Goal: Task Accomplishment & Management: Manage account settings

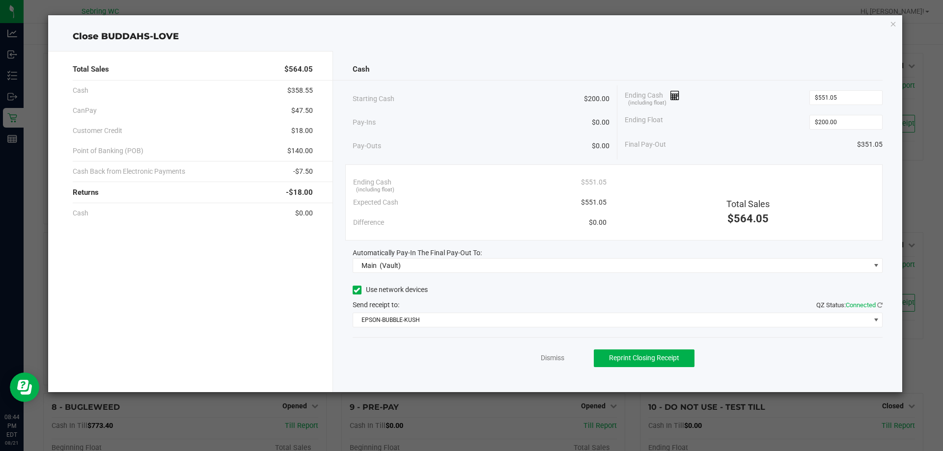
scroll to position [98, 0]
click at [551, 361] on link "Dismiss" at bounding box center [553, 358] width 24 height 10
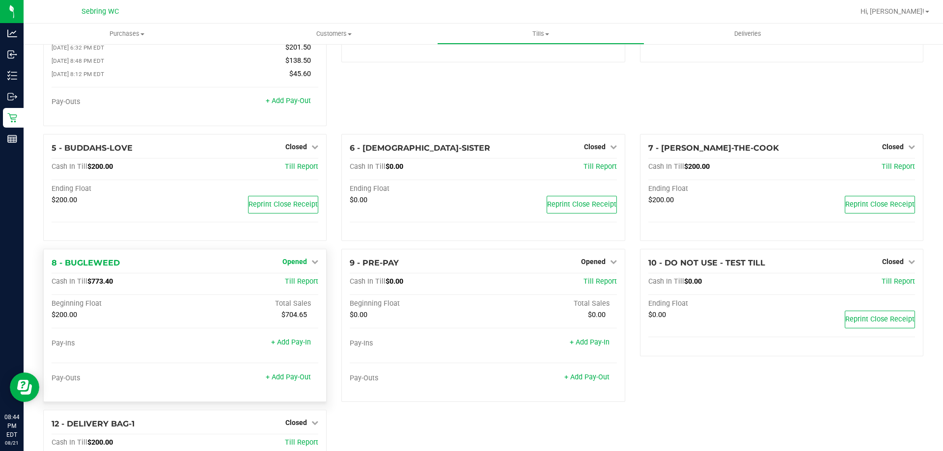
click at [307, 264] on link "Opened" at bounding box center [300, 262] width 36 height 8
click at [301, 285] on link "Close Till" at bounding box center [296, 283] width 27 height 8
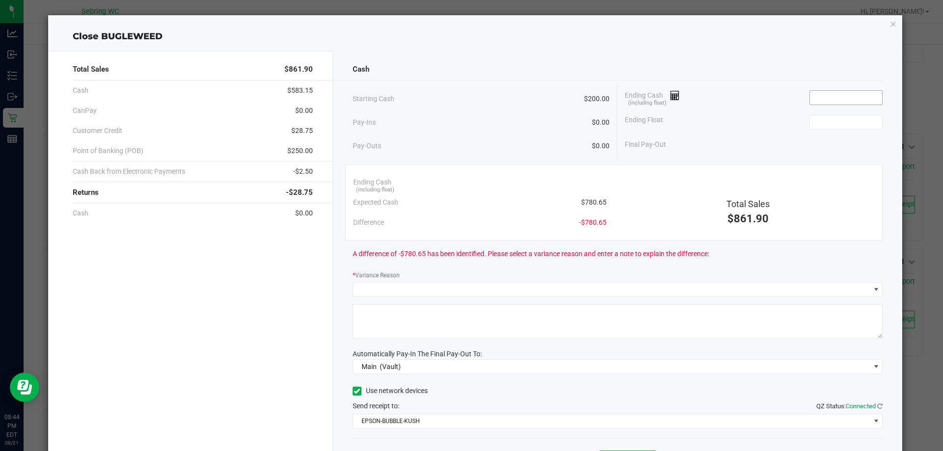
click at [810, 96] on input at bounding box center [846, 98] width 72 height 14
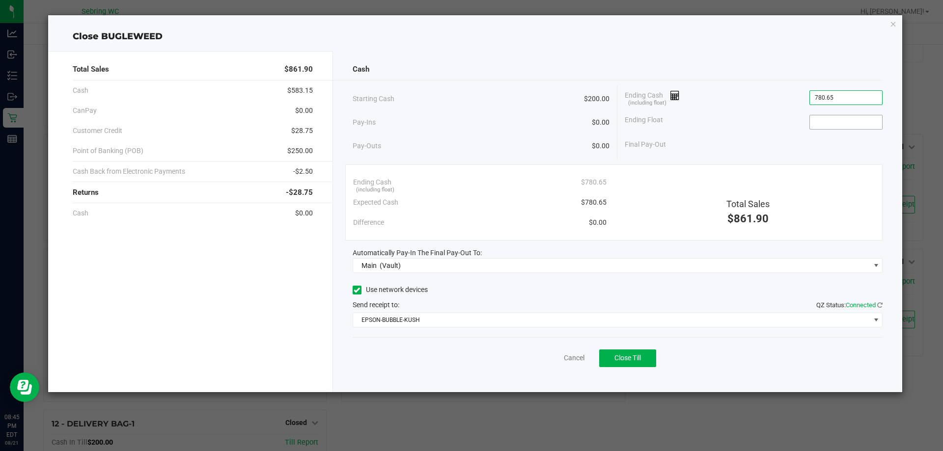
type input "$780.65"
click at [833, 123] on input at bounding box center [846, 122] width 72 height 14
type input "$200.00"
click at [765, 140] on div "Final Pay-Out $580.65" at bounding box center [754, 145] width 258 height 20
click at [632, 356] on span "Close Till" at bounding box center [628, 358] width 27 height 8
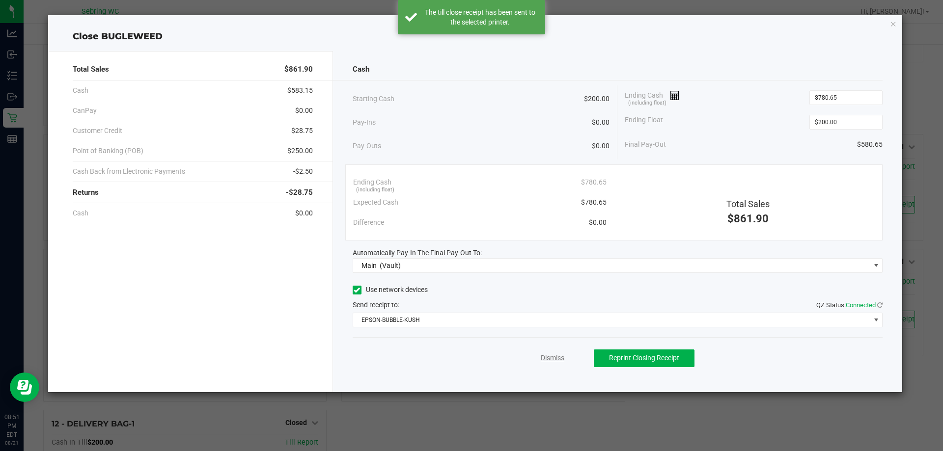
click at [554, 359] on link "Dismiss" at bounding box center [553, 358] width 24 height 10
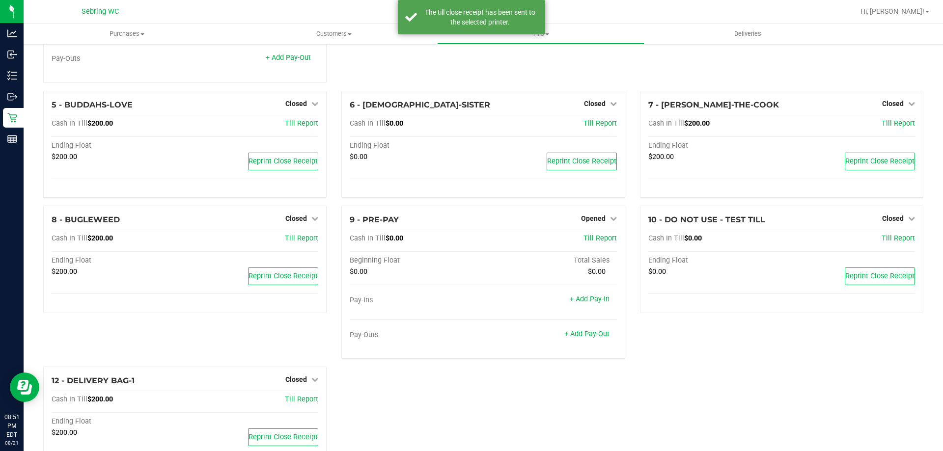
scroll to position [185, 0]
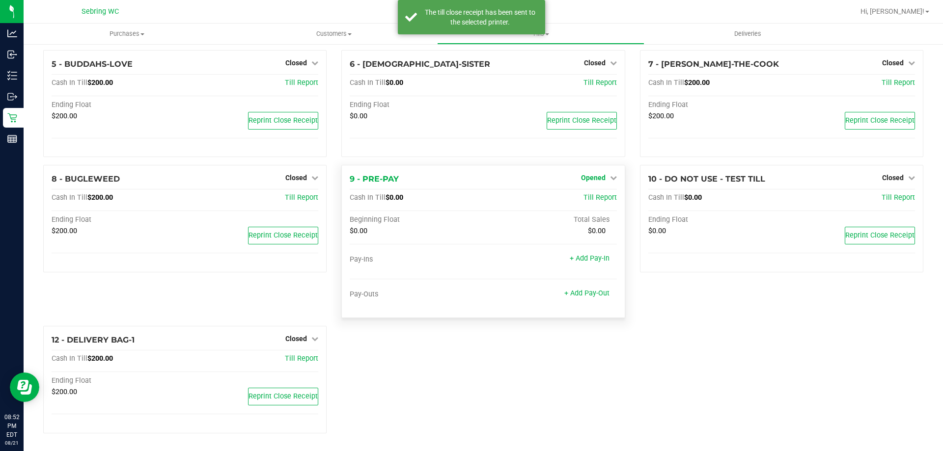
click at [594, 176] on span "Opened" at bounding box center [593, 178] width 25 height 8
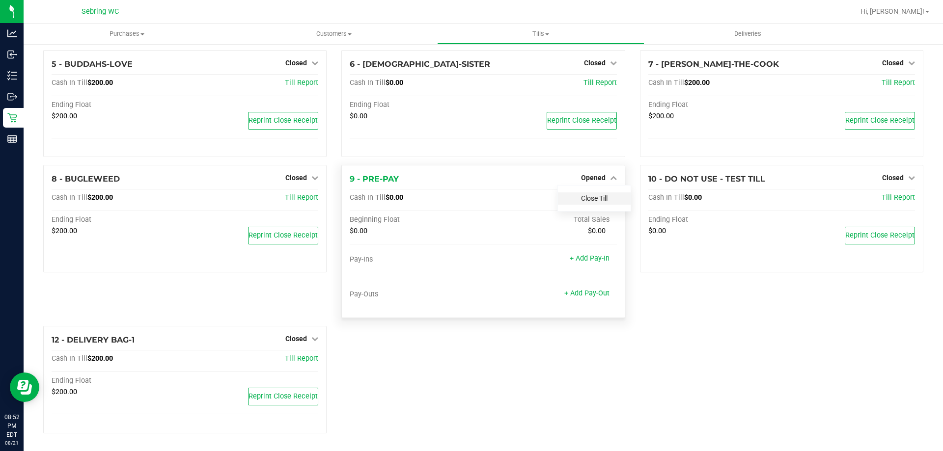
click at [603, 196] on link "Close Till" at bounding box center [594, 199] width 27 height 8
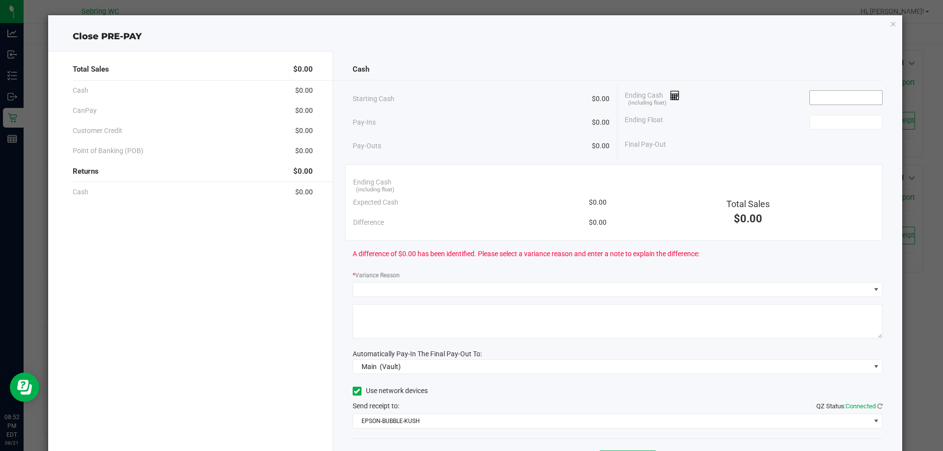
click at [844, 93] on input at bounding box center [846, 98] width 72 height 14
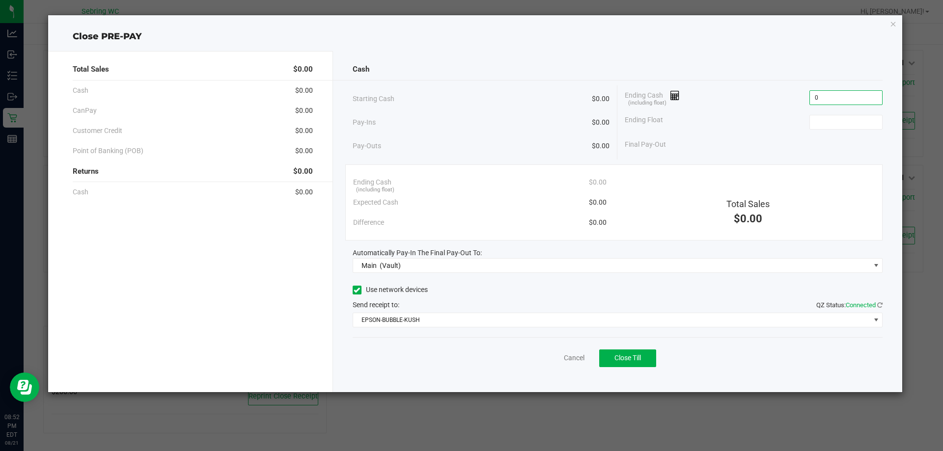
type input "$0.00"
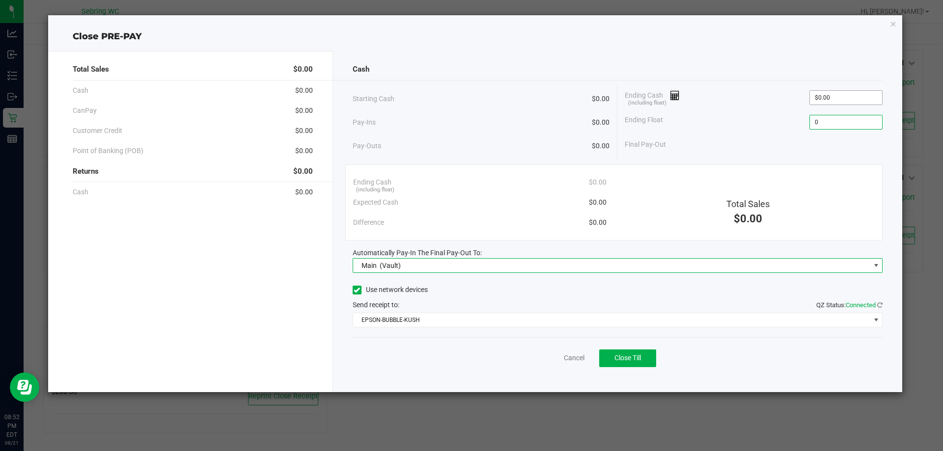
type input "$0.00"
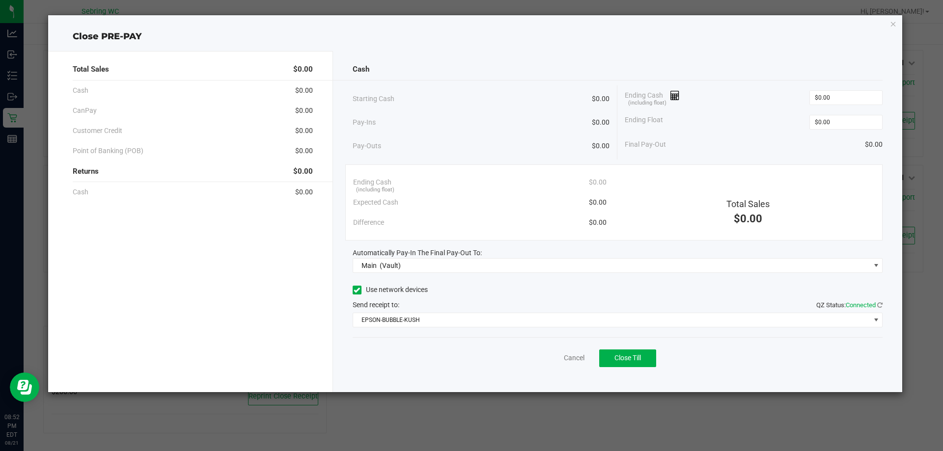
click at [484, 300] on div "Send receipt to: QZ Status: Connected" at bounding box center [618, 305] width 531 height 10
click at [636, 361] on span "Close Till" at bounding box center [628, 358] width 27 height 8
click at [551, 355] on link "Dismiss" at bounding box center [553, 358] width 24 height 10
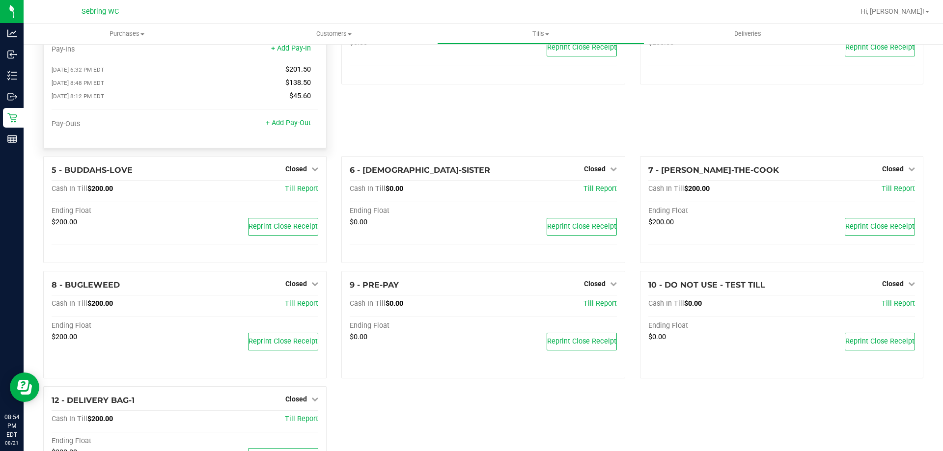
scroll to position [0, 0]
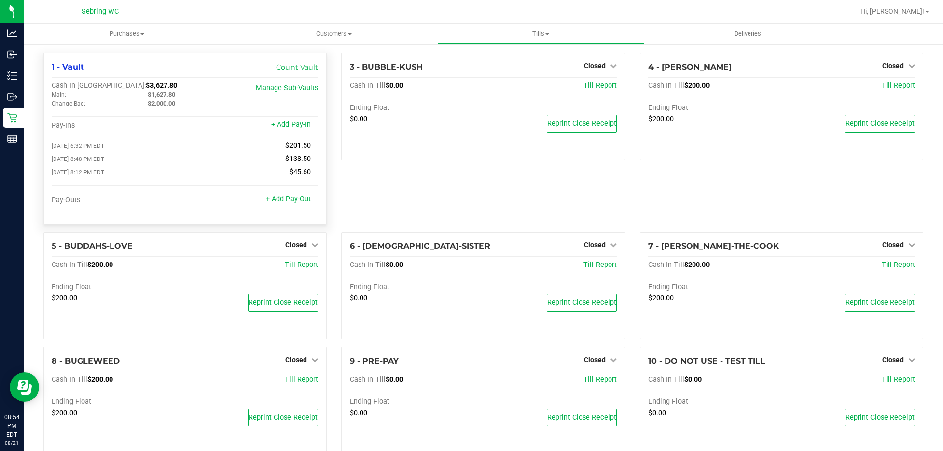
click at [163, 93] on span "$1,627.80" at bounding box center [162, 94] width 28 height 7
click at [431, 196] on div "3 - BUBBLE-KUSH Closed Open Till Cash In Till $0.00 Till Report Ending Float $0…" at bounding box center [483, 142] width 298 height 179
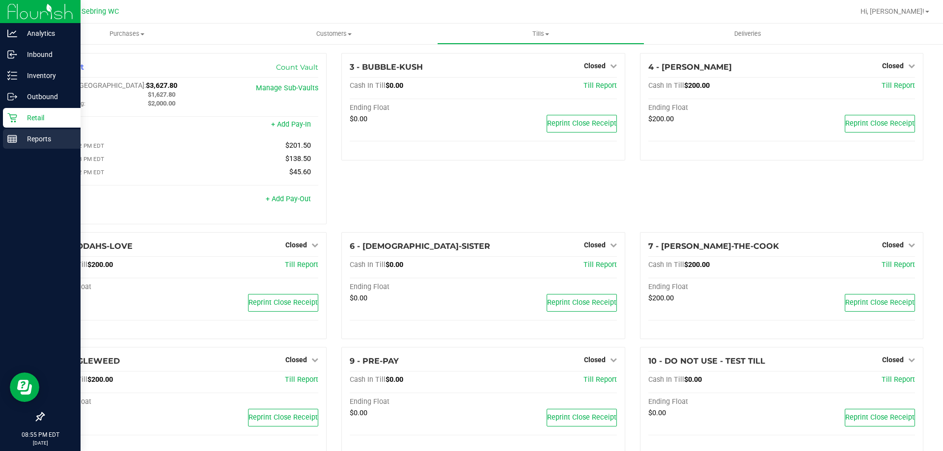
click at [10, 135] on icon at bounding box center [12, 139] width 10 height 10
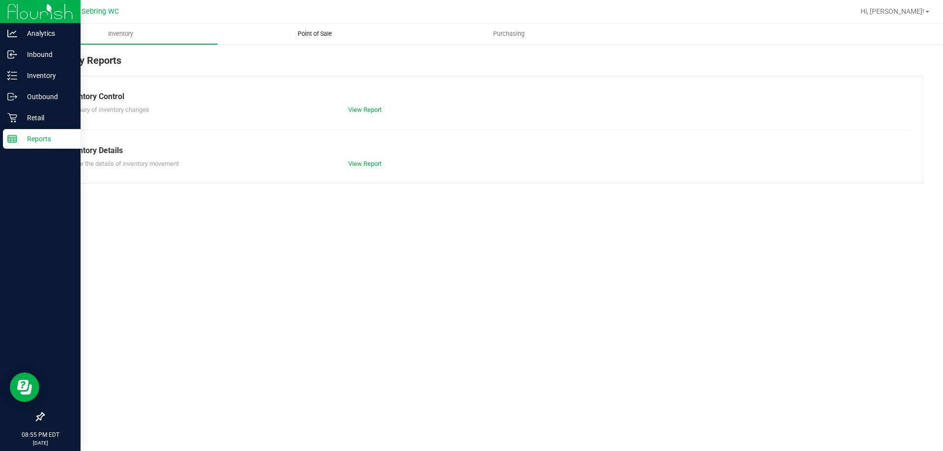
click at [301, 27] on uib-tab-heading "Point of Sale" at bounding box center [314, 34] width 193 height 20
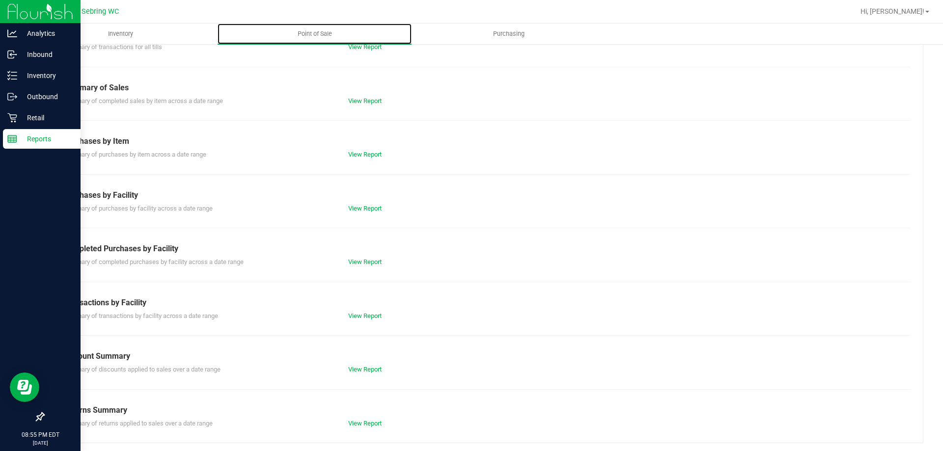
scroll to position [65, 0]
click at [364, 312] on link "View Report" at bounding box center [364, 313] width 33 height 7
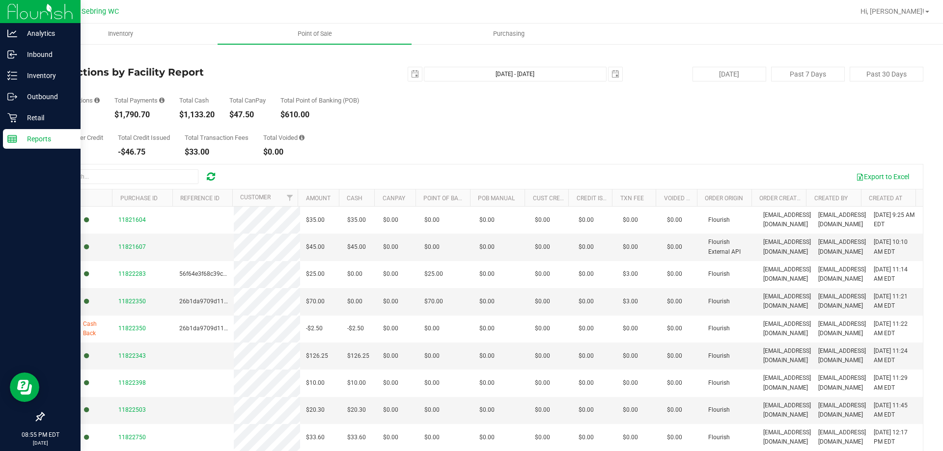
click at [207, 114] on div "$1,133.20" at bounding box center [196, 115] width 35 height 8
click at [51, 113] on p "Retail" at bounding box center [46, 118] width 59 height 12
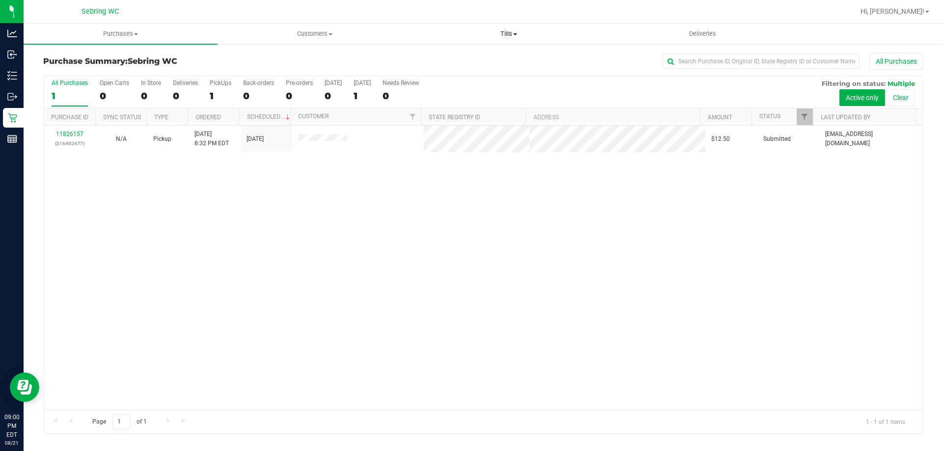
click at [506, 30] on span "Tills" at bounding box center [508, 33] width 193 height 9
click at [508, 67] on li "Reconcile e-payments" at bounding box center [509, 71] width 194 height 12
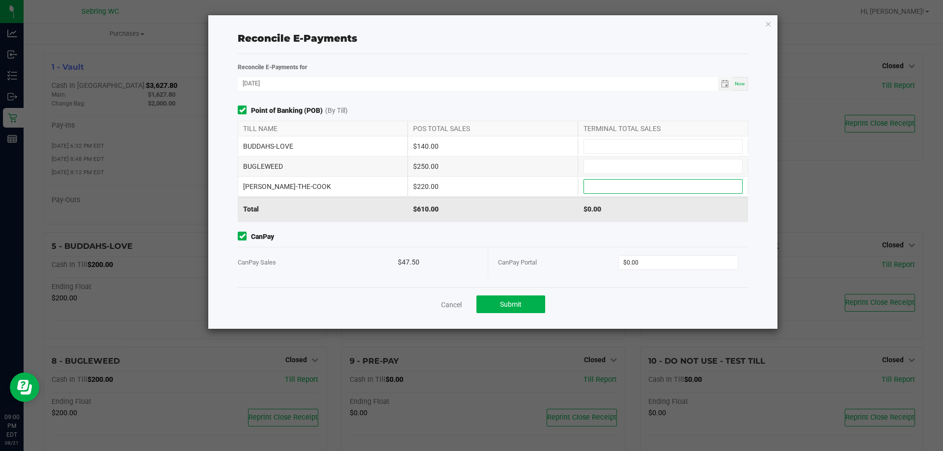
click at [618, 182] on input at bounding box center [663, 187] width 158 height 14
click at [618, 182] on input "220" at bounding box center [663, 187] width 158 height 14
type input "$220.00"
drag, startPoint x: 622, startPoint y: 157, endPoint x: 615, endPoint y: 162, distance: 7.8
click at [620, 157] on div "BUGLEWEED $250.00" at bounding box center [493, 167] width 510 height 20
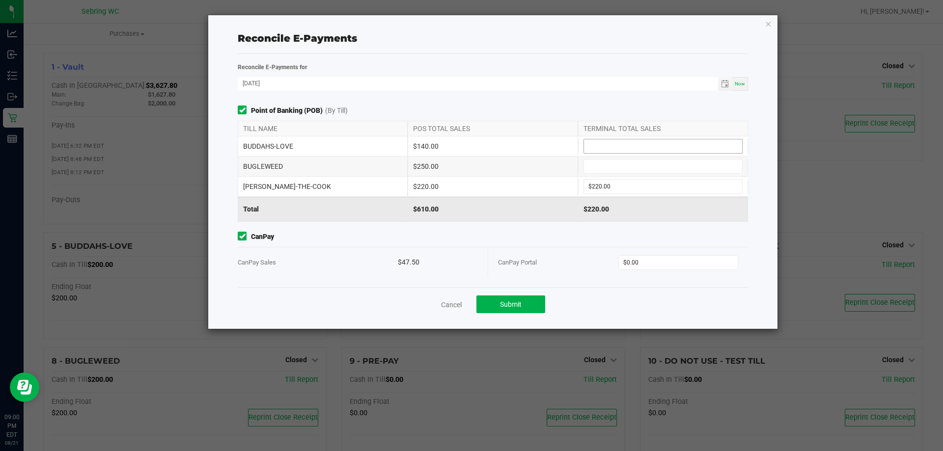
click at [648, 142] on input at bounding box center [663, 147] width 158 height 14
type input "$140.00"
click at [587, 164] on input at bounding box center [663, 167] width 158 height 14
type input "$250.00"
click at [576, 68] on div "Reconcile E-Payments for" at bounding box center [492, 67] width 525 height 10
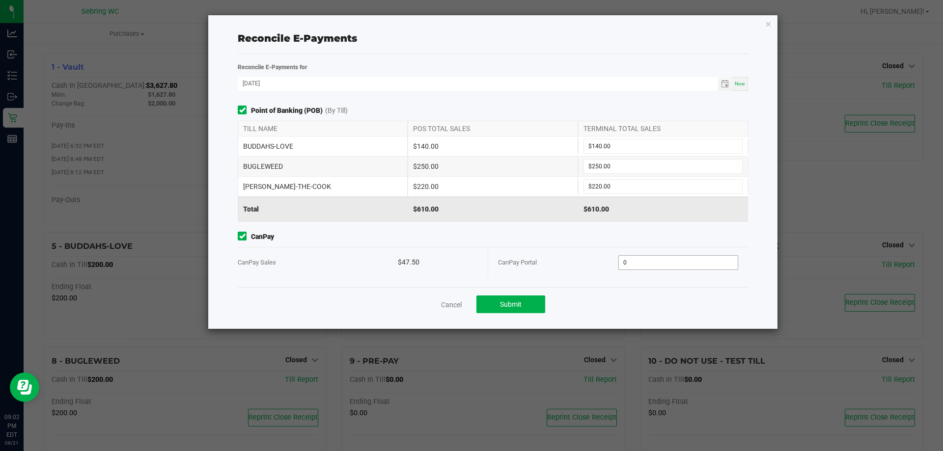
click at [652, 261] on input "0" at bounding box center [678, 263] width 119 height 14
type input "$47.50"
click at [646, 237] on span "CanPay" at bounding box center [493, 237] width 510 height 10
click at [508, 302] on span "Submit" at bounding box center [511, 305] width 22 height 8
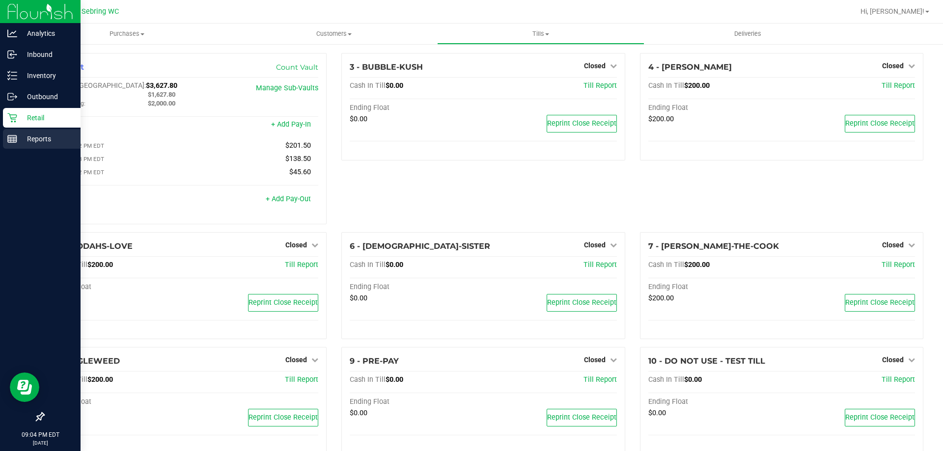
click at [12, 131] on div "Reports" at bounding box center [42, 139] width 78 height 20
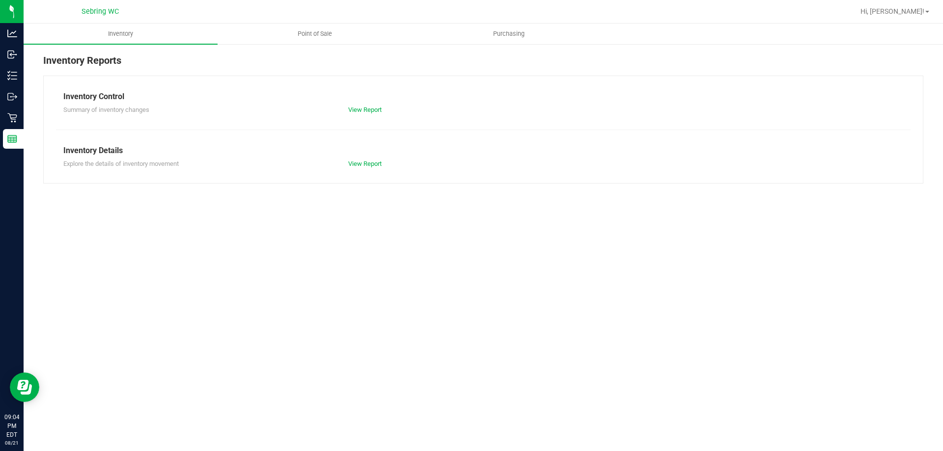
click at [318, 22] on nav "Sebring WC Hi, Jonathan!" at bounding box center [484, 12] width 920 height 24
click at [316, 25] on uib-tab-heading "Point of Sale" at bounding box center [314, 34] width 193 height 20
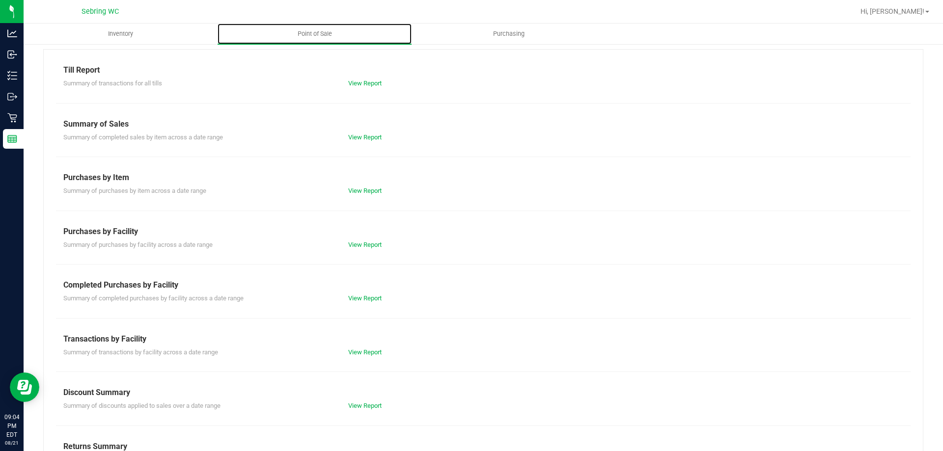
scroll to position [49, 0]
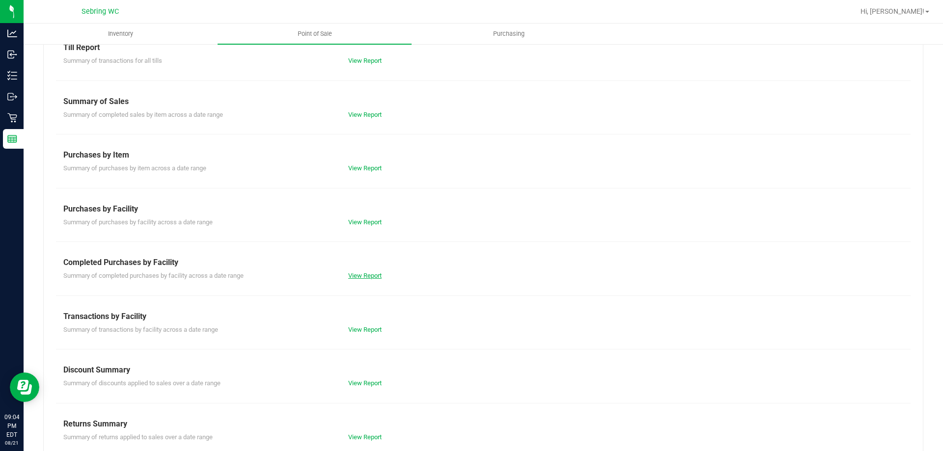
click at [365, 274] on link "View Report" at bounding box center [364, 275] width 33 height 7
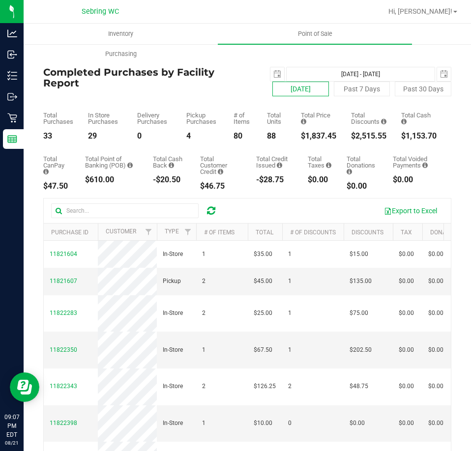
click at [298, 90] on button "[DATE]" at bounding box center [300, 89] width 56 height 15
click at [310, 132] on div "$1,837.45" at bounding box center [318, 136] width 35 height 8
copy div "1,837.45"
click at [270, 71] on span "select" at bounding box center [277, 74] width 14 height 14
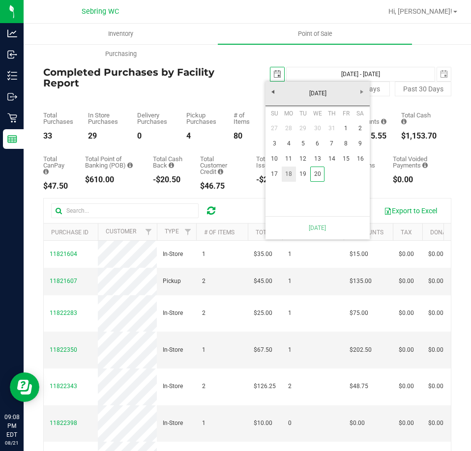
click at [288, 169] on link "18" at bounding box center [288, 174] width 14 height 15
type input "Aug 18, 2025 - Aug 21, 2025"
type input "2025-08-18"
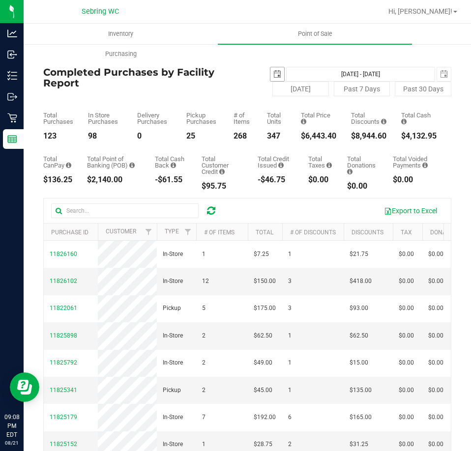
click at [272, 80] on span "select" at bounding box center [277, 74] width 14 height 14
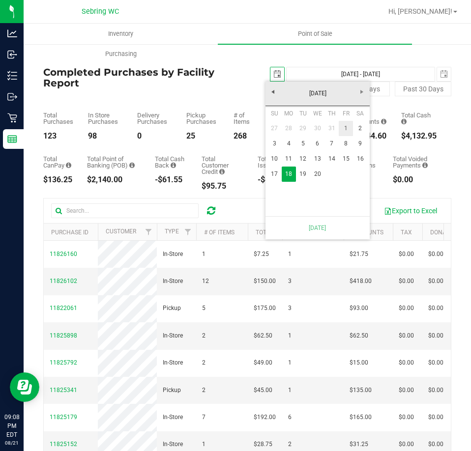
click at [345, 127] on link "1" at bounding box center [345, 128] width 14 height 15
type input "Aug 1, 2025 - Aug 21, 2025"
type input "2025-08-01"
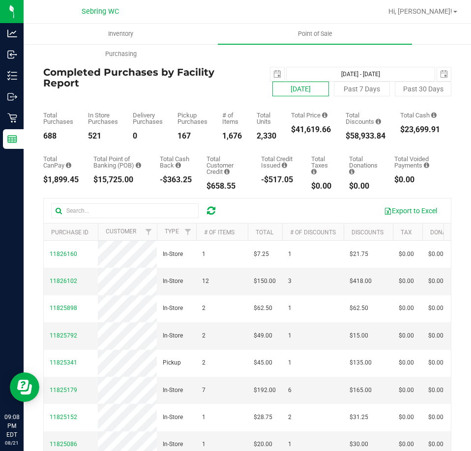
click at [319, 89] on button "[DATE]" at bounding box center [300, 89] width 56 height 15
type input "[DATE] - [DATE]"
type input "2025-08-20"
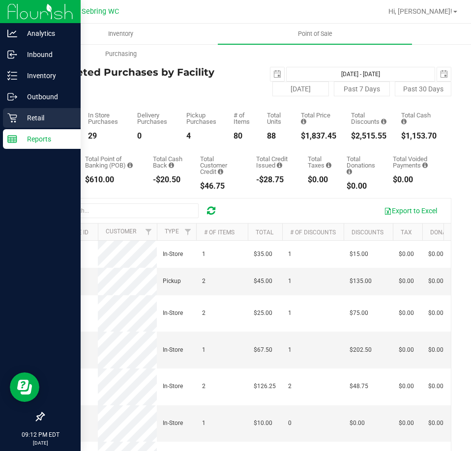
click at [17, 119] on p "Retail" at bounding box center [46, 118] width 59 height 12
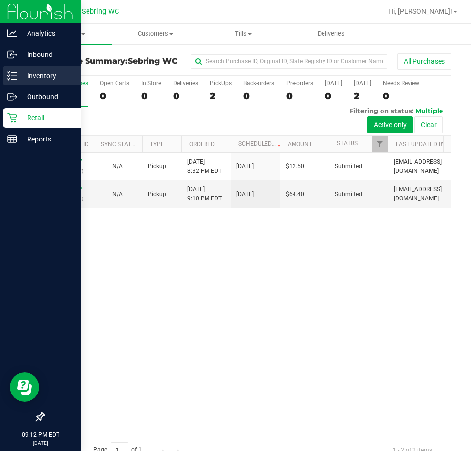
click at [36, 79] on p "Inventory" at bounding box center [46, 76] width 59 height 12
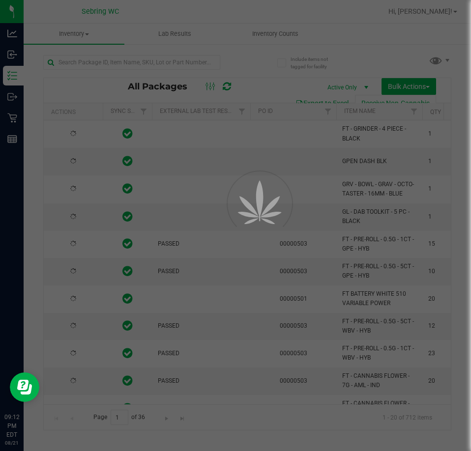
click at [294, 33] on div at bounding box center [235, 225] width 471 height 451
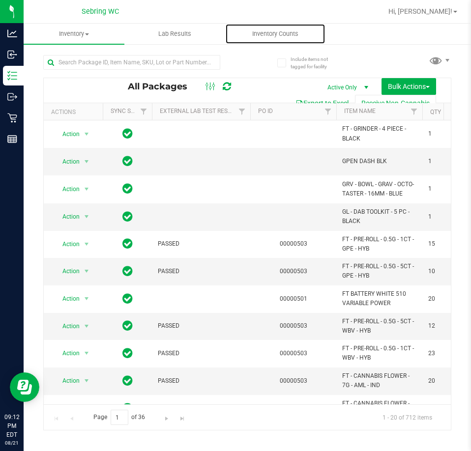
click at [294, 33] on span "Inventory Counts" at bounding box center [275, 33] width 73 height 9
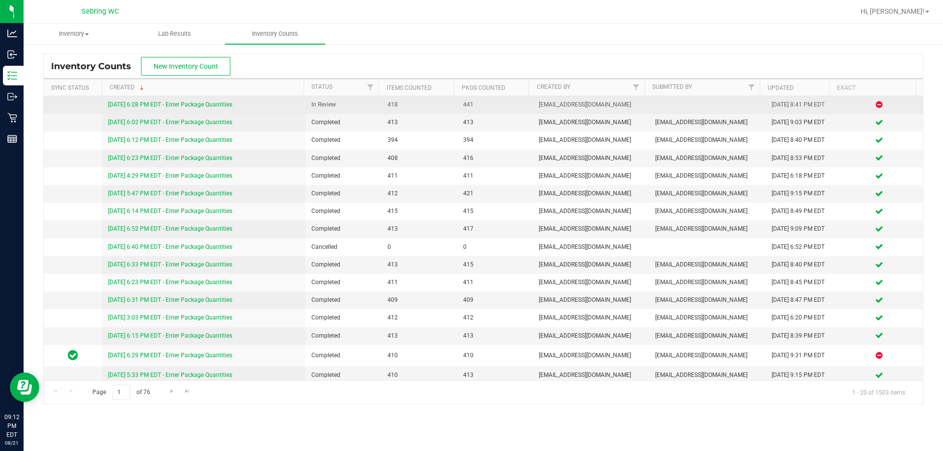
click at [163, 102] on link "8/21/25 6:28 PM EDT - Enter Package Quantities" at bounding box center [170, 104] width 124 height 7
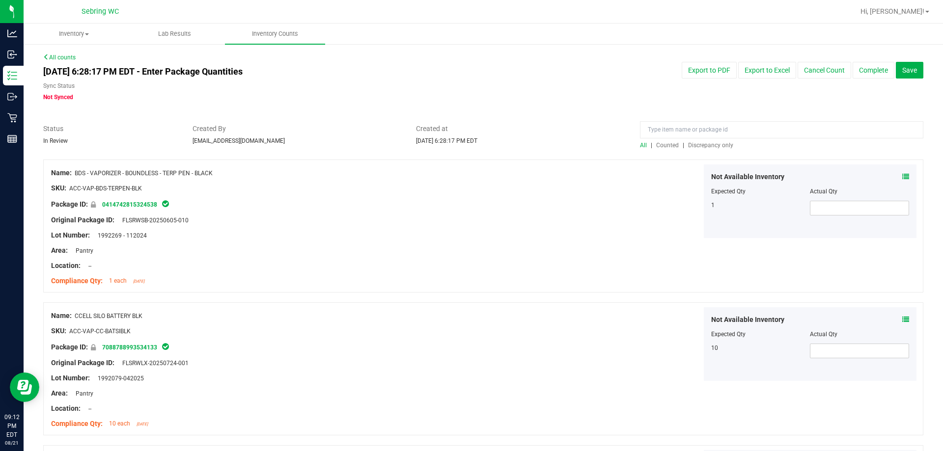
click at [721, 147] on span "Discrepancy only" at bounding box center [710, 145] width 45 height 7
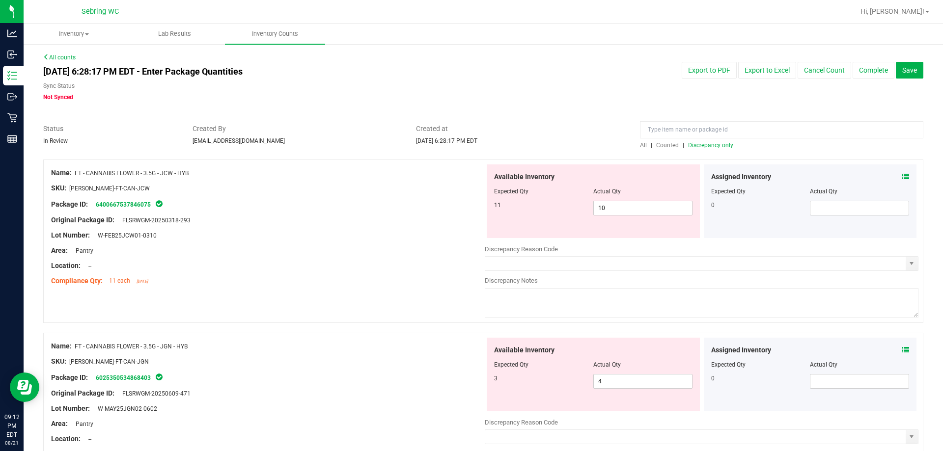
click at [902, 176] on icon at bounding box center [905, 176] width 7 height 7
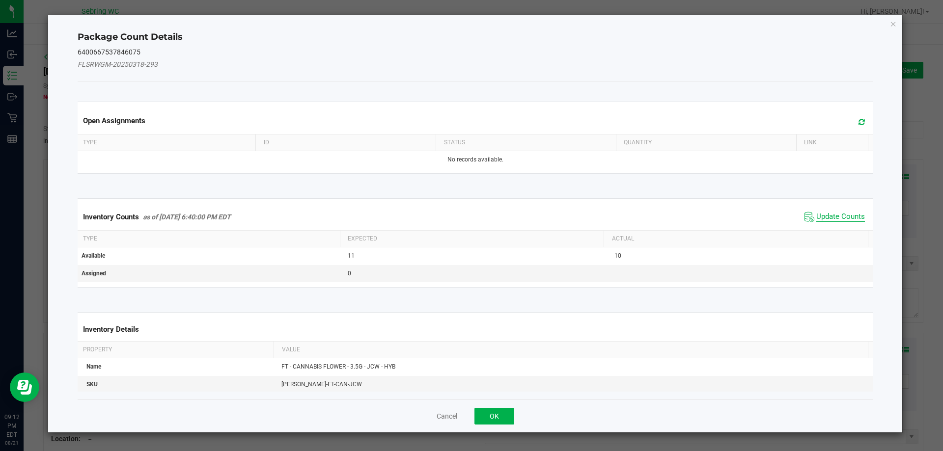
click at [827, 214] on span "Update Counts" at bounding box center [840, 217] width 49 height 10
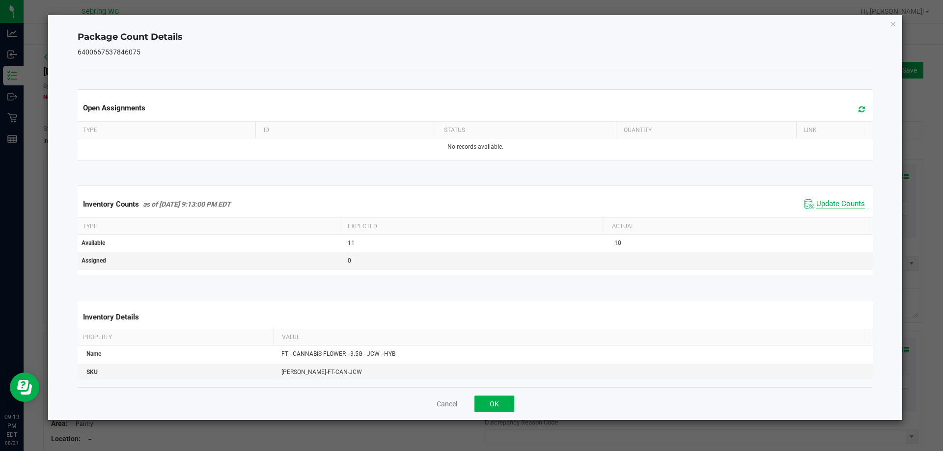
click at [827, 214] on div "Inventory Counts as of Aug 21, 2025 9:13:00 PM EDT Update Counts" at bounding box center [476, 204] width 800 height 27
click at [828, 203] on span "Update Counts" at bounding box center [840, 204] width 49 height 10
click at [497, 402] on button "OK" at bounding box center [495, 404] width 40 height 17
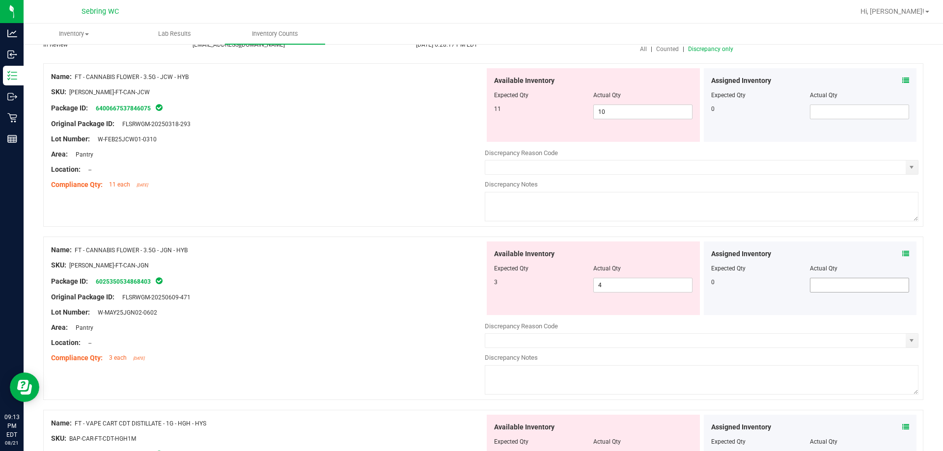
scroll to position [98, 0]
click at [902, 254] on icon at bounding box center [905, 252] width 7 height 7
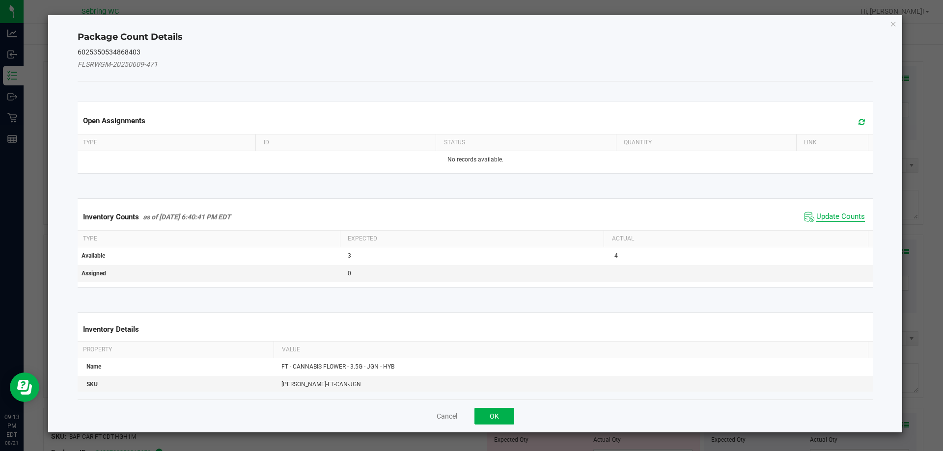
click at [839, 215] on span "Update Counts" at bounding box center [840, 217] width 49 height 10
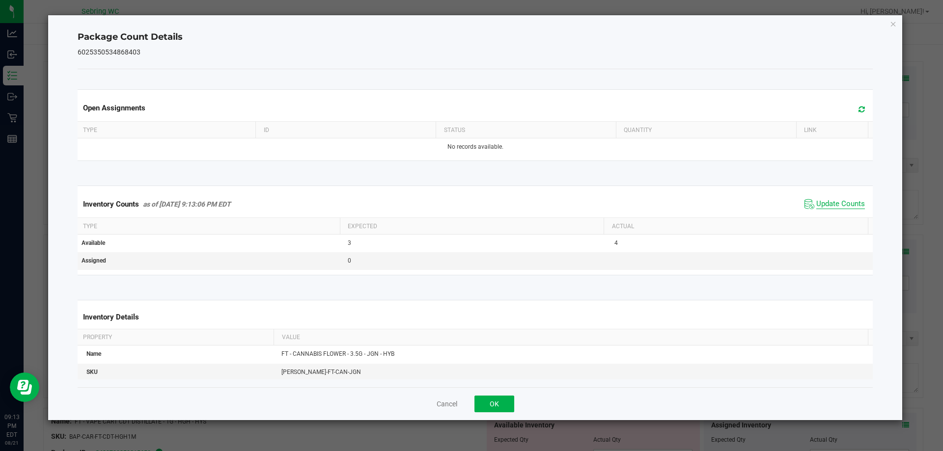
click at [836, 202] on span "Update Counts" at bounding box center [840, 204] width 49 height 10
click at [498, 399] on button "OK" at bounding box center [495, 404] width 40 height 17
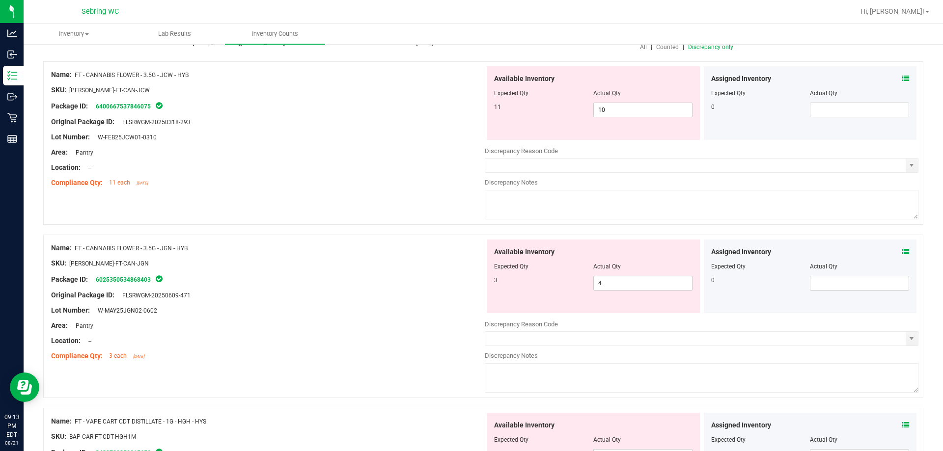
scroll to position [295, 0]
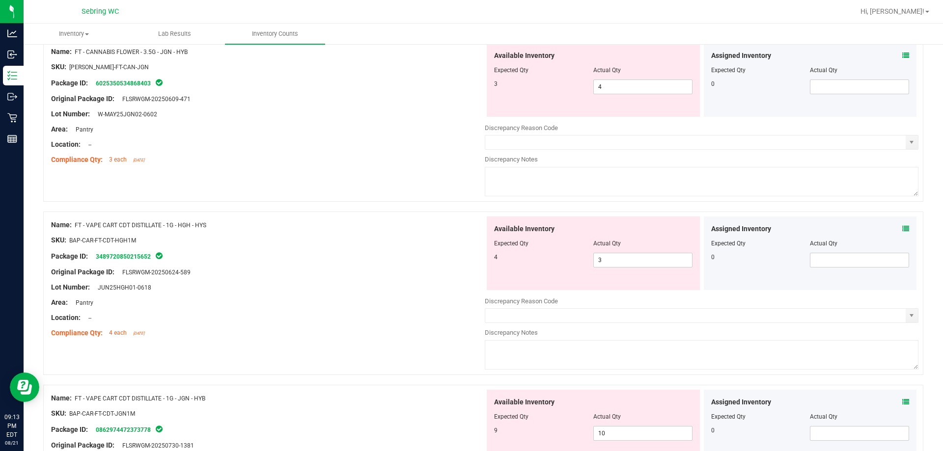
click at [902, 228] on icon at bounding box center [905, 228] width 7 height 7
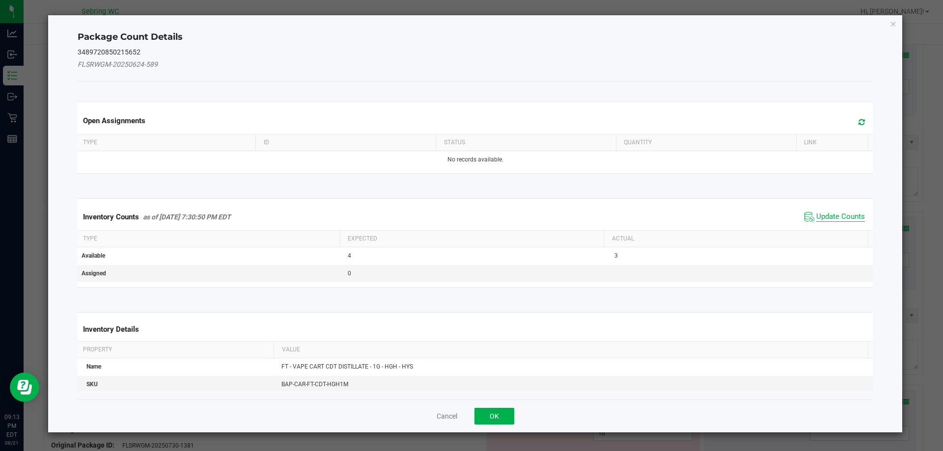
click at [829, 217] on span "Update Counts" at bounding box center [840, 217] width 49 height 10
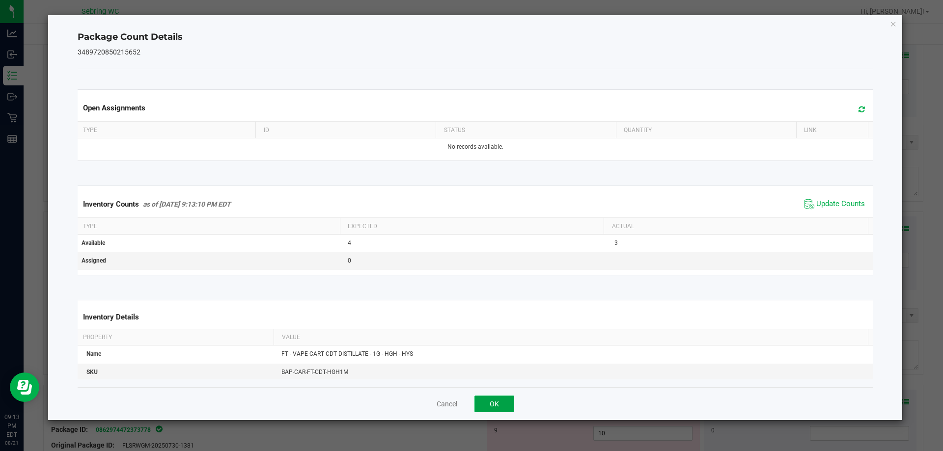
click at [505, 397] on button "OK" at bounding box center [495, 404] width 40 height 17
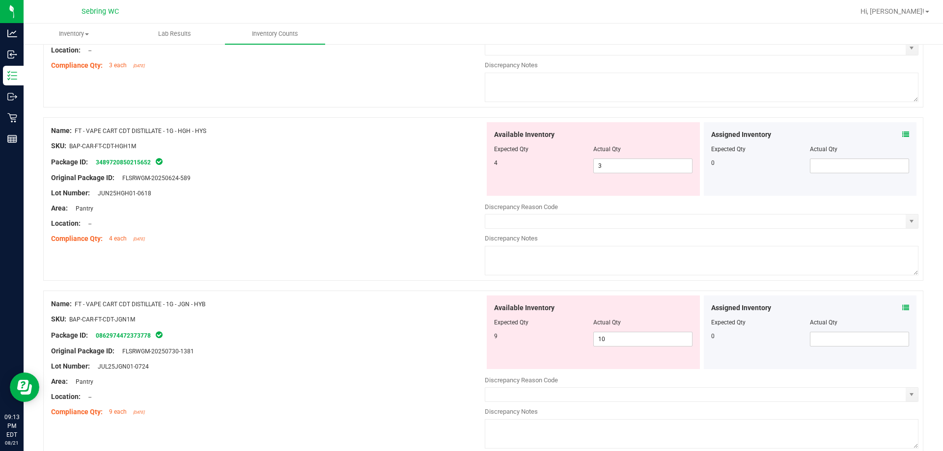
scroll to position [393, 0]
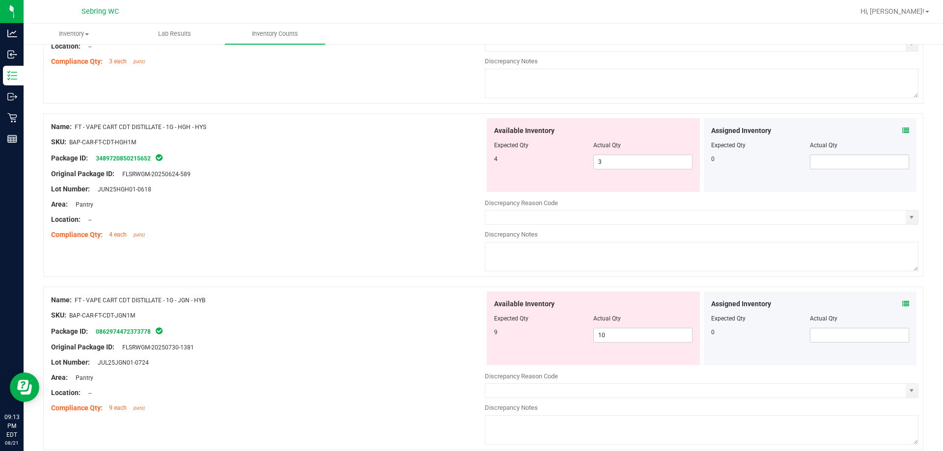
click at [902, 301] on icon at bounding box center [905, 304] width 7 height 7
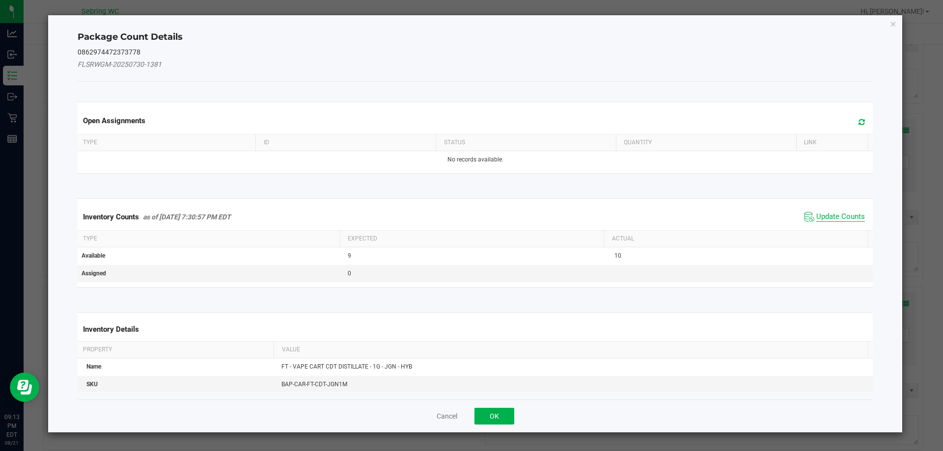
click at [836, 219] on span "Update Counts" at bounding box center [840, 217] width 49 height 10
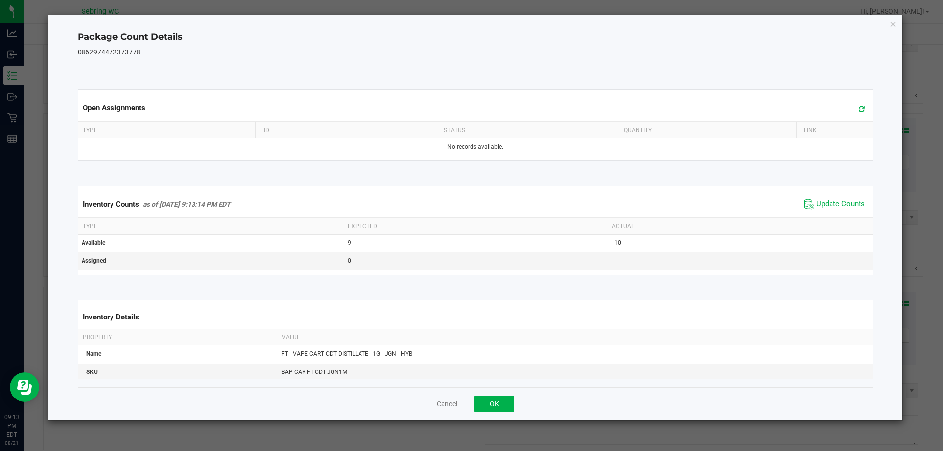
click at [833, 204] on span "Update Counts" at bounding box center [840, 204] width 49 height 10
click at [494, 396] on button "OK" at bounding box center [495, 404] width 40 height 17
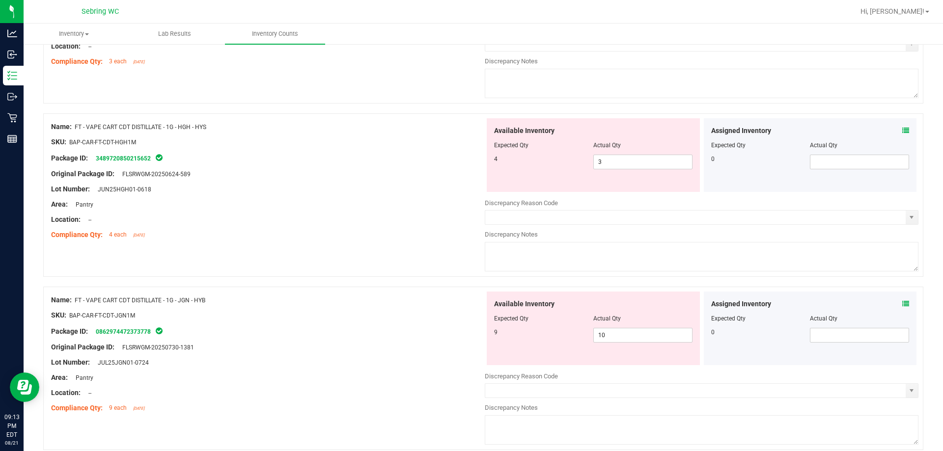
scroll to position [540, 0]
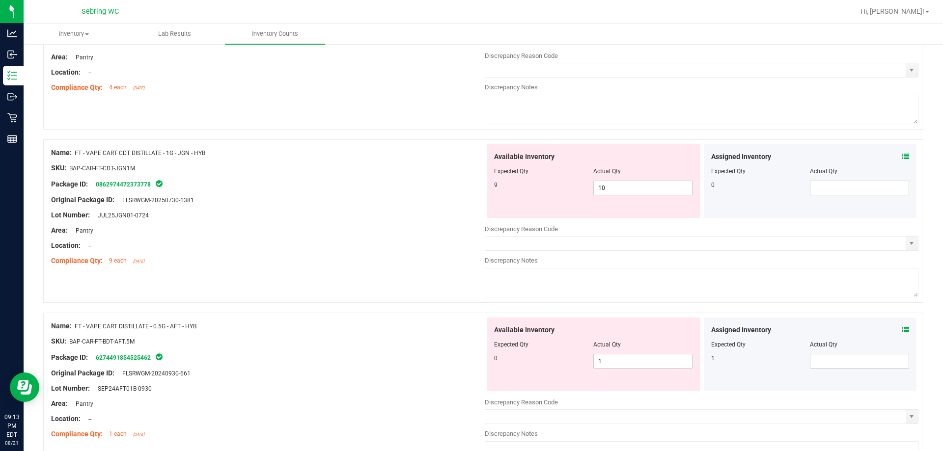
click at [902, 325] on span at bounding box center [905, 330] width 7 height 10
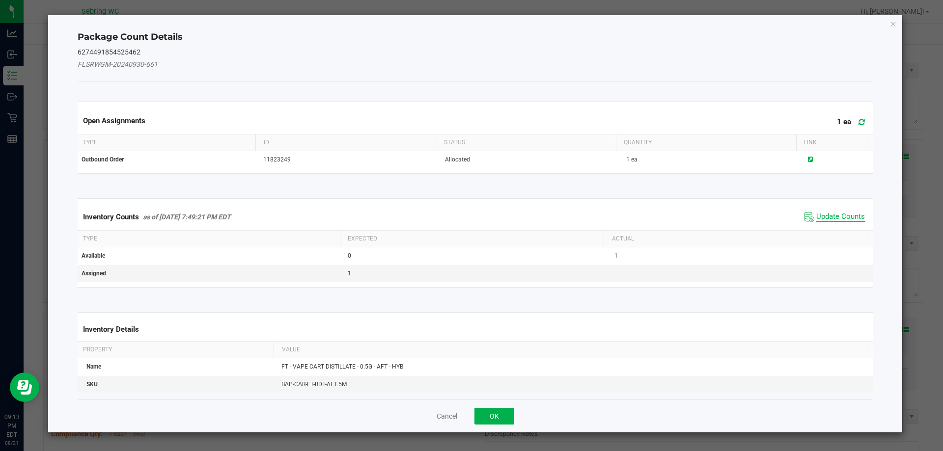
click at [828, 217] on span "Update Counts" at bounding box center [840, 217] width 49 height 10
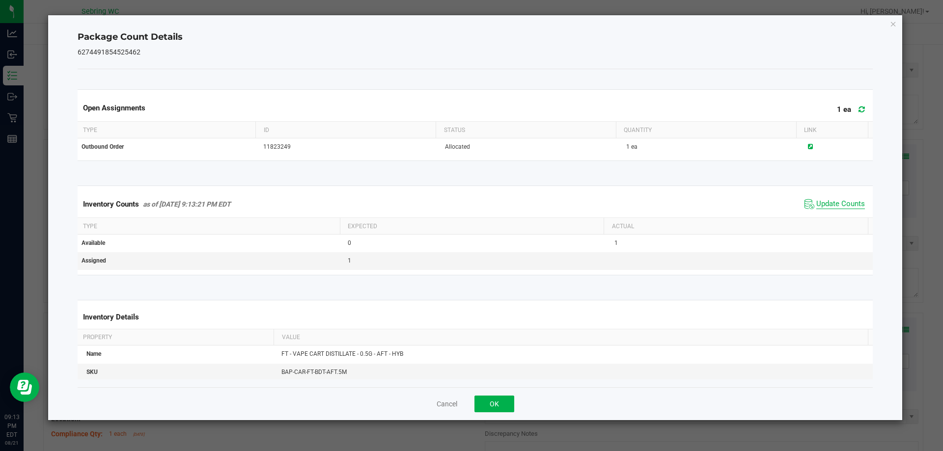
click at [820, 202] on span "Update Counts" at bounding box center [840, 204] width 49 height 10
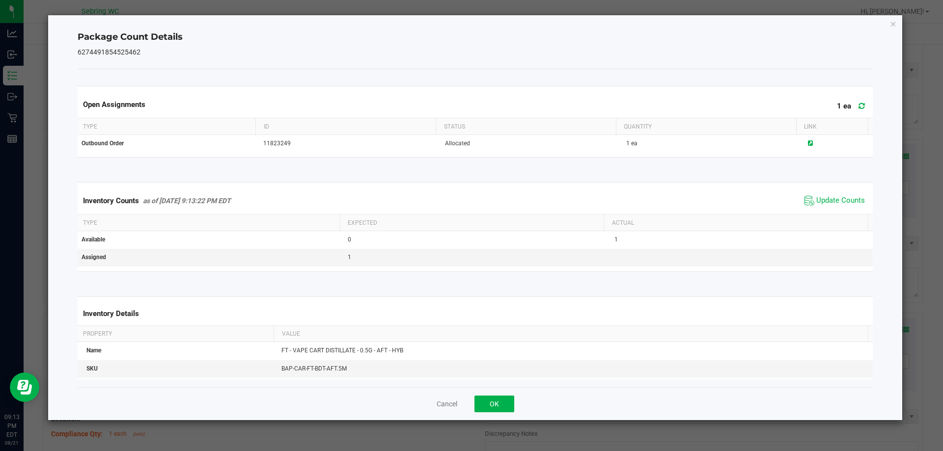
scroll to position [0, 0]
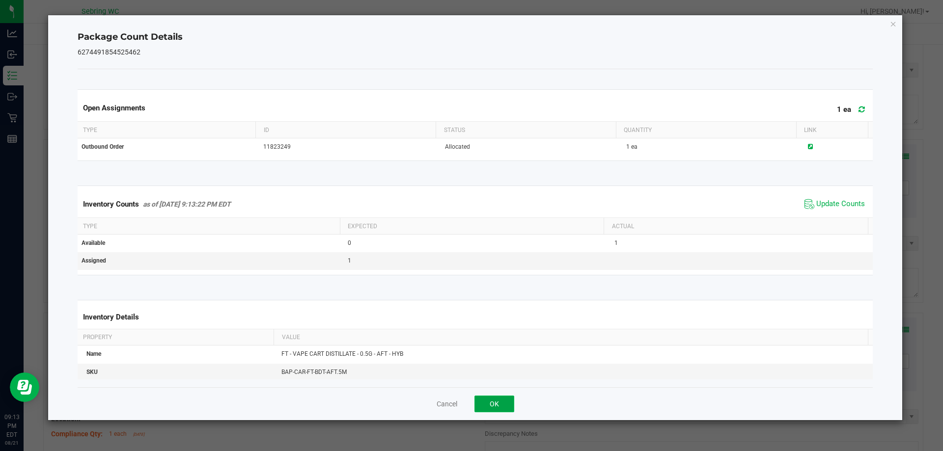
click at [493, 412] on button "OK" at bounding box center [495, 404] width 40 height 17
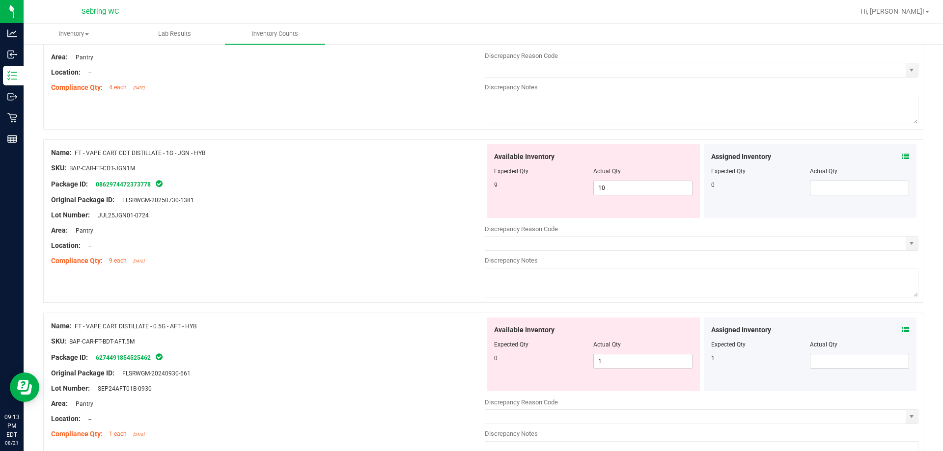
scroll to position [589, 0]
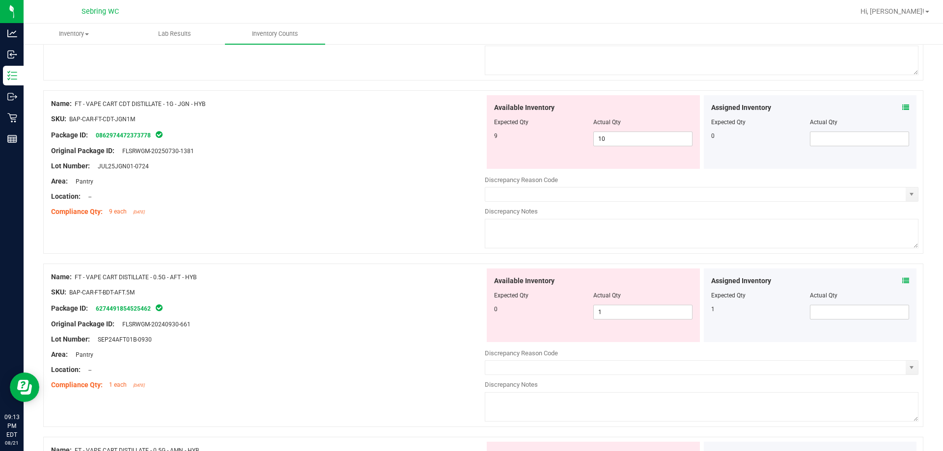
click at [619, 303] on div at bounding box center [593, 302] width 198 height 5
click at [613, 313] on span "1 1" at bounding box center [642, 312] width 99 height 15
click at [849, 309] on span at bounding box center [859, 312] width 99 height 15
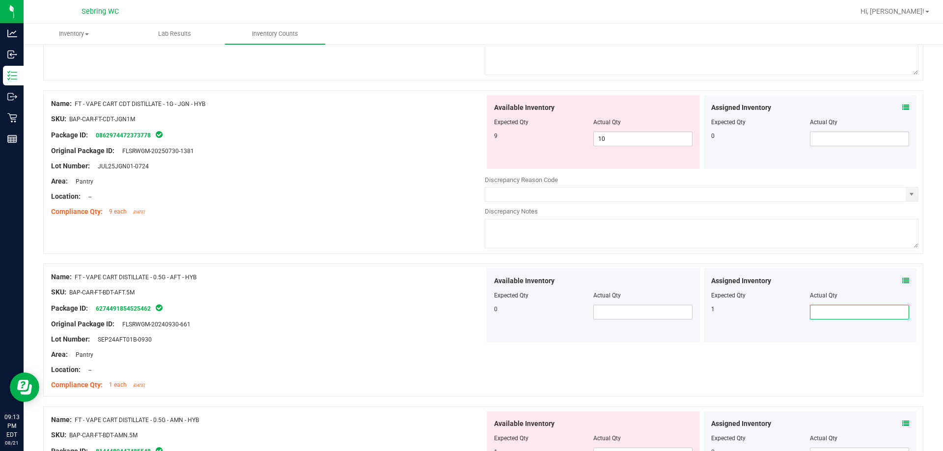
type input "1"
click at [721, 366] on div "Name: FT - VAPE CART DISTILLATE - 0.5G - AFT - HYB SKU: BAP-CAR-FT-BDT-AFT.5M P…" at bounding box center [483, 330] width 880 height 133
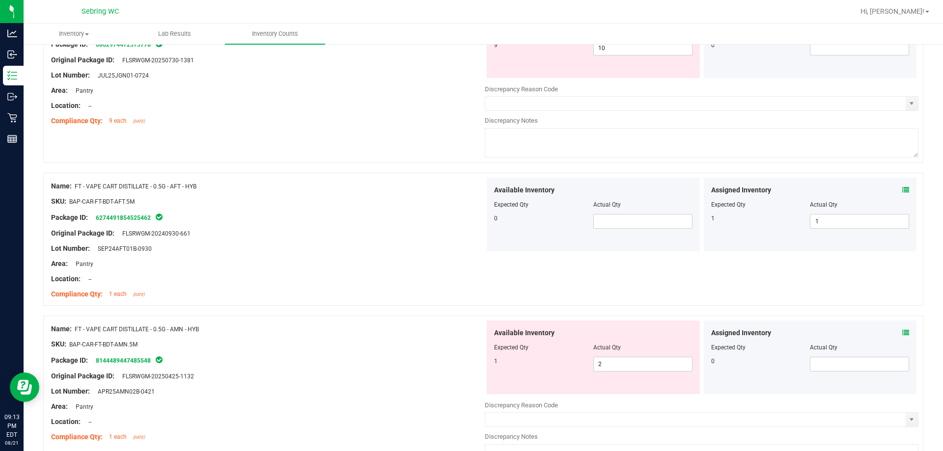
scroll to position [688, 0]
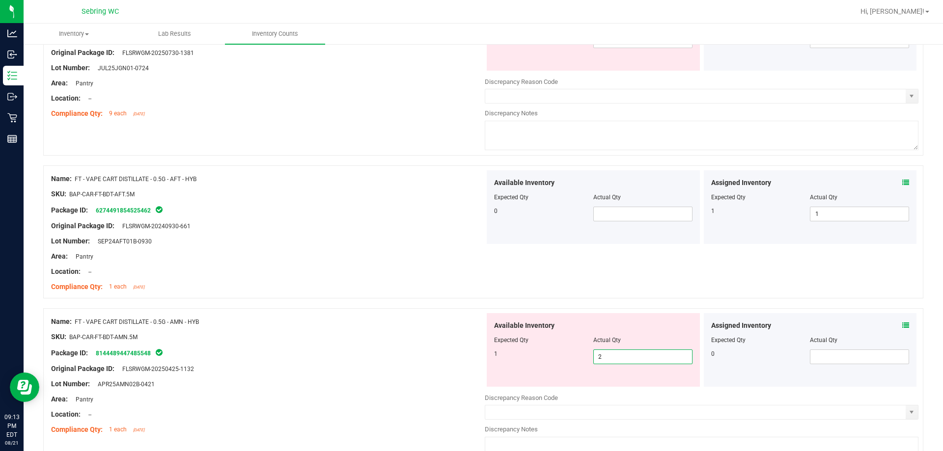
click at [641, 359] on span "2 2" at bounding box center [642, 357] width 99 height 15
click at [902, 326] on icon at bounding box center [905, 325] width 7 height 7
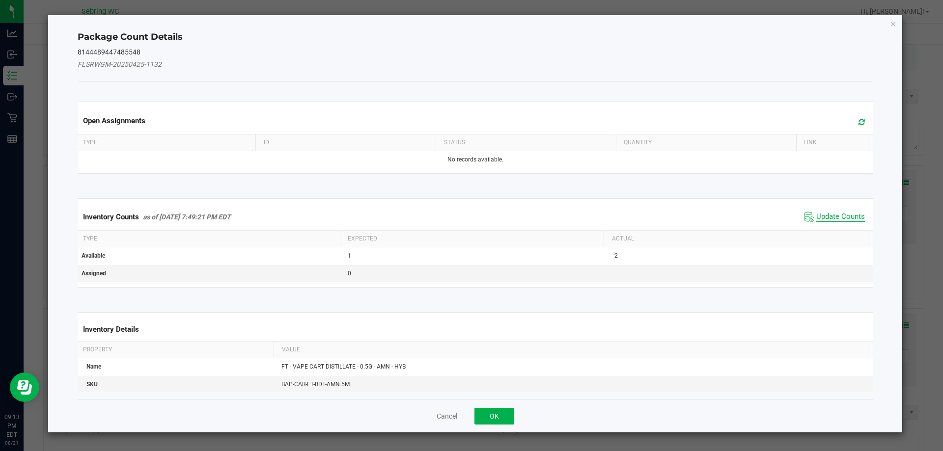
click at [830, 215] on span "Update Counts" at bounding box center [840, 217] width 49 height 10
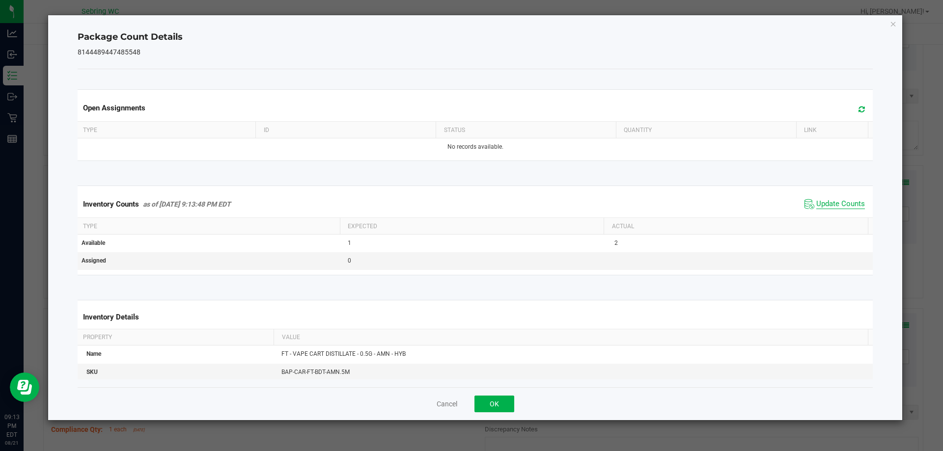
click at [822, 206] on span "Update Counts" at bounding box center [840, 204] width 49 height 10
click at [823, 202] on span "Update Counts" at bounding box center [840, 204] width 49 height 10
click at [501, 403] on button "OK" at bounding box center [495, 404] width 40 height 17
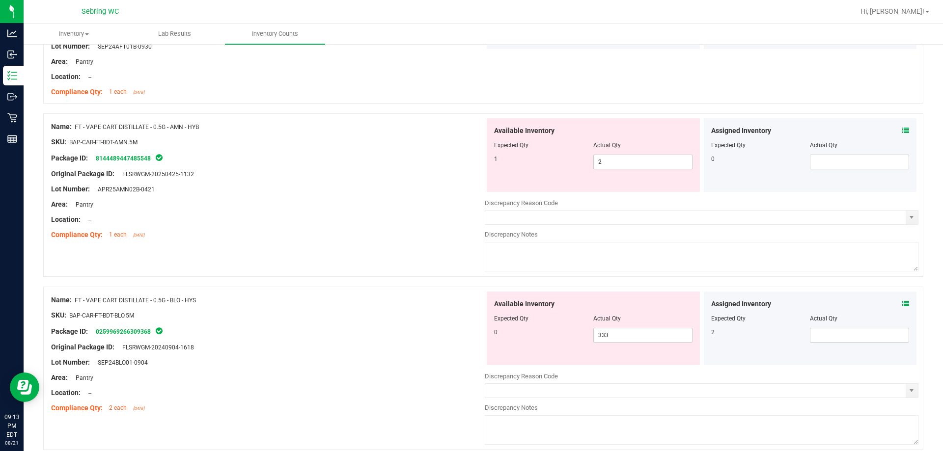
scroll to position [884, 0]
click at [620, 331] on span "333 333" at bounding box center [642, 334] width 99 height 15
click at [620, 331] on input "333" at bounding box center [643, 334] width 98 height 14
type input "0"
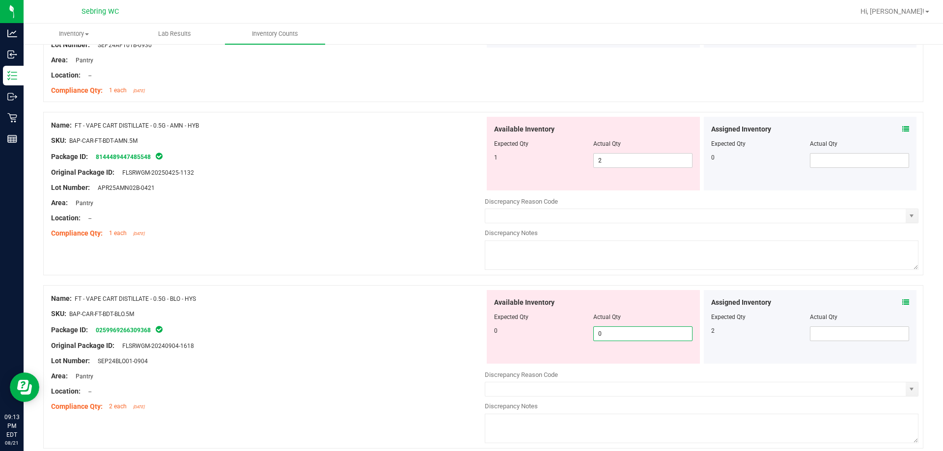
type input "0"
click at [612, 286] on div "Name: FT - VAPE CART DISTILLATE - 0.5G - BLO - HYS SKU: BAP-CAR-FT-BDT-BLO.5M P…" at bounding box center [483, 367] width 880 height 164
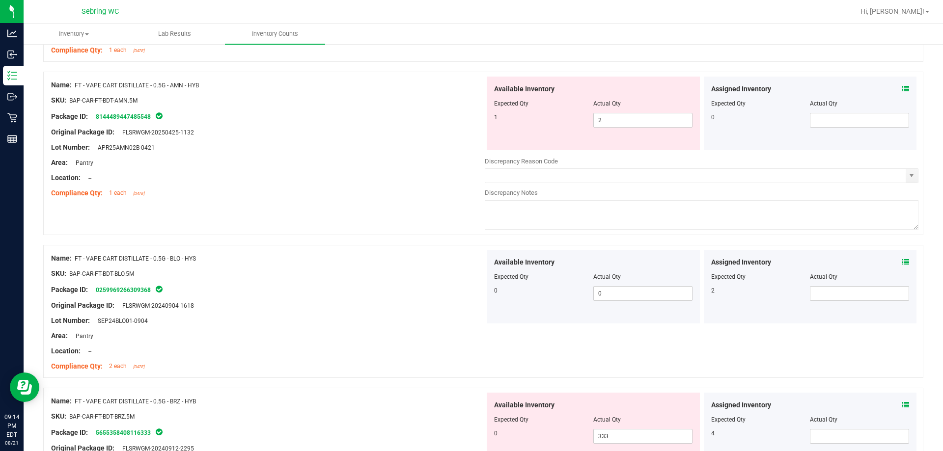
scroll to position [1032, 0]
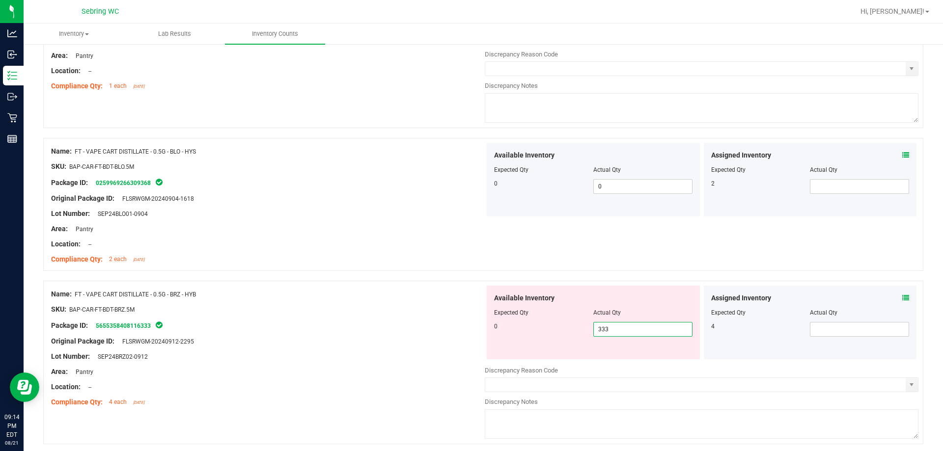
click at [618, 327] on span "333 333" at bounding box center [642, 329] width 99 height 15
click at [618, 327] on input "333" at bounding box center [643, 330] width 98 height 14
type input "0"
click at [430, 239] on div "Location: --" at bounding box center [268, 244] width 434 height 10
type input "0"
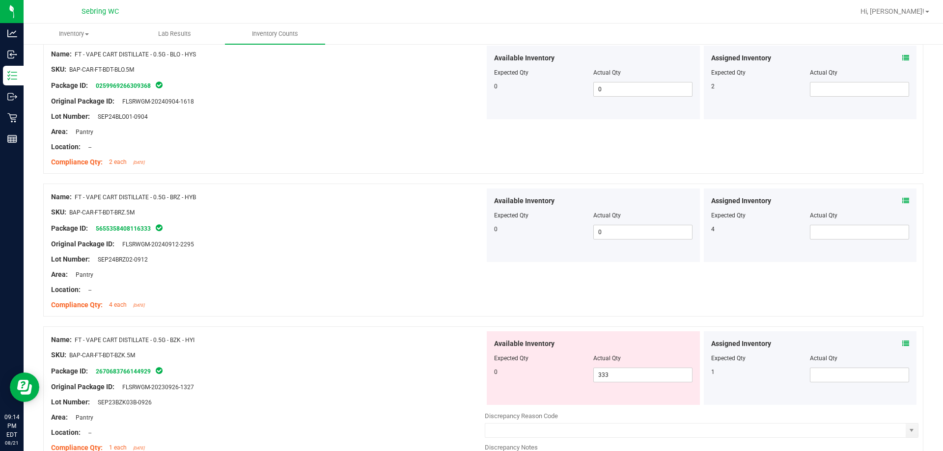
scroll to position [1130, 0]
drag, startPoint x: 636, startPoint y: 380, endPoint x: 624, endPoint y: 378, distance: 11.4
click at [632, 380] on span "333 333" at bounding box center [642, 374] width 99 height 15
type input "3"
type input "0"
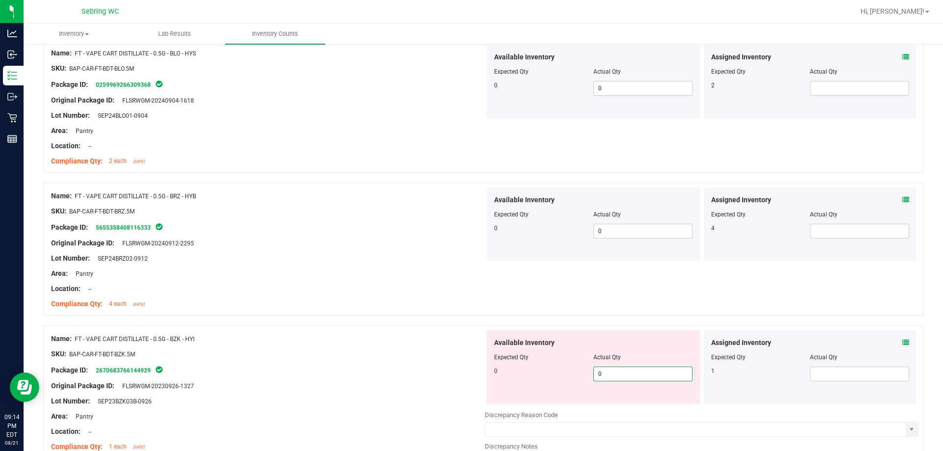
click at [698, 291] on div "Name: FT - VAPE CART DISTILLATE - 0.5G - BRZ - HYB SKU: BAP-CAR-FT-BDT-BRZ.5M P…" at bounding box center [483, 249] width 880 height 133
type input "0"
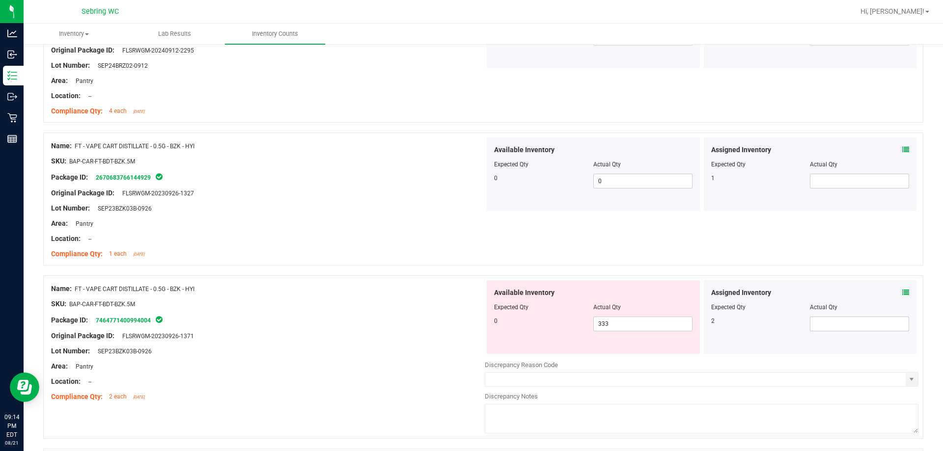
scroll to position [1326, 0]
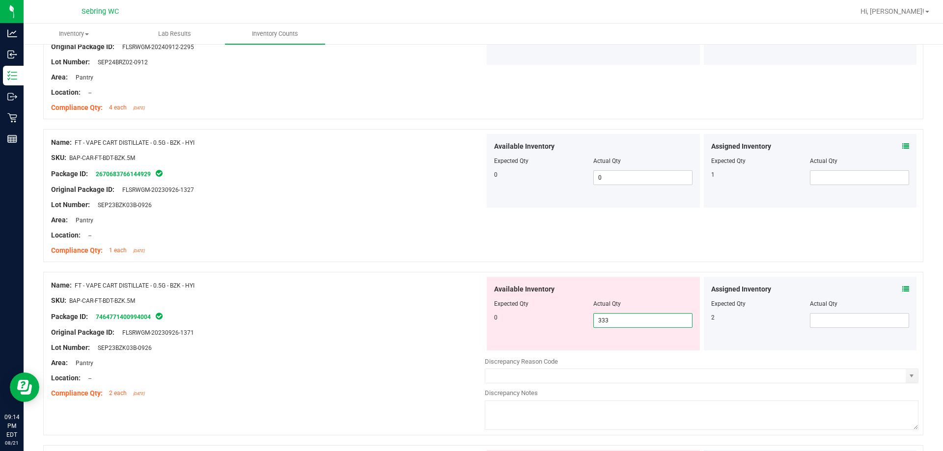
click at [628, 322] on span "333 333" at bounding box center [642, 320] width 99 height 15
click at [628, 322] on input "333" at bounding box center [643, 321] width 98 height 14
type input "0"
click at [379, 255] on div "Compliance Qty: 1 each 14 days ago" at bounding box center [268, 251] width 434 height 10
type input "0"
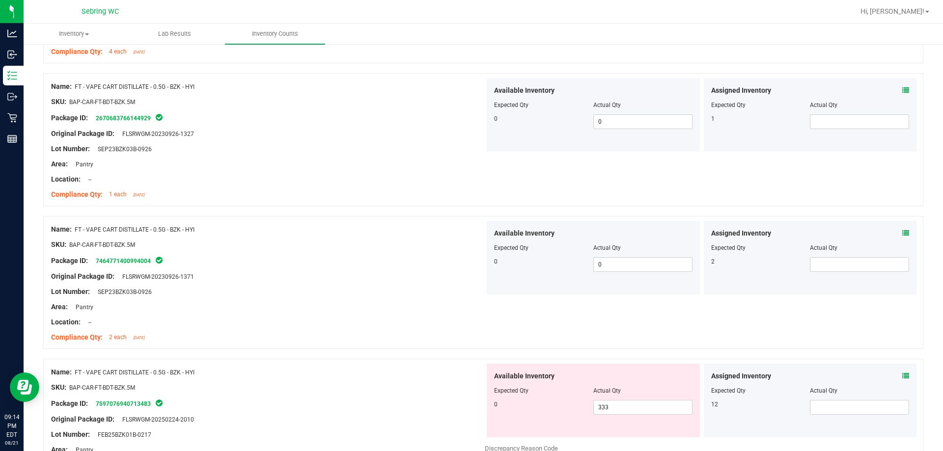
scroll to position [1572, 0]
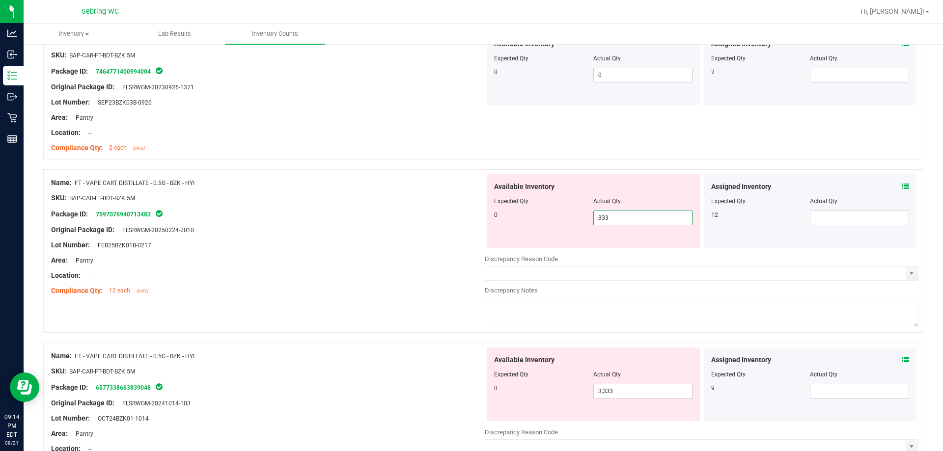
click at [622, 216] on span "333 333" at bounding box center [642, 218] width 99 height 15
click at [622, 216] on input "333" at bounding box center [643, 218] width 98 height 14
type input "0"
click at [482, 141] on div "Name: FT - VAPE CART DISTILLATE - 0.5G - BZK - HYI SKU: BAP-CAR-FT-BDT-BZK.5M P…" at bounding box center [483, 93] width 880 height 133
type input "0"
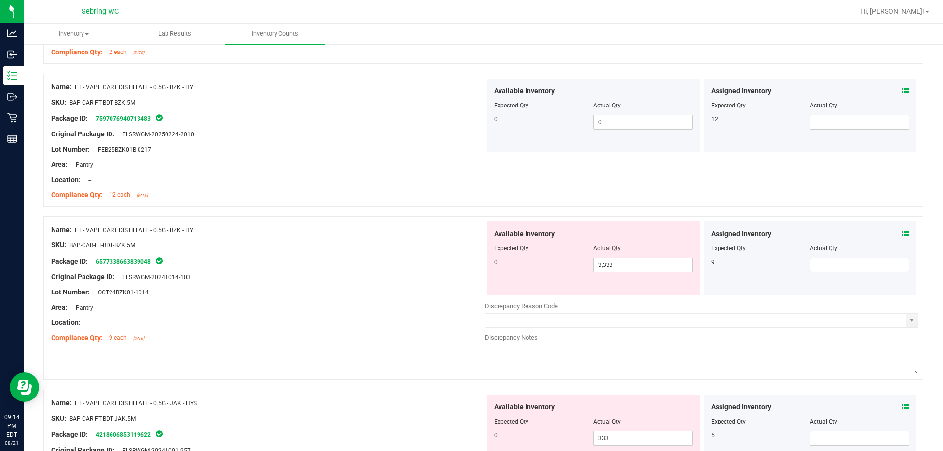
scroll to position [1670, 0]
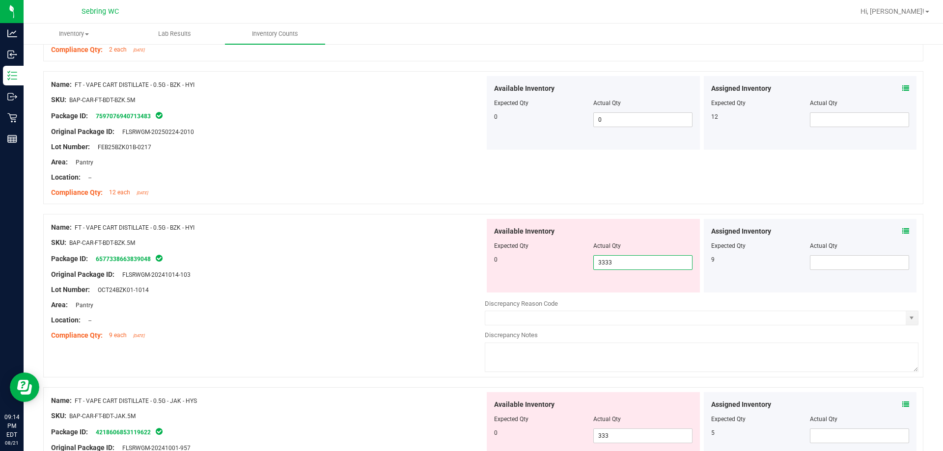
click at [652, 264] on span "3,333 3333" at bounding box center [642, 262] width 99 height 15
click at [652, 264] on input "3333" at bounding box center [643, 263] width 98 height 14
type input "0"
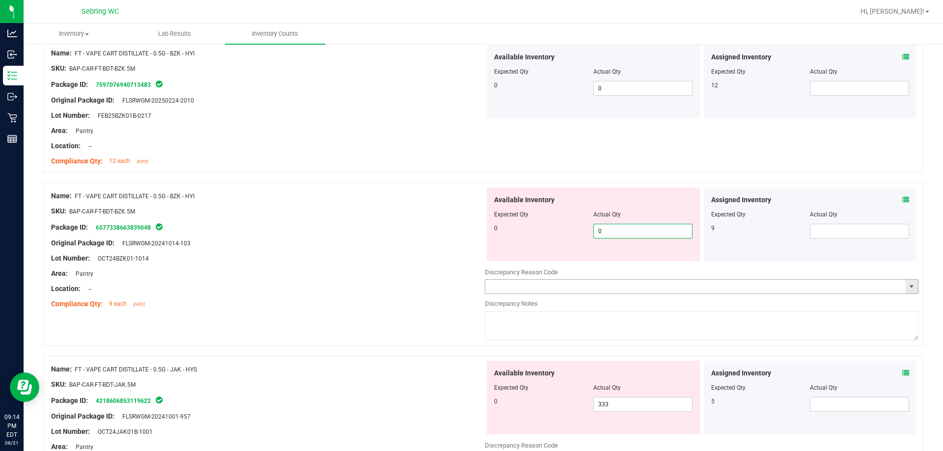
scroll to position [1719, 0]
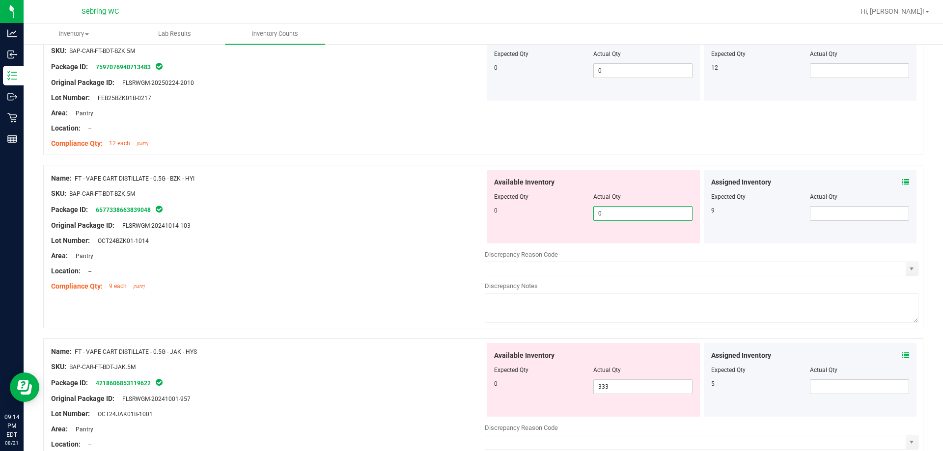
type input "0"
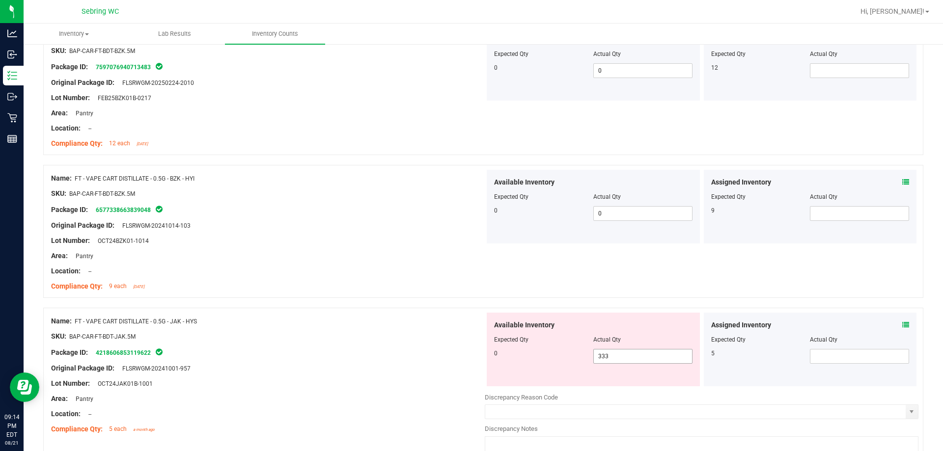
click at [646, 353] on span "333 333" at bounding box center [642, 356] width 99 height 15
click at [646, 353] on input "333" at bounding box center [643, 357] width 98 height 14
type input "0"
click at [383, 359] on div at bounding box center [268, 361] width 434 height 5
type input "0"
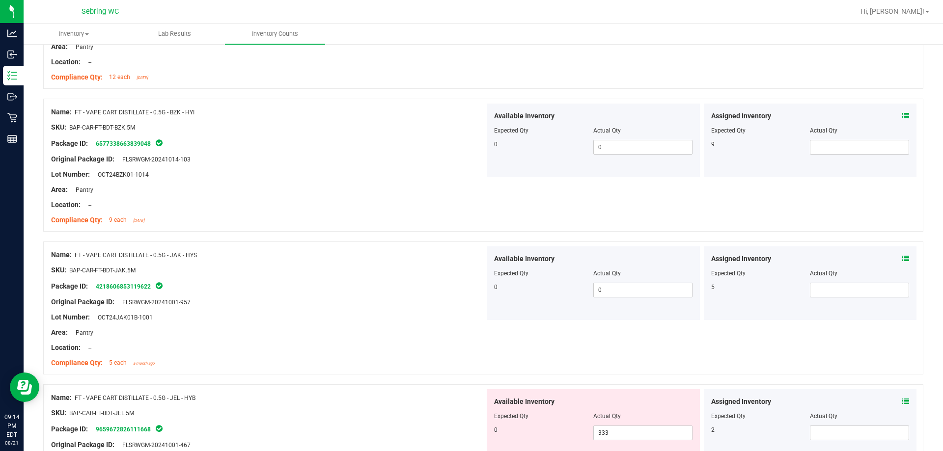
scroll to position [1965, 0]
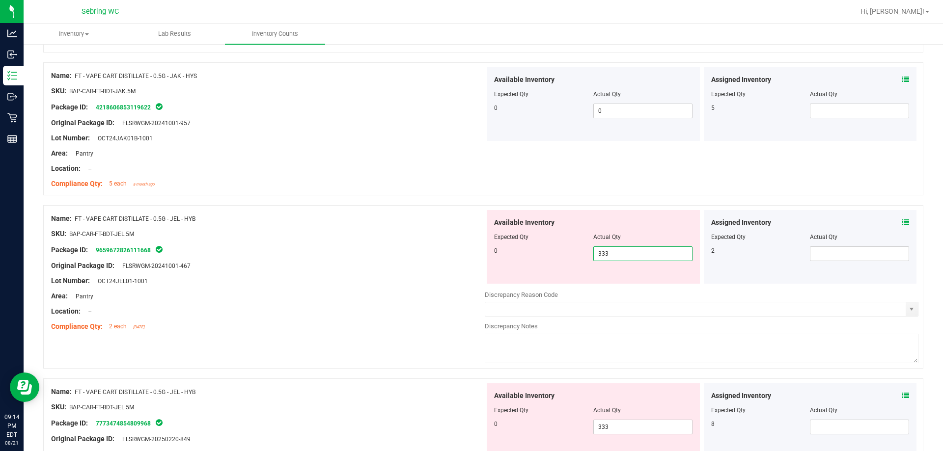
click at [654, 254] on span "333 333" at bounding box center [642, 254] width 99 height 15
click at [654, 254] on input "333" at bounding box center [643, 254] width 98 height 14
type input "0"
click at [383, 296] on div "Area: Pantry" at bounding box center [268, 296] width 434 height 10
type input "0"
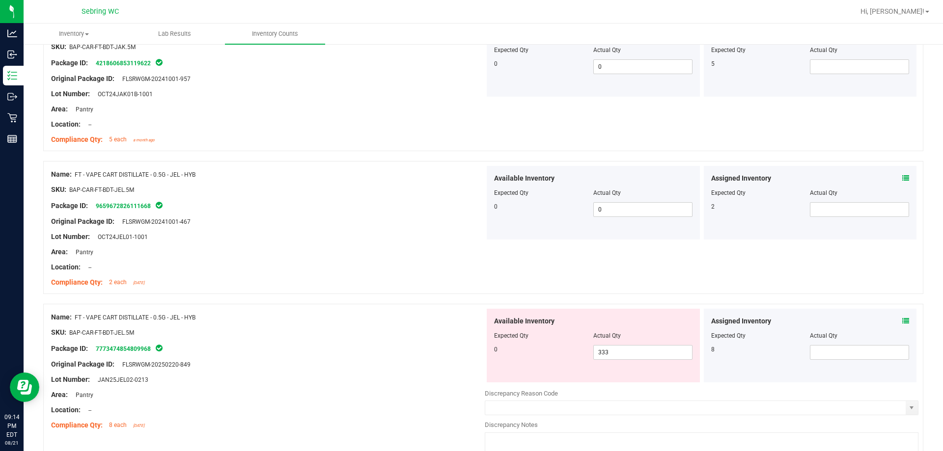
scroll to position [2063, 0]
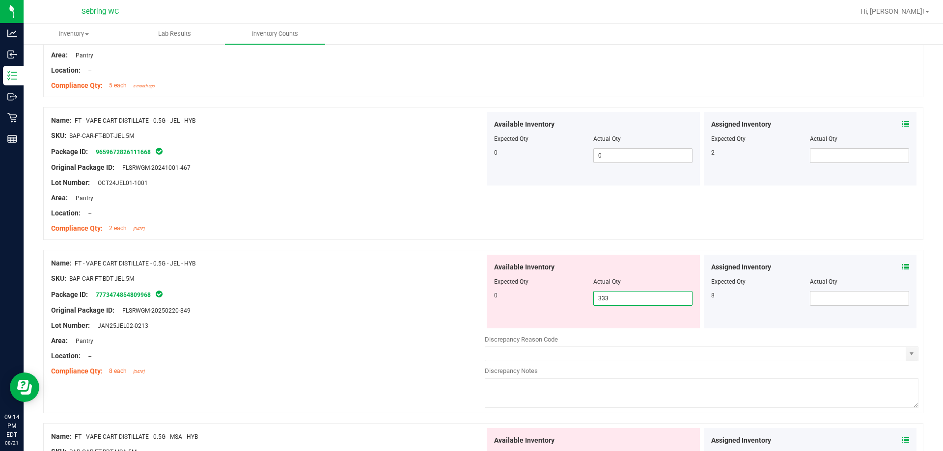
click at [657, 302] on span "333 333" at bounding box center [642, 298] width 99 height 15
click at [657, 302] on input "333" at bounding box center [643, 299] width 98 height 14
type input "0"
click at [436, 290] on div "Package ID: 7773474854809968" at bounding box center [268, 295] width 434 height 12
type input "0"
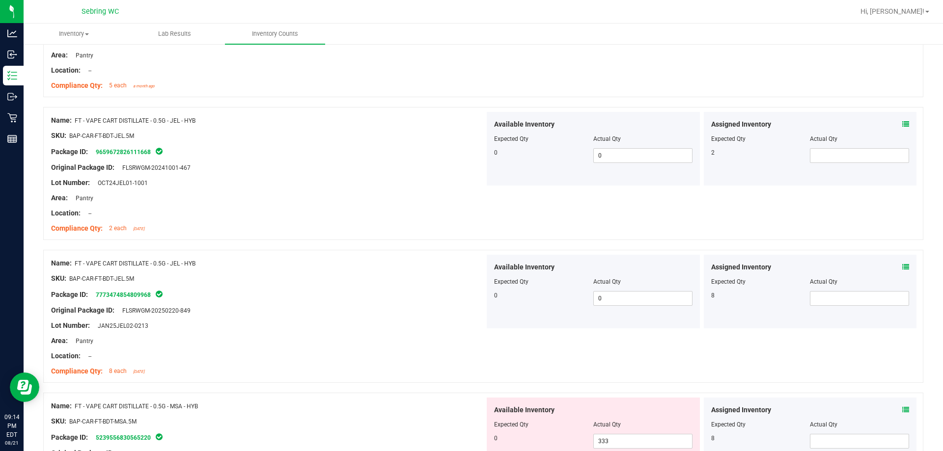
scroll to position [2358, 0]
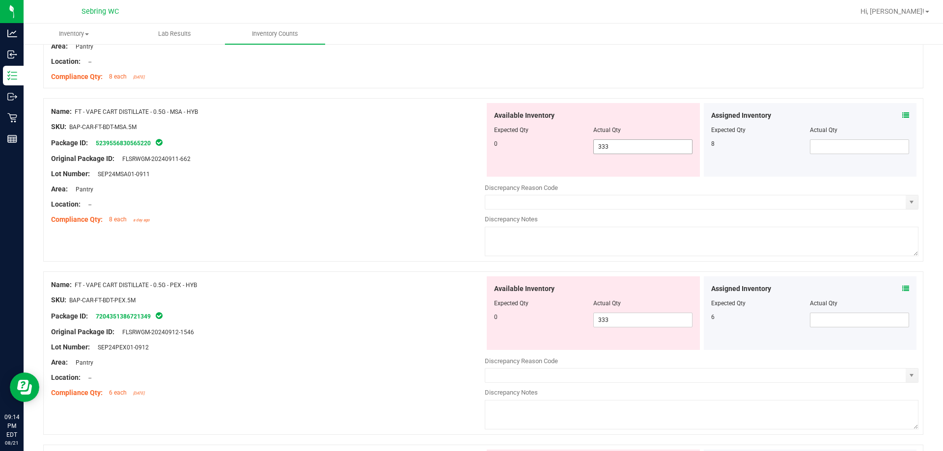
click at [618, 141] on span "333 333" at bounding box center [642, 147] width 99 height 15
click at [618, 141] on input "333" at bounding box center [643, 147] width 98 height 14
type input "0"
click at [460, 133] on div at bounding box center [268, 134] width 434 height 5
type input "0"
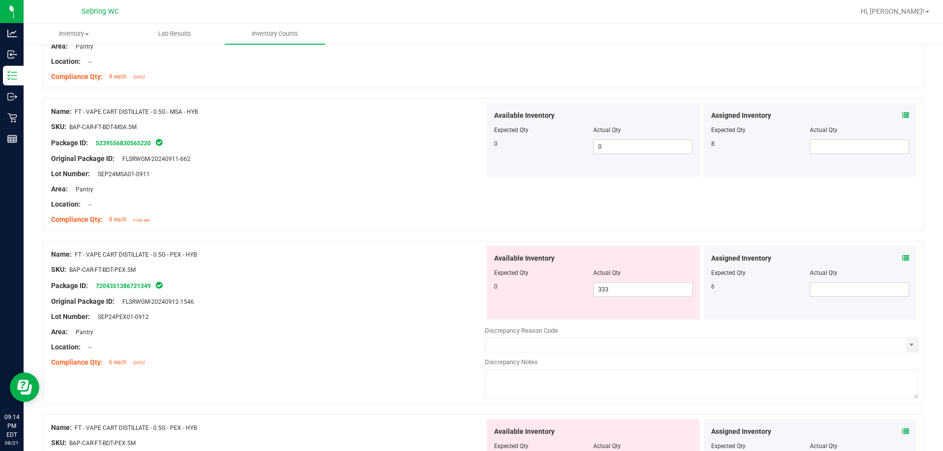
scroll to position [2407, 0]
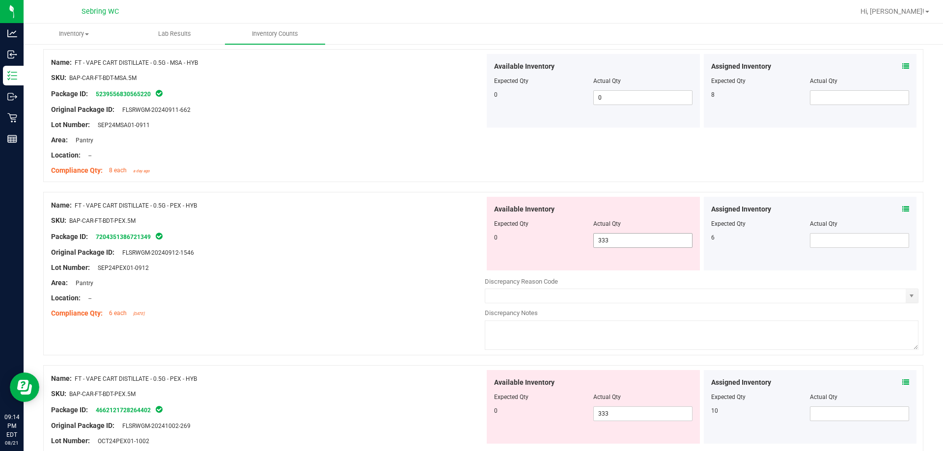
click at [623, 238] on span "333 333" at bounding box center [642, 240] width 99 height 15
click at [623, 238] on input "333" at bounding box center [643, 241] width 98 height 14
type input "0"
click at [384, 234] on div "Package ID: 7204351386721349" at bounding box center [268, 237] width 434 height 12
type input "0"
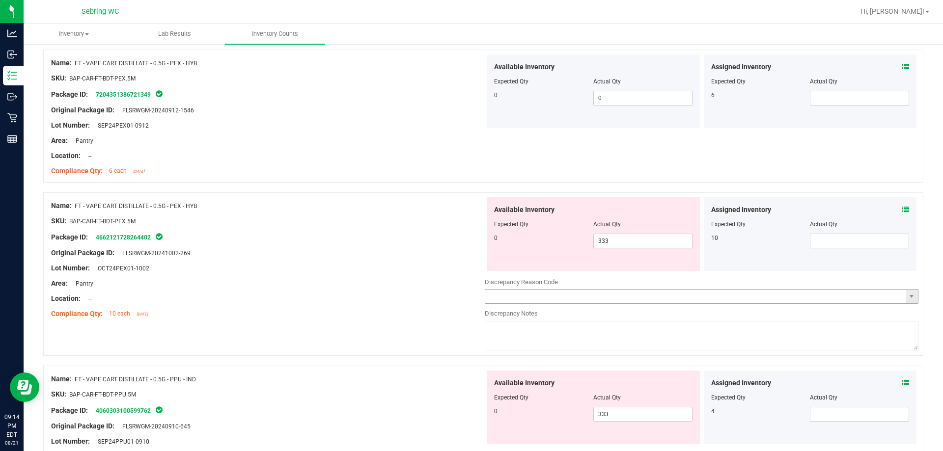
scroll to position [2554, 0]
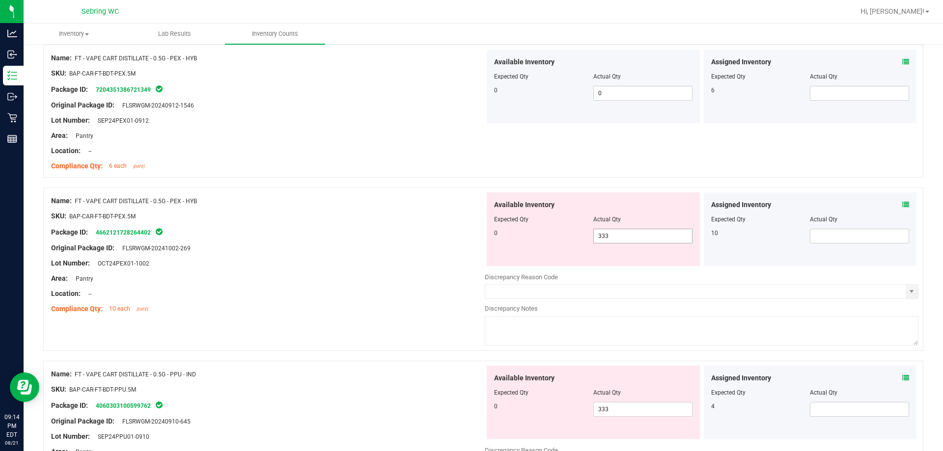
click at [641, 240] on span "333 333" at bounding box center [642, 236] width 99 height 15
click at [0, 0] on input "333" at bounding box center [0, 0] width 0 height 0
type input "0"
click at [388, 303] on div at bounding box center [268, 301] width 434 height 5
type input "0"
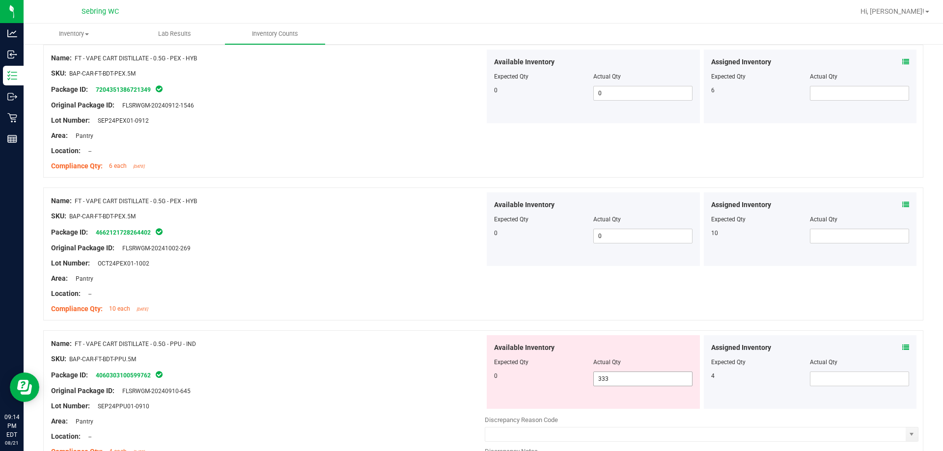
click at [649, 382] on span "333 333" at bounding box center [642, 379] width 99 height 15
click at [649, 382] on input "333" at bounding box center [643, 379] width 98 height 14
type input "0"
click at [441, 322] on div at bounding box center [483, 326] width 880 height 10
type input "0"
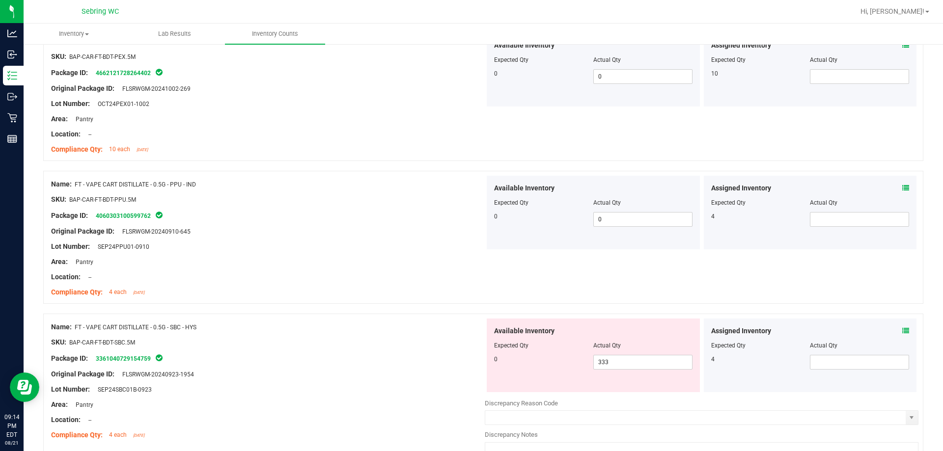
scroll to position [2783, 0]
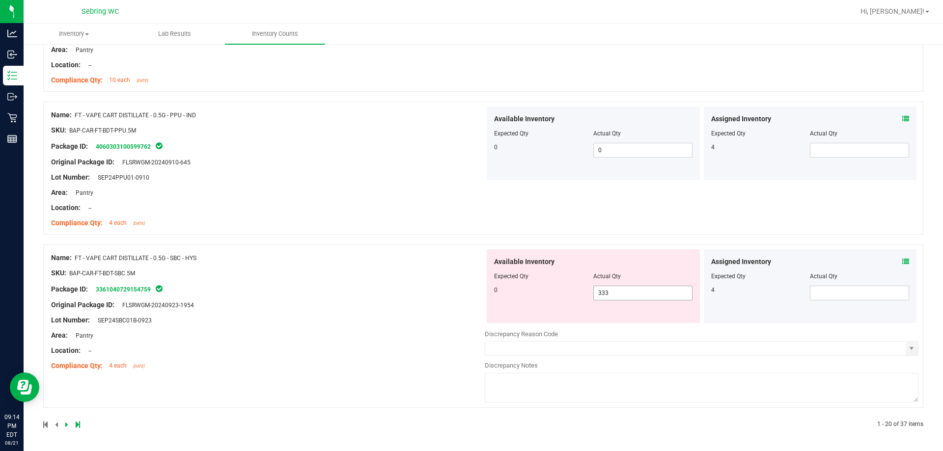
click at [622, 298] on span "333 333" at bounding box center [642, 293] width 99 height 15
click at [622, 298] on input "333" at bounding box center [643, 293] width 98 height 14
type input "0"
drag, startPoint x: 378, startPoint y: 272, endPoint x: 403, endPoint y: 266, distance: 25.6
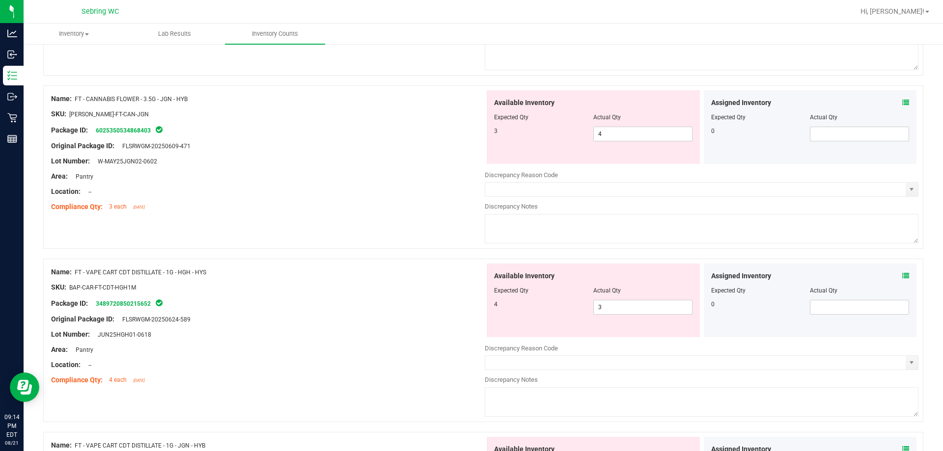
scroll to position [0, 0]
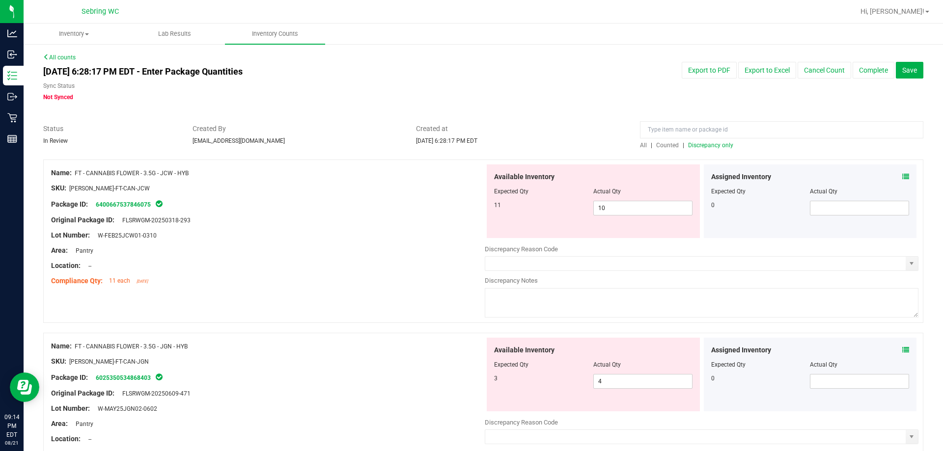
click at [692, 148] on span "Discrepancy only" at bounding box center [710, 145] width 45 height 7
click at [902, 174] on icon at bounding box center [905, 176] width 7 height 7
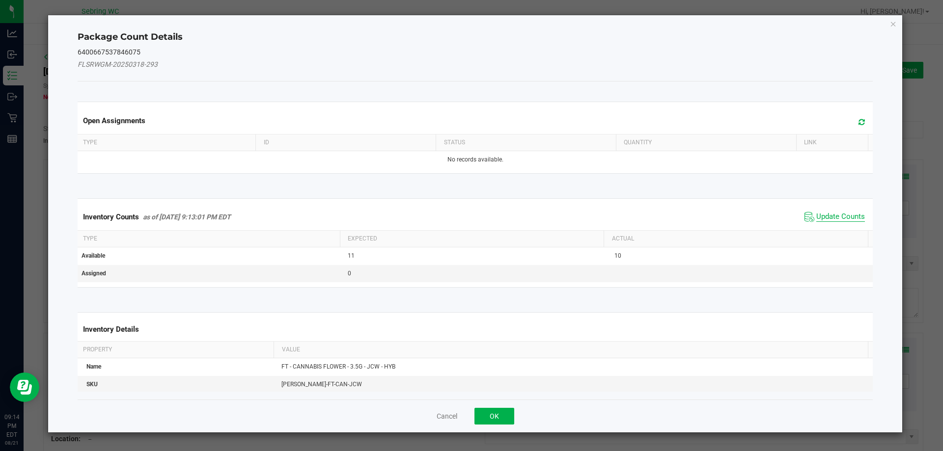
click at [816, 214] on span "Update Counts" at bounding box center [840, 217] width 49 height 10
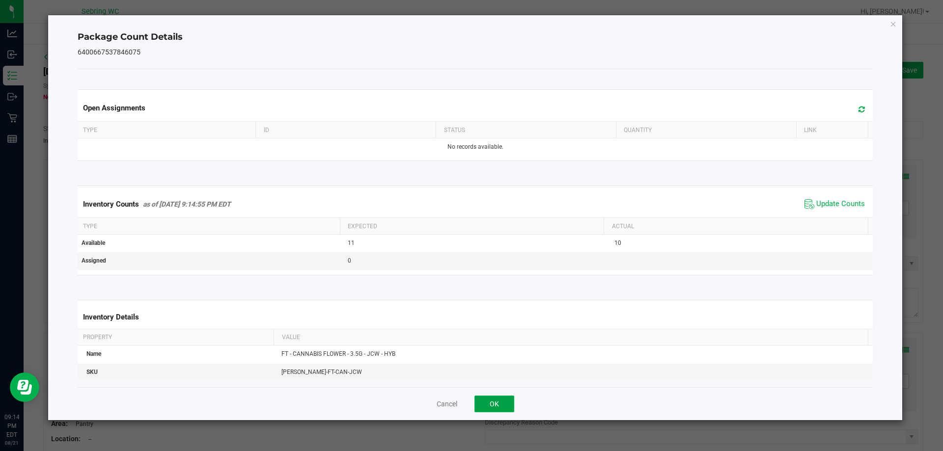
click at [490, 407] on button "OK" at bounding box center [495, 404] width 40 height 17
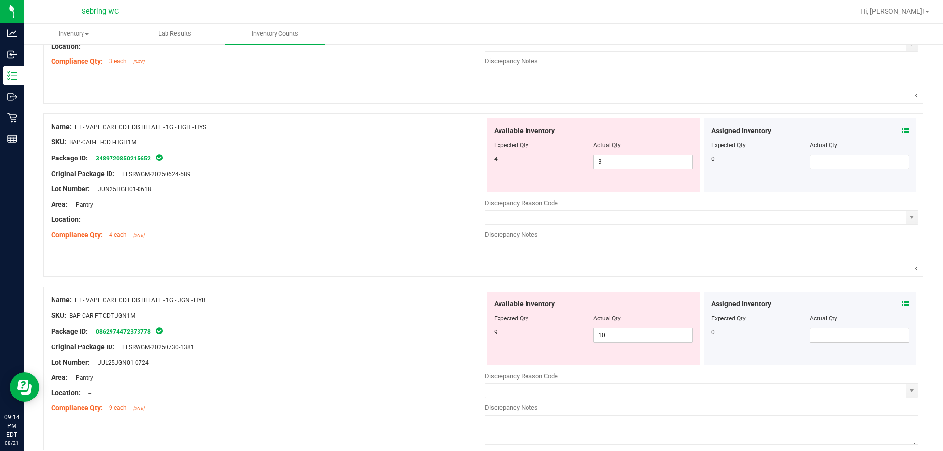
scroll to position [442, 0]
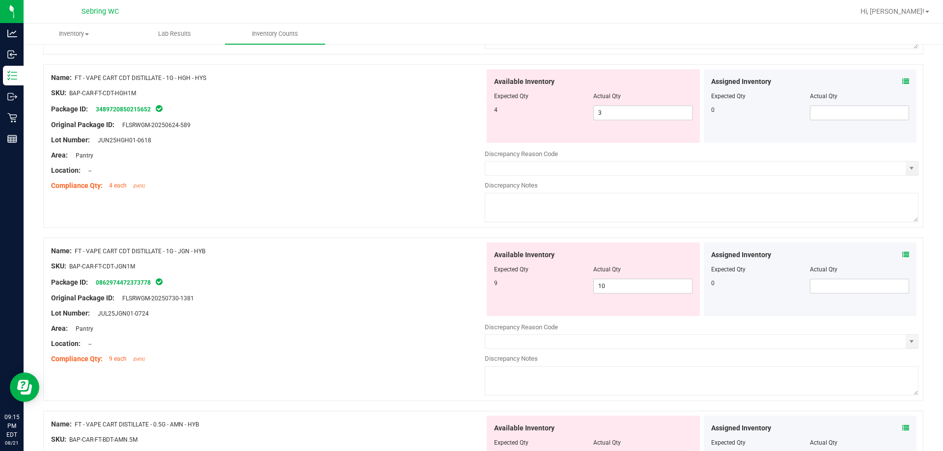
click at [902, 252] on icon at bounding box center [905, 255] width 7 height 7
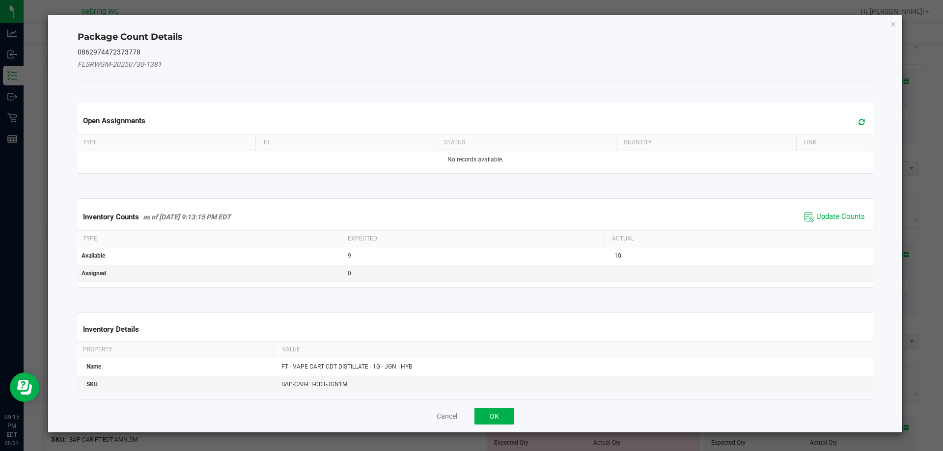
click at [838, 210] on span "Update Counts" at bounding box center [834, 217] width 65 height 15
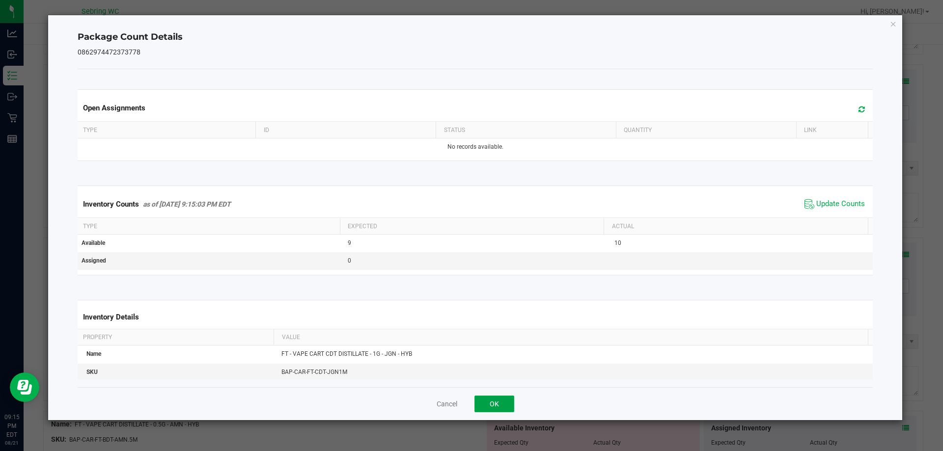
click at [502, 405] on button "OK" at bounding box center [495, 404] width 40 height 17
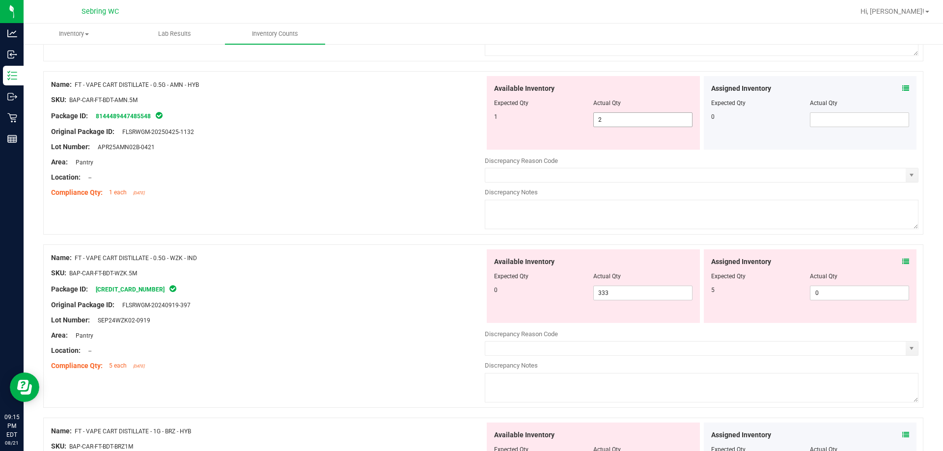
scroll to position [786, 0]
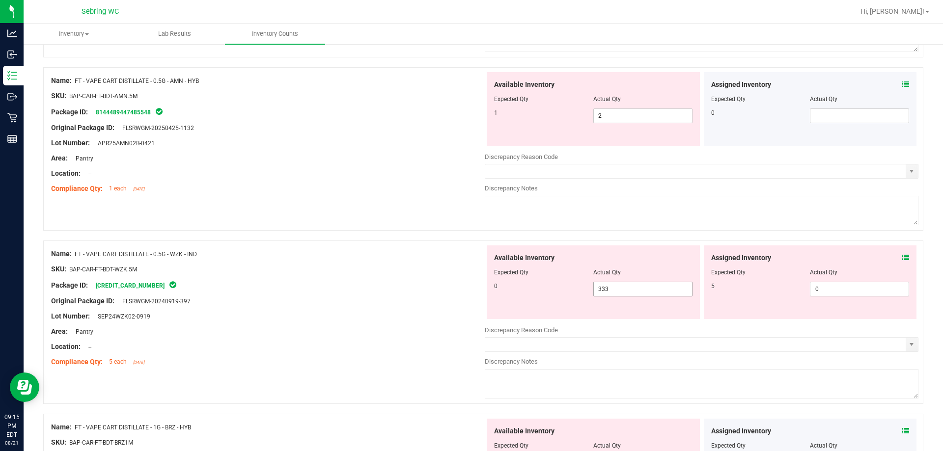
click at [647, 287] on span "333 333" at bounding box center [642, 289] width 99 height 15
type input "3"
click at [447, 301] on div "Original Package ID: FLSRWGM-20240919-397" at bounding box center [268, 301] width 434 height 10
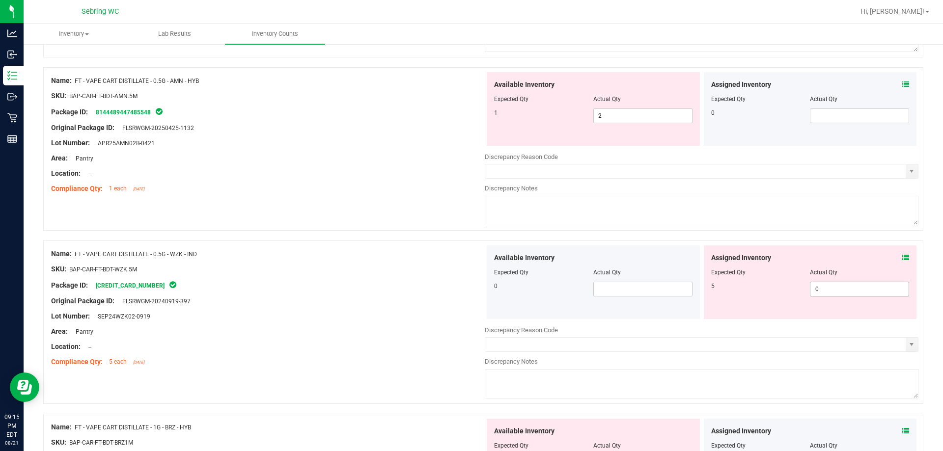
click at [828, 286] on span "0 0" at bounding box center [859, 289] width 99 height 15
click at [426, 333] on div "Area: Pantry" at bounding box center [268, 332] width 434 height 10
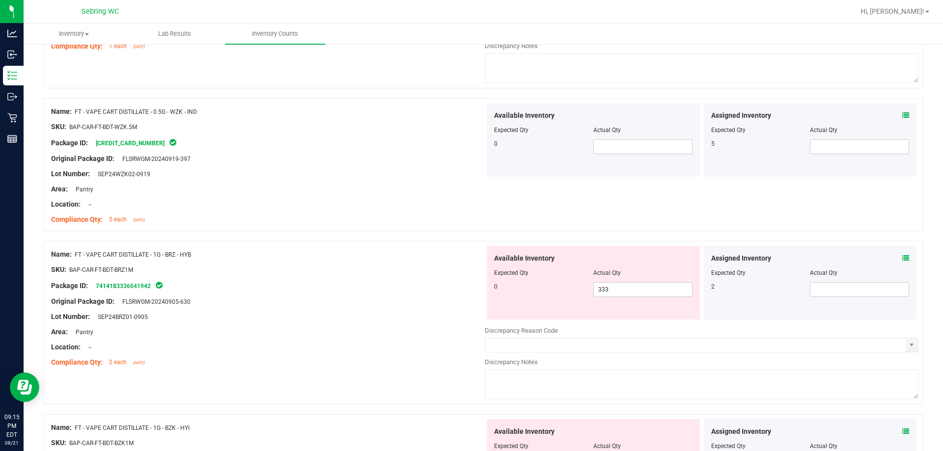
scroll to position [933, 0]
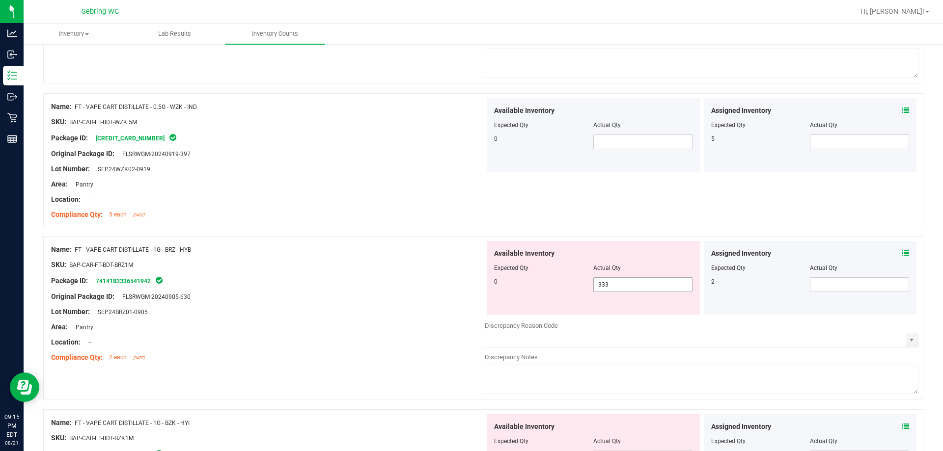
click at [637, 280] on span "333 333" at bounding box center [642, 285] width 99 height 15
click at [637, 280] on input "333" at bounding box center [643, 285] width 98 height 14
type input "0"
click at [444, 369] on div "Name: FT - VAPE CART DISTILLATE - 1G - BRZ - HYB SKU: BAP-CAR-FT-BDT-BRZ1M Pack…" at bounding box center [483, 322] width 880 height 173
type input "0"
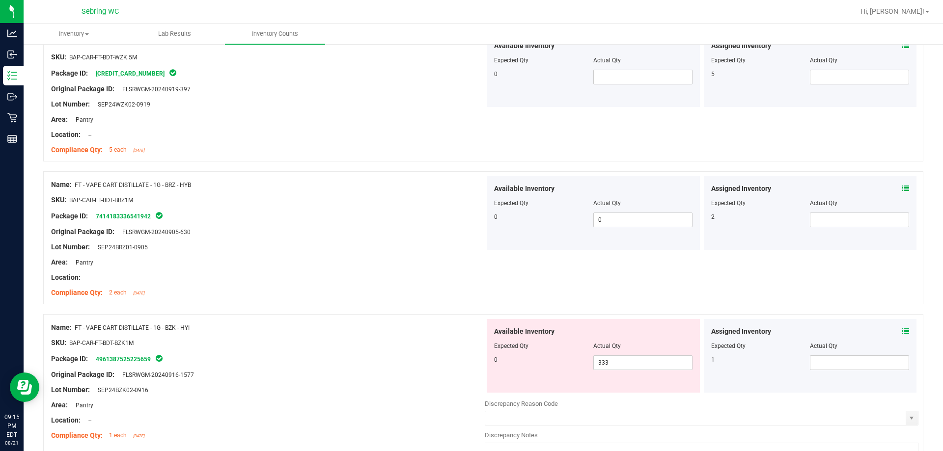
scroll to position [1081, 0]
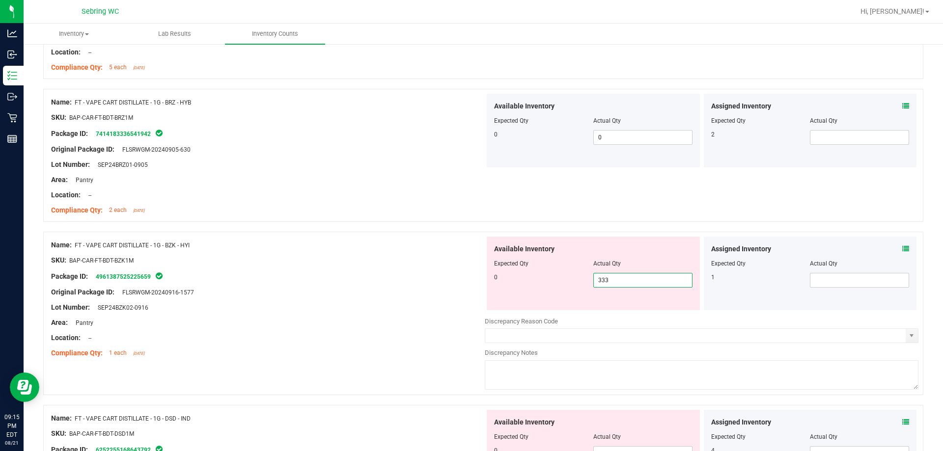
click at [641, 283] on span "333 333" at bounding box center [642, 280] width 99 height 15
drag, startPoint x: 641, startPoint y: 283, endPoint x: 619, endPoint y: 255, distance: 35.7
click at [641, 282] on input "333" at bounding box center [643, 281] width 98 height 14
type input "0"
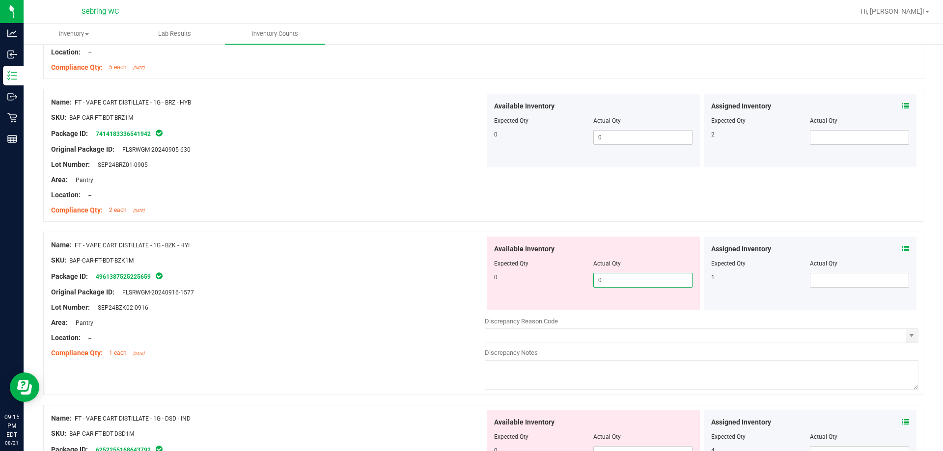
type input "0"
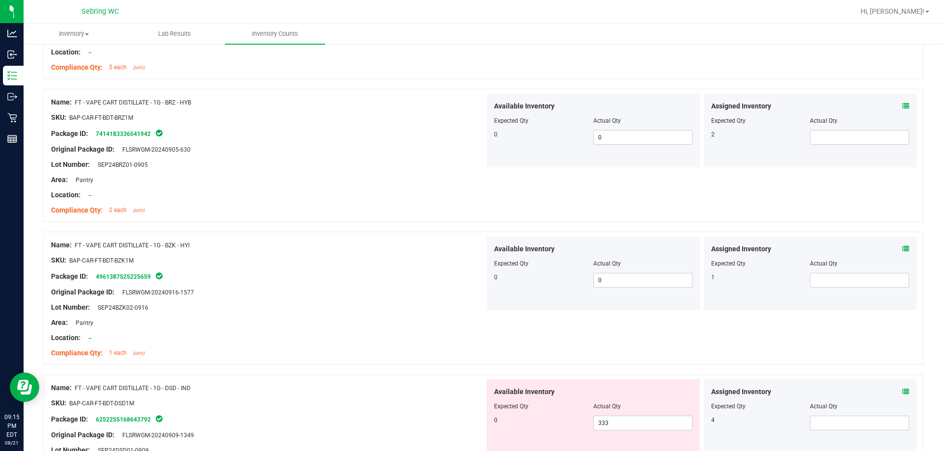
scroll to position [1277, 0]
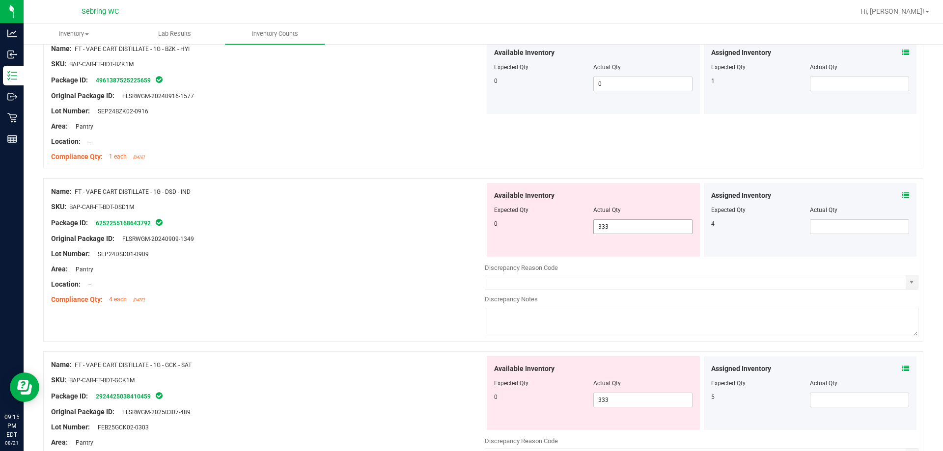
click at [643, 224] on span "333 333" at bounding box center [642, 227] width 99 height 15
click at [643, 224] on input "333" at bounding box center [643, 227] width 98 height 14
type input "0"
click at [443, 305] on div "Compliance Qty: 4 each 3 months ago" at bounding box center [268, 300] width 434 height 10
type input "0"
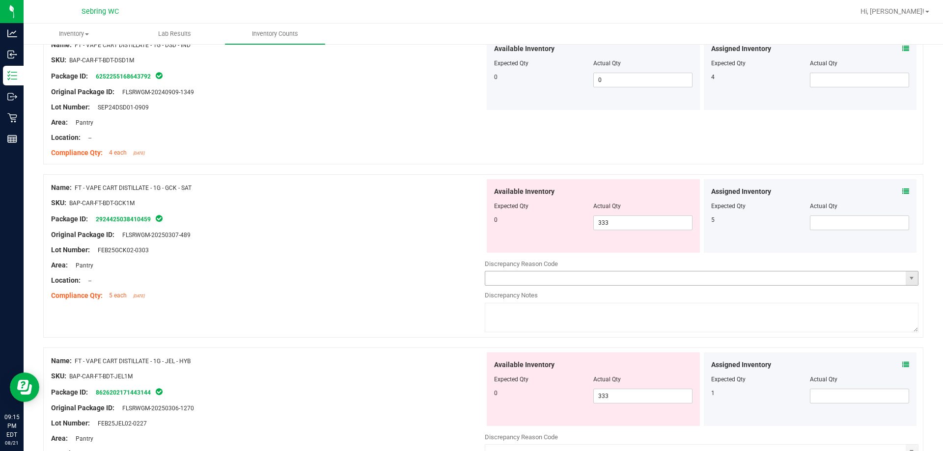
scroll to position [1425, 0]
click at [627, 222] on span "333 333" at bounding box center [642, 222] width 99 height 15
drag, startPoint x: 627, startPoint y: 222, endPoint x: 617, endPoint y: 222, distance: 9.8
click at [625, 222] on input "333" at bounding box center [643, 223] width 98 height 14
type input "0"
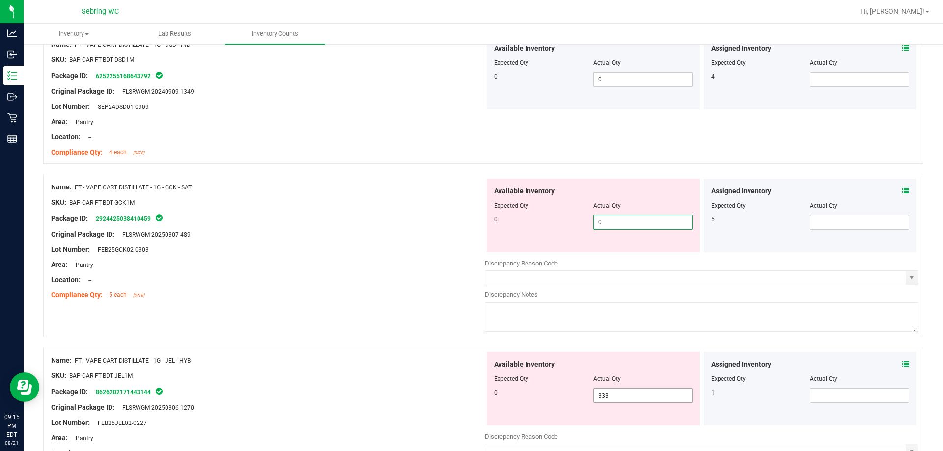
type input "0"
click at [644, 394] on div "Available Inventory Expected Qty Actual Qty 0 333 333" at bounding box center [593, 389] width 213 height 74
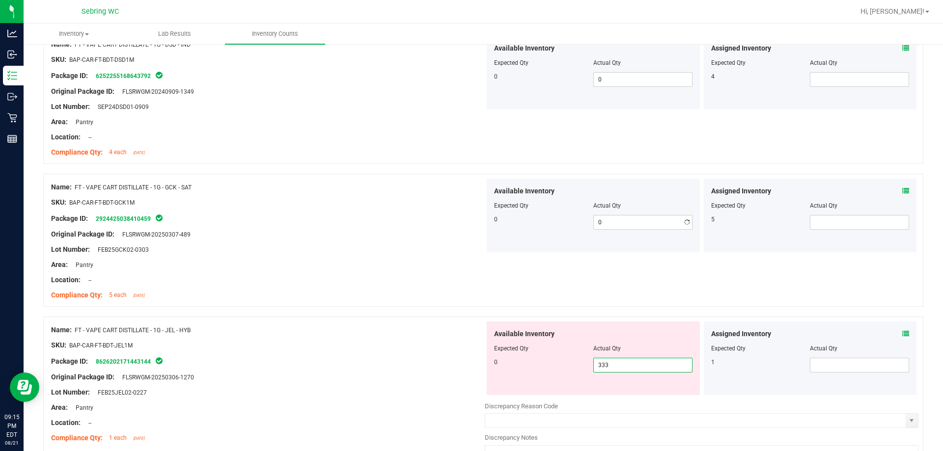
click at [644, 394] on div "Available Inventory Expected Qty Actual Qty 0 333 333" at bounding box center [593, 359] width 213 height 74
click at [600, 367] on span "333 333" at bounding box center [642, 365] width 99 height 15
click at [600, 367] on input "333" at bounding box center [643, 366] width 98 height 14
type input "0"
click at [423, 347] on div "SKU: BAP-CAR-FT-BDT-JEL1M" at bounding box center [268, 345] width 434 height 10
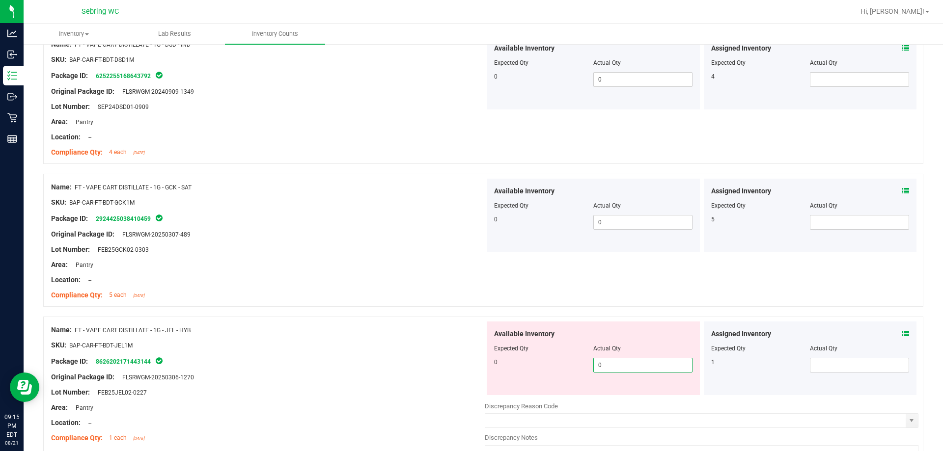
type input "0"
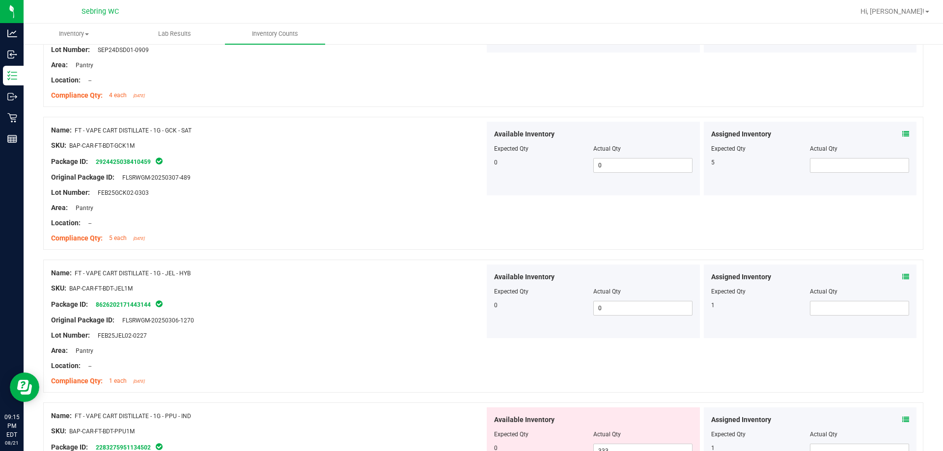
scroll to position [1572, 0]
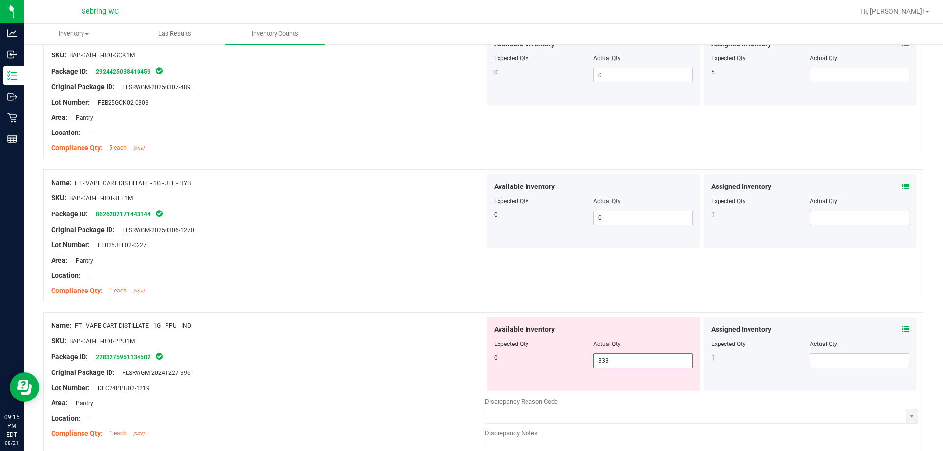
click at [630, 363] on span "333 333" at bounding box center [642, 361] width 99 height 15
drag, startPoint x: 630, startPoint y: 363, endPoint x: 619, endPoint y: 356, distance: 12.6
click at [629, 360] on input "333" at bounding box center [643, 361] width 98 height 14
type input "0"
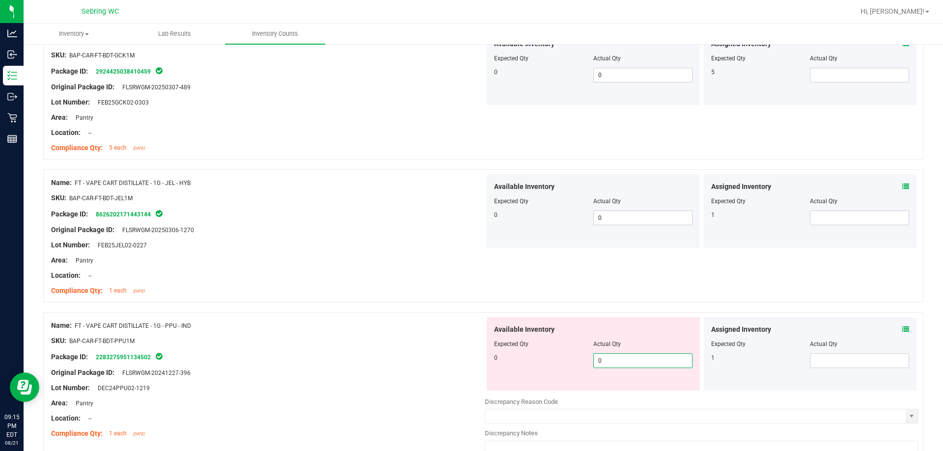
click at [498, 371] on div "Available Inventory Expected Qty Actual Qty 0 0 0" at bounding box center [593, 354] width 213 height 74
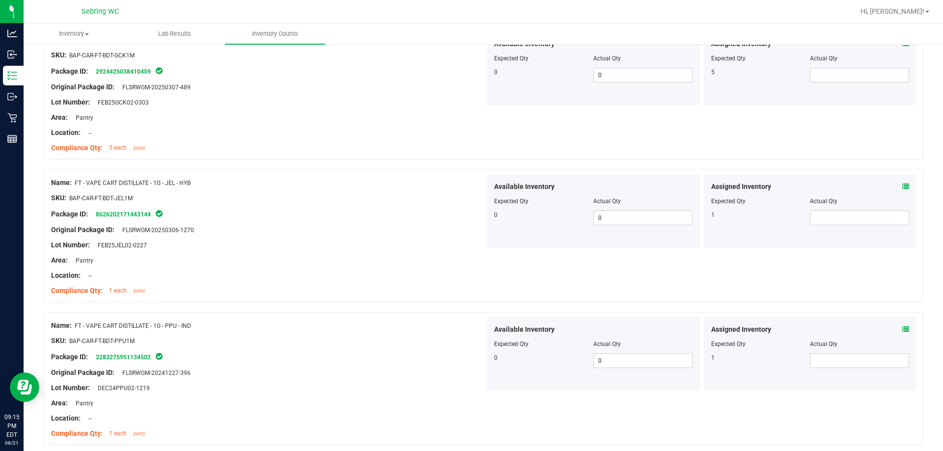
scroll to position [1768, 0]
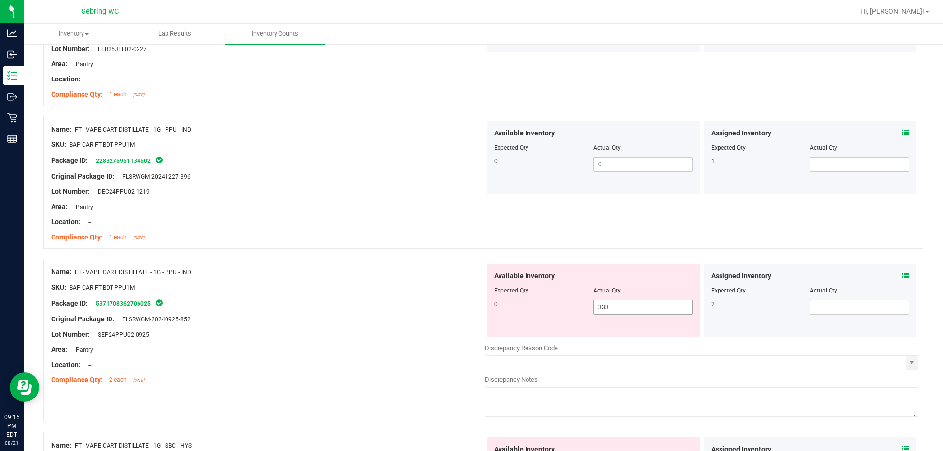
click at [652, 307] on span "333 333" at bounding box center [642, 307] width 99 height 15
drag, startPoint x: 652, startPoint y: 307, endPoint x: 633, endPoint y: 307, distance: 19.2
click at [645, 306] on input "333" at bounding box center [643, 308] width 98 height 14
type input "0"
click at [526, 335] on div "Available Inventory Expected Qty Actual Qty 0 333 0" at bounding box center [593, 301] width 213 height 74
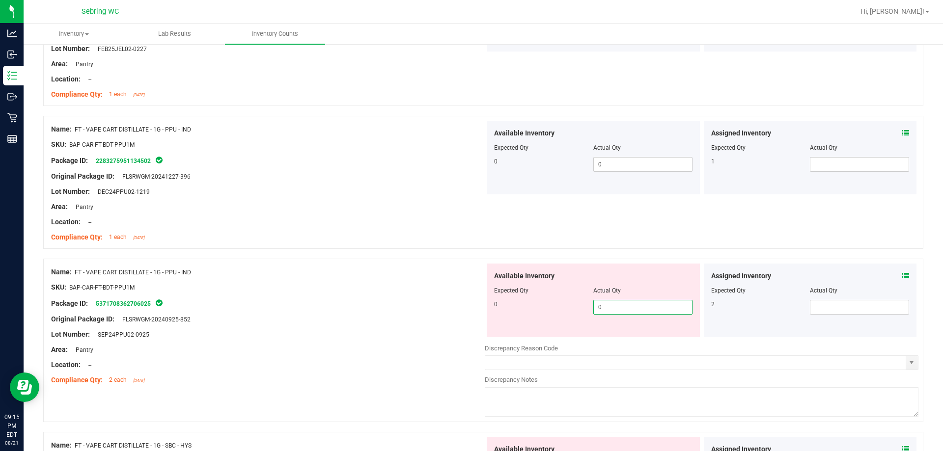
type input "0"
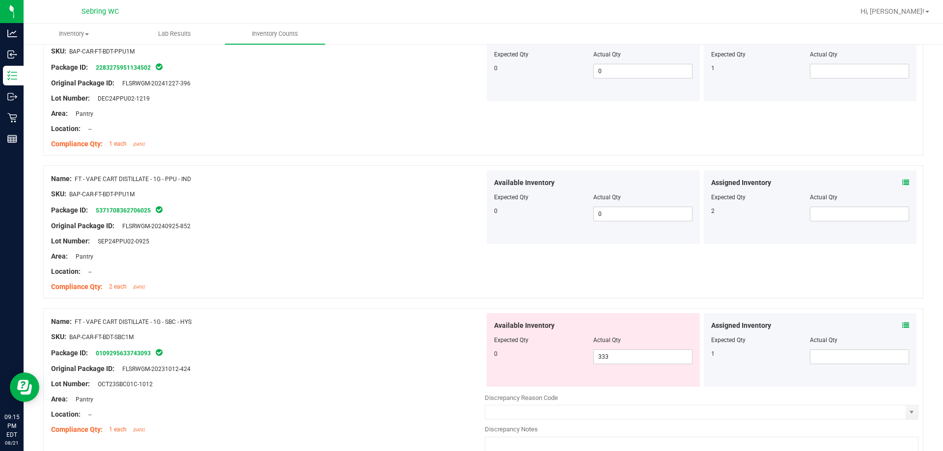
scroll to position [2063, 0]
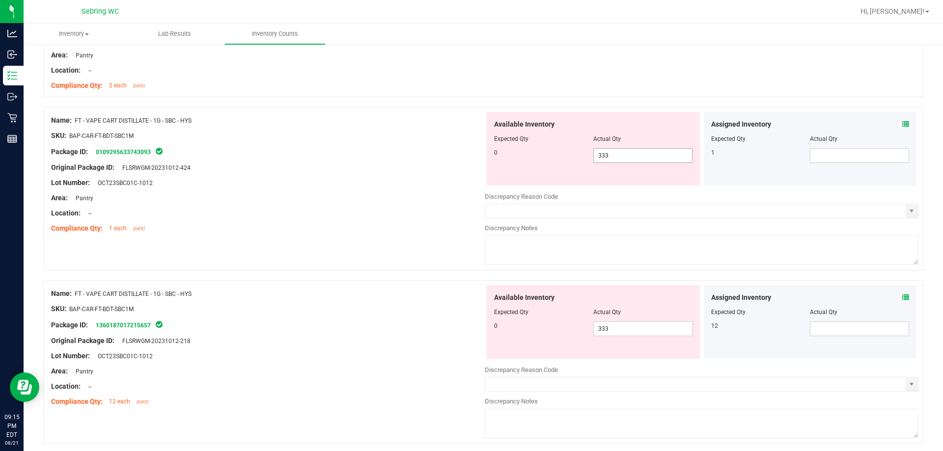
click at [607, 145] on div at bounding box center [593, 145] width 198 height 5
click at [609, 154] on span "333 333" at bounding box center [642, 155] width 99 height 15
click at [609, 154] on input "333" at bounding box center [643, 156] width 98 height 14
type input "0"
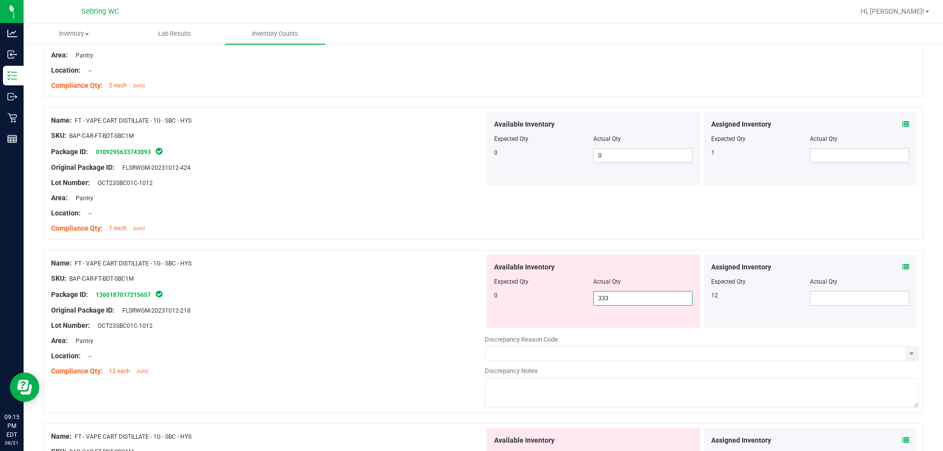
click at [615, 294] on span "333 333" at bounding box center [642, 298] width 99 height 15
click at [615, 294] on input "333" at bounding box center [643, 299] width 98 height 14
type input "0"
click at [401, 354] on div "Location: --" at bounding box center [268, 356] width 434 height 10
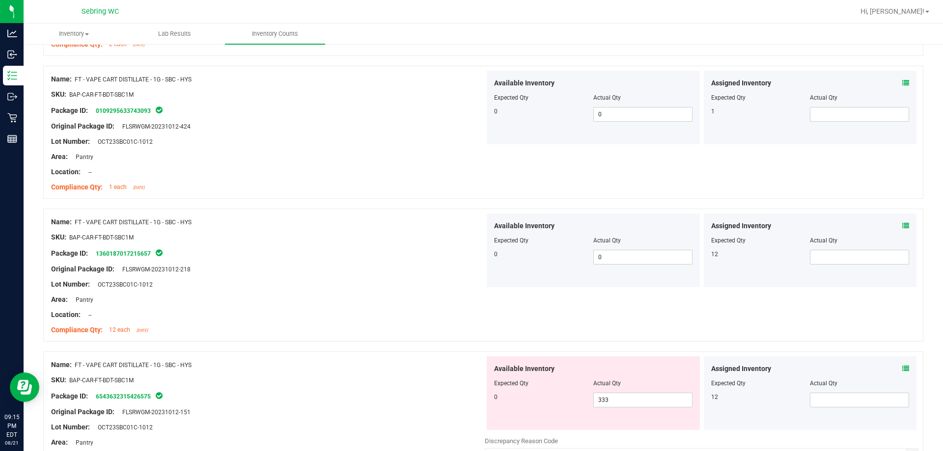
scroll to position [2161, 0]
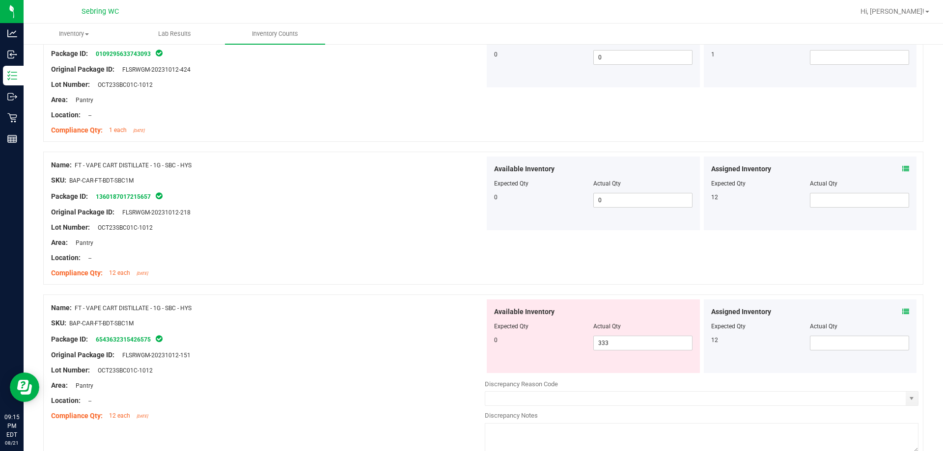
click at [643, 356] on div "Available Inventory Expected Qty Actual Qty 0 333 333" at bounding box center [593, 337] width 213 height 74
click at [637, 348] on span "333 333" at bounding box center [642, 343] width 99 height 15
click at [637, 348] on input "333" at bounding box center [643, 343] width 98 height 14
type input "0"
click at [429, 361] on div at bounding box center [268, 363] width 434 height 5
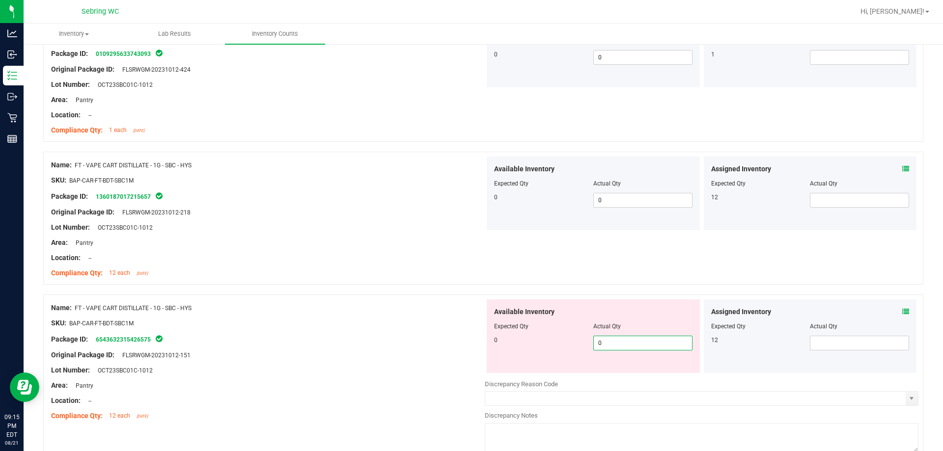
type input "0"
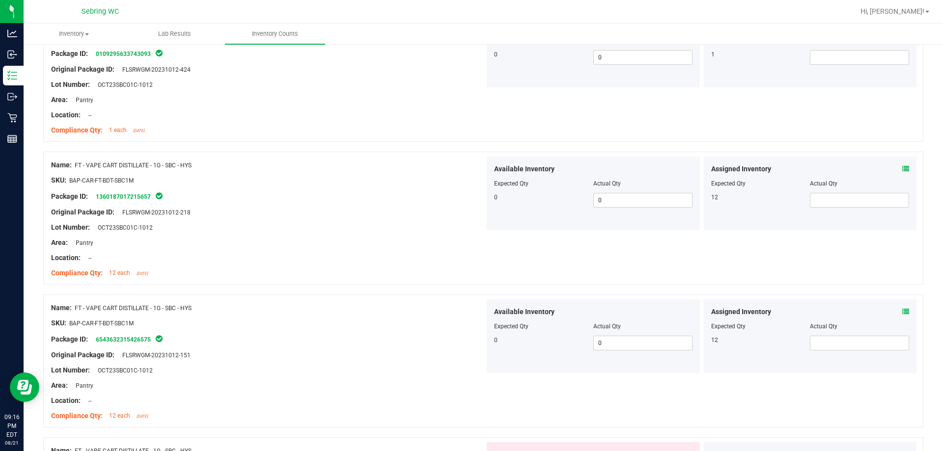
scroll to position [2407, 0]
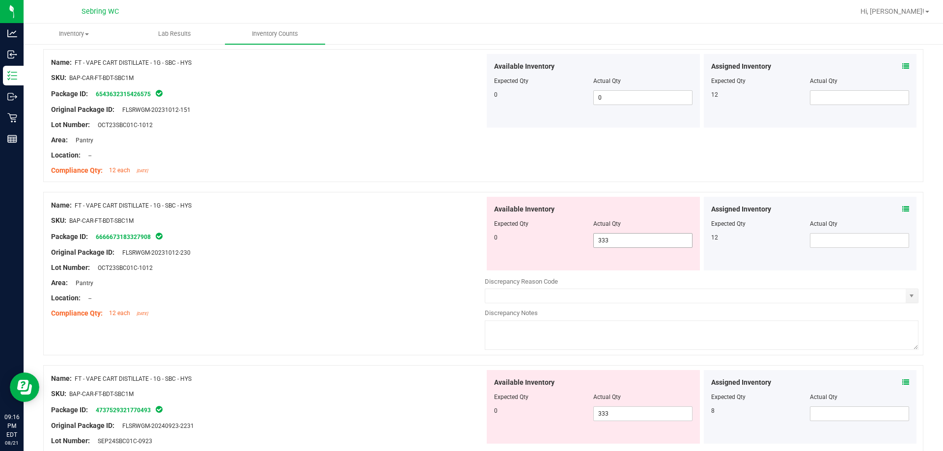
click at [633, 239] on span "333 333" at bounding box center [642, 240] width 99 height 15
click at [633, 239] on input "333" at bounding box center [643, 241] width 98 height 14
type input "0"
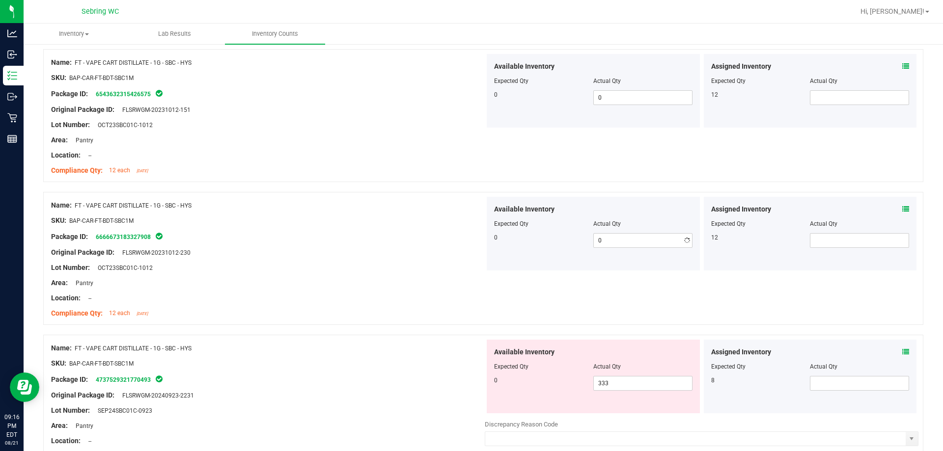
drag, startPoint x: 363, startPoint y: 232, endPoint x: 591, endPoint y: 195, distance: 230.9
click at [362, 232] on div "Package ID: 6666673183327908" at bounding box center [268, 237] width 434 height 12
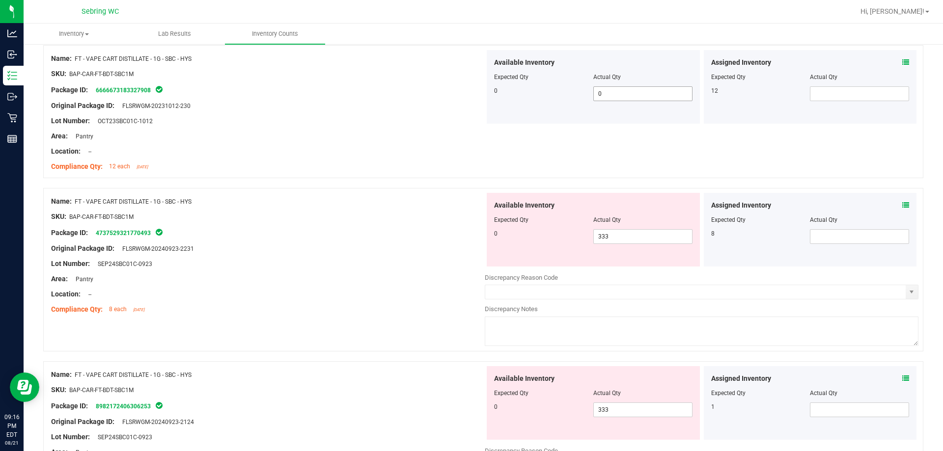
scroll to position [2554, 0]
click at [622, 237] on span "333 333" at bounding box center [642, 236] width 99 height 15
drag, startPoint x: 622, startPoint y: 237, endPoint x: 597, endPoint y: 232, distance: 25.5
click at [619, 237] on input "333" at bounding box center [643, 236] width 98 height 14
type input "0"
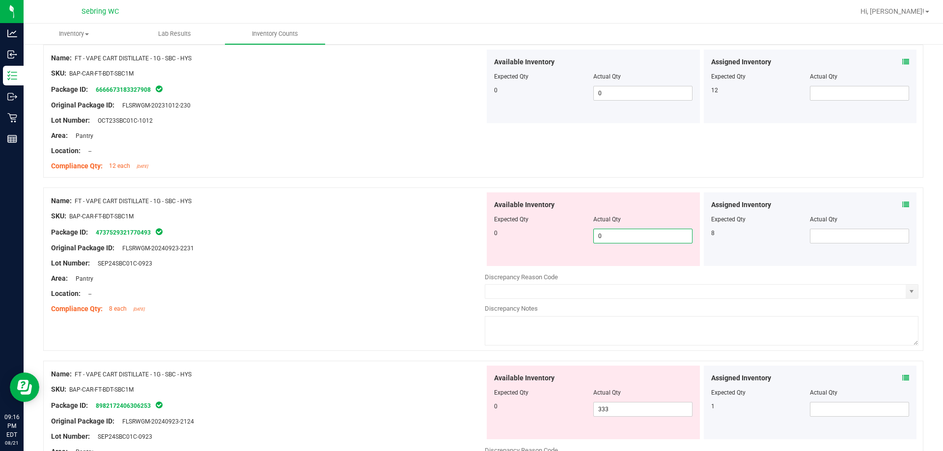
click at [400, 323] on div "Name: FT - VAPE CART DISTILLATE - 1G - SBC - HYS SKU: BAP-CAR-FT-BDT-SBC1M Pack…" at bounding box center [483, 274] width 880 height 173
type input "0"
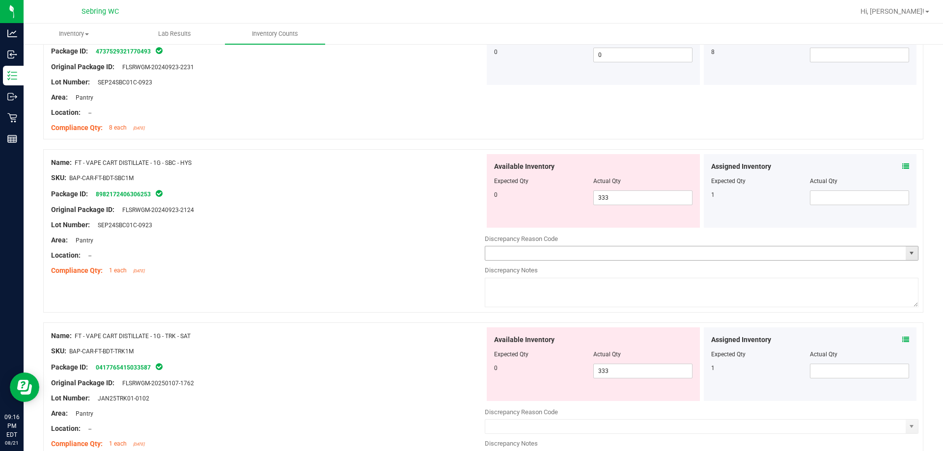
scroll to position [2751, 0]
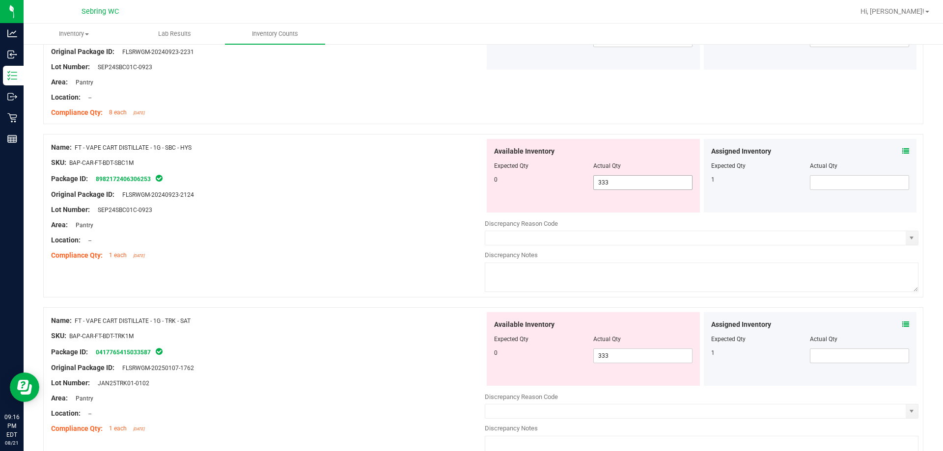
click at [617, 175] on span "333 333" at bounding box center [642, 182] width 99 height 15
click at [617, 181] on span "333 333" at bounding box center [642, 182] width 99 height 15
drag, startPoint x: 617, startPoint y: 181, endPoint x: 611, endPoint y: 181, distance: 5.9
click at [615, 181] on input "333" at bounding box center [643, 183] width 98 height 14
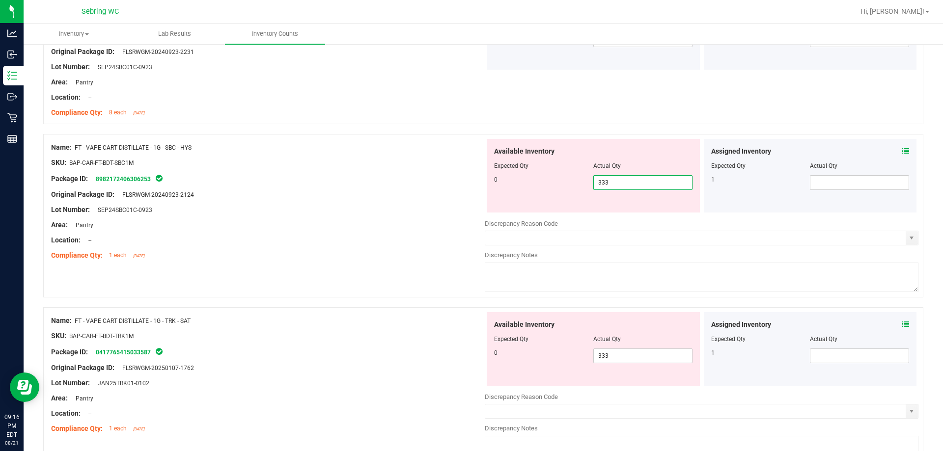
type input "0"
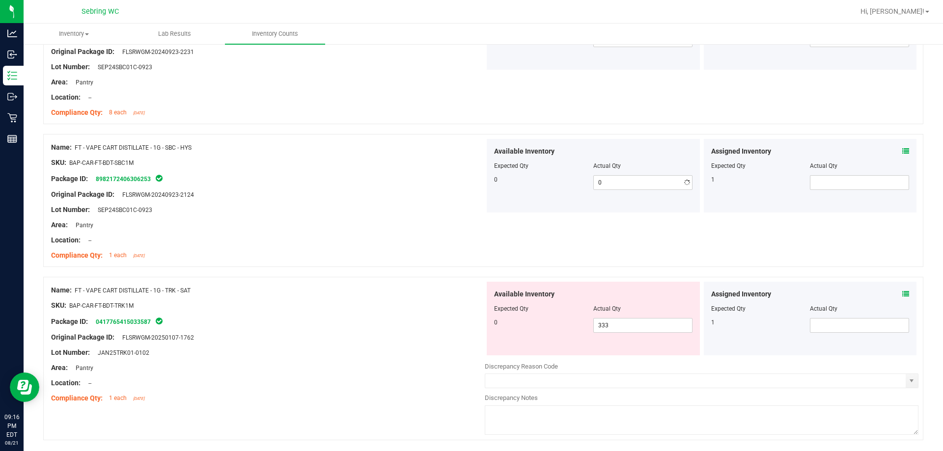
click at [650, 317] on div at bounding box center [593, 315] width 198 height 5
click at [648, 319] on span "333 333" at bounding box center [642, 325] width 99 height 15
click at [648, 319] on input "333" at bounding box center [643, 326] width 98 height 14
type input "0"
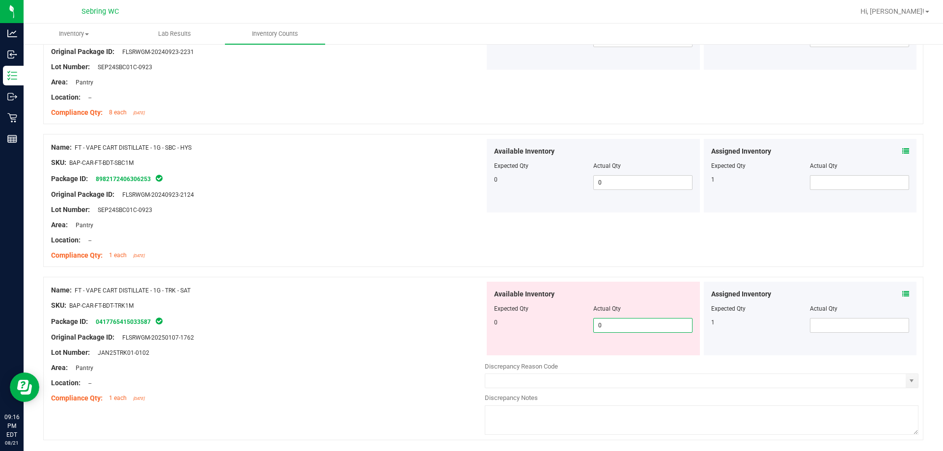
type input "0"
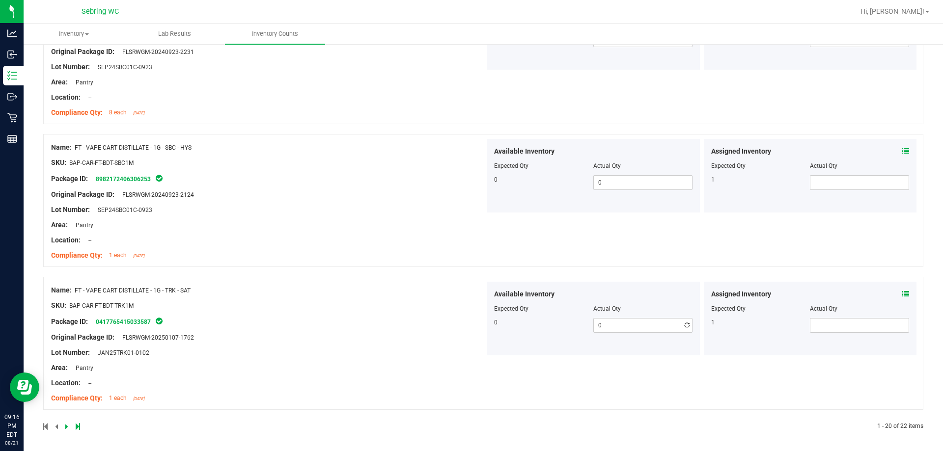
click at [412, 349] on div "Lot Number: JAN25TRK01-0102" at bounding box center [268, 353] width 434 height 10
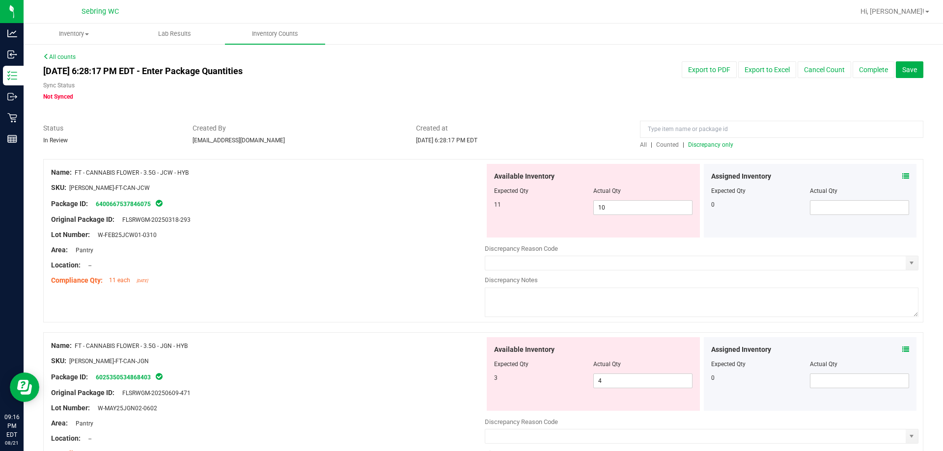
scroll to position [0, 0]
click at [698, 151] on div at bounding box center [483, 155] width 880 height 10
click at [699, 147] on span "Discrepancy only" at bounding box center [710, 145] width 45 height 7
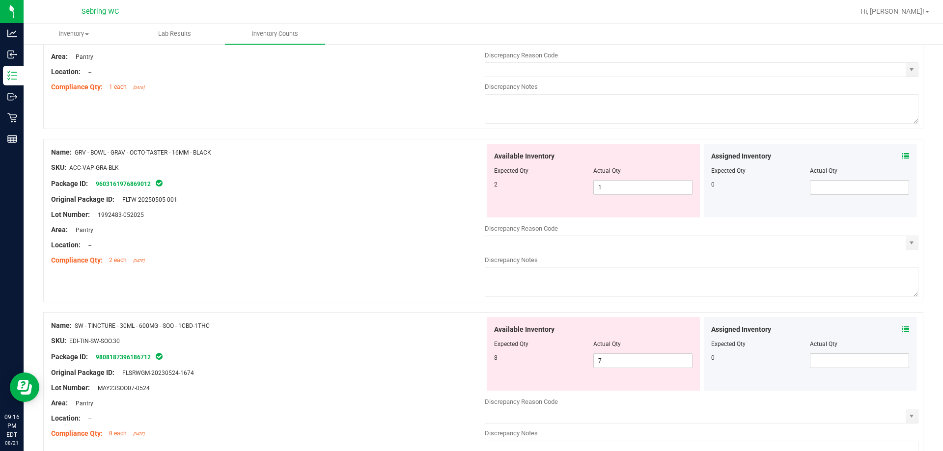
scroll to position [955, 0]
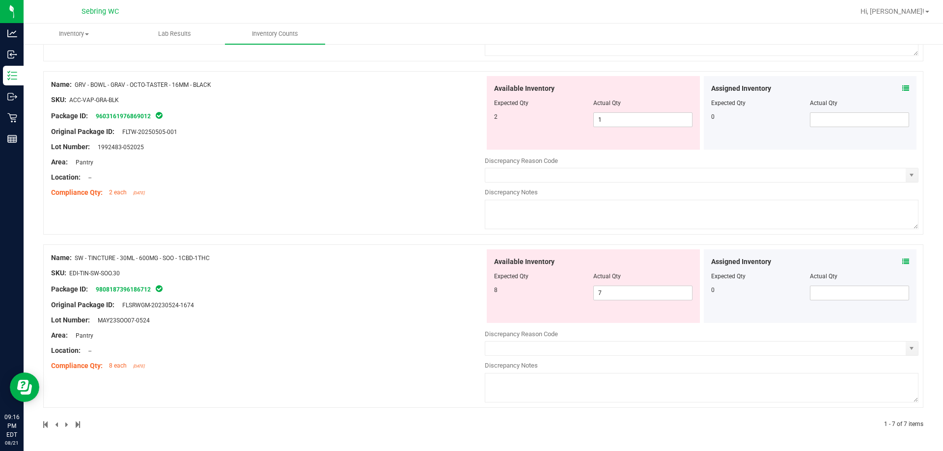
click at [891, 259] on div "Assigned Inventory" at bounding box center [810, 262] width 198 height 10
click at [902, 258] on icon at bounding box center [905, 261] width 7 height 7
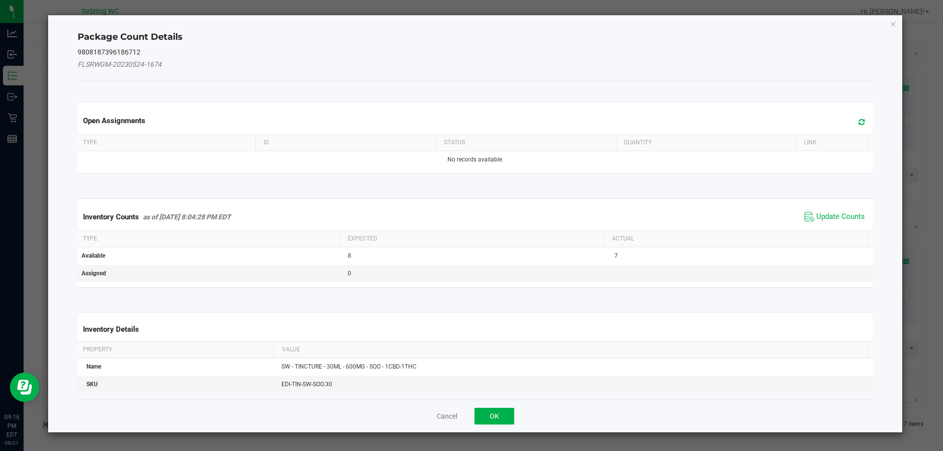
click at [805, 215] on icon at bounding box center [810, 217] width 10 height 10
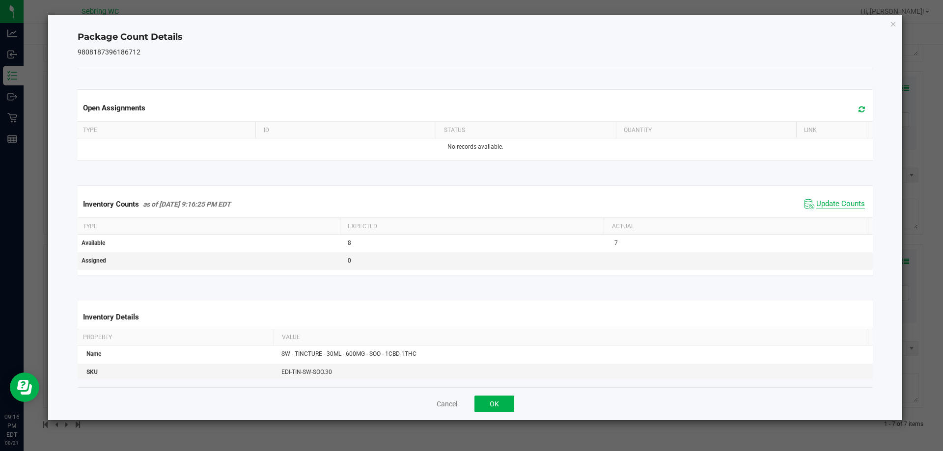
click at [817, 207] on span "Update Counts" at bounding box center [840, 204] width 49 height 10
click at [492, 398] on button "OK" at bounding box center [495, 404] width 40 height 17
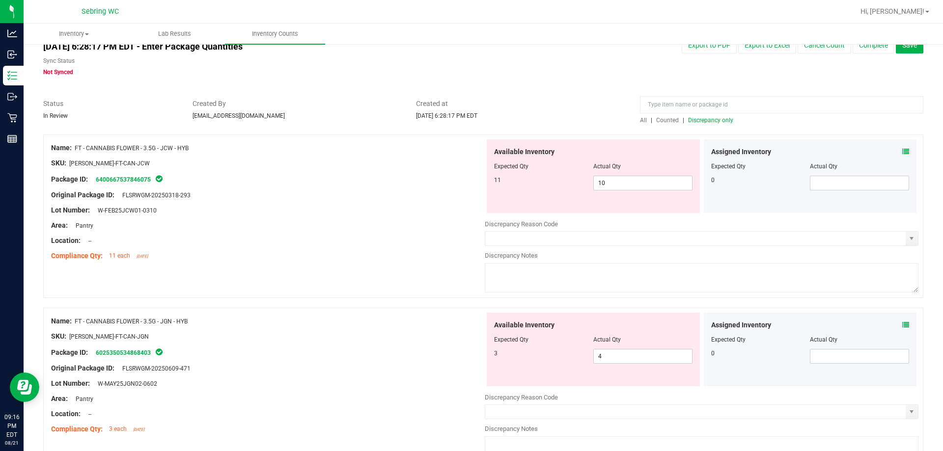
scroll to position [0, 0]
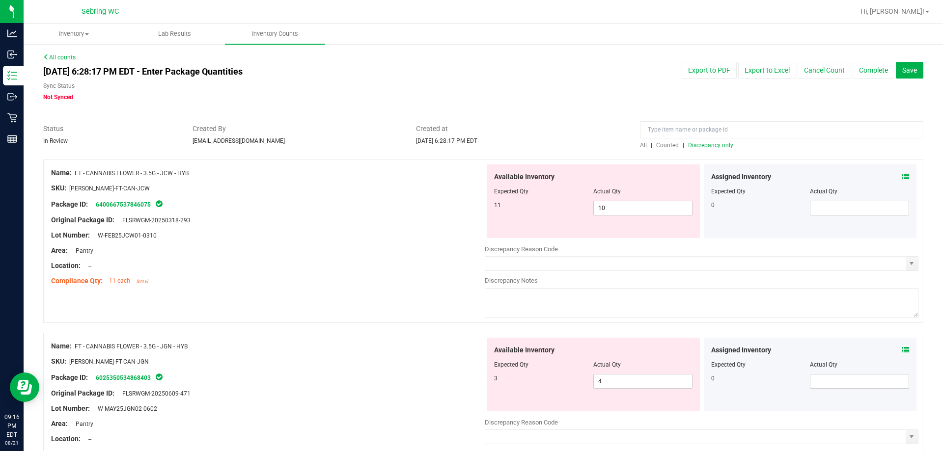
click at [140, 171] on span "FT - CANNABIS FLOWER - 3.5G - JCW - HYB" at bounding box center [132, 173] width 114 height 7
click at [662, 211] on span "10 10" at bounding box center [642, 208] width 99 height 15
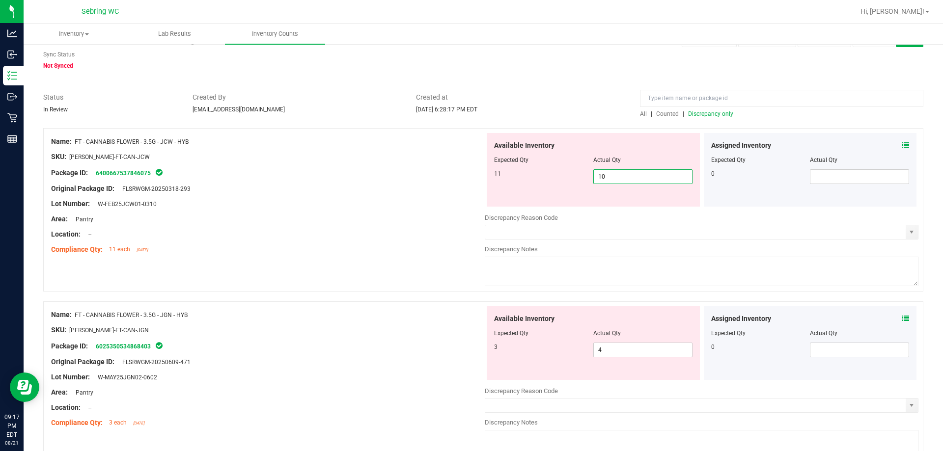
scroll to position [49, 0]
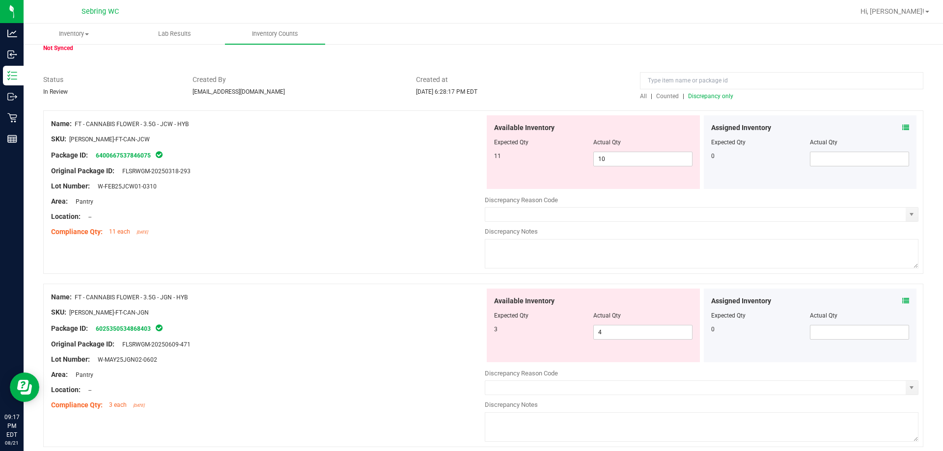
click at [173, 297] on span "FT - CANNABIS FLOWER - 3.5G - JGN - HYB" at bounding box center [131, 297] width 113 height 7
click at [632, 155] on span "10 10" at bounding box center [642, 159] width 99 height 15
type input "11"
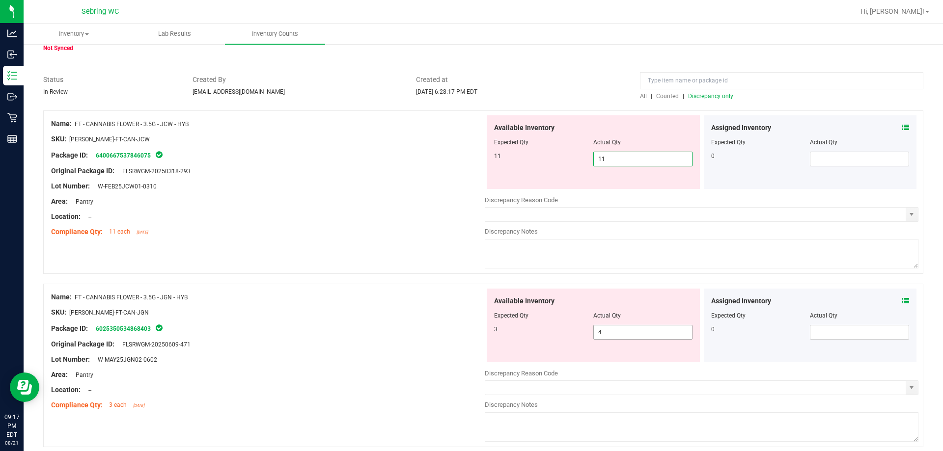
type input "11"
click at [621, 330] on div "Available Inventory Expected Qty Actual Qty 3 4 4" at bounding box center [593, 326] width 213 height 74
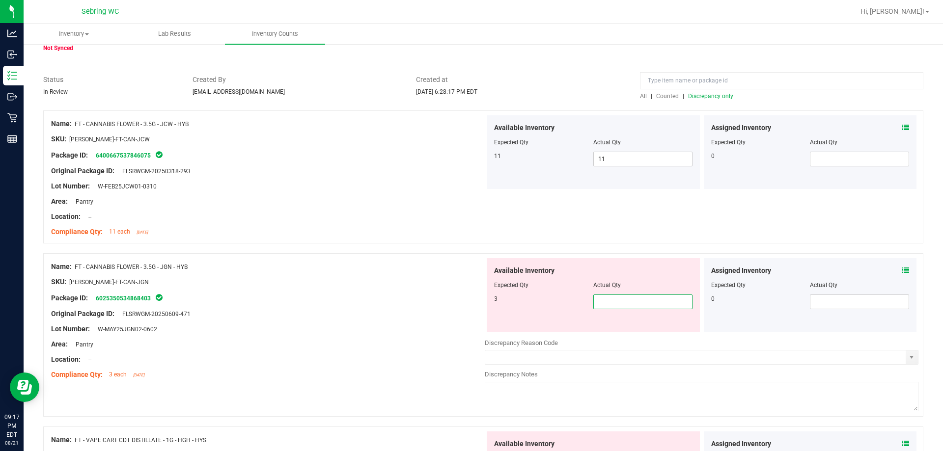
type input "3"
click at [447, 182] on div "Lot Number: W-FEB25JCW01-0310" at bounding box center [268, 186] width 434 height 10
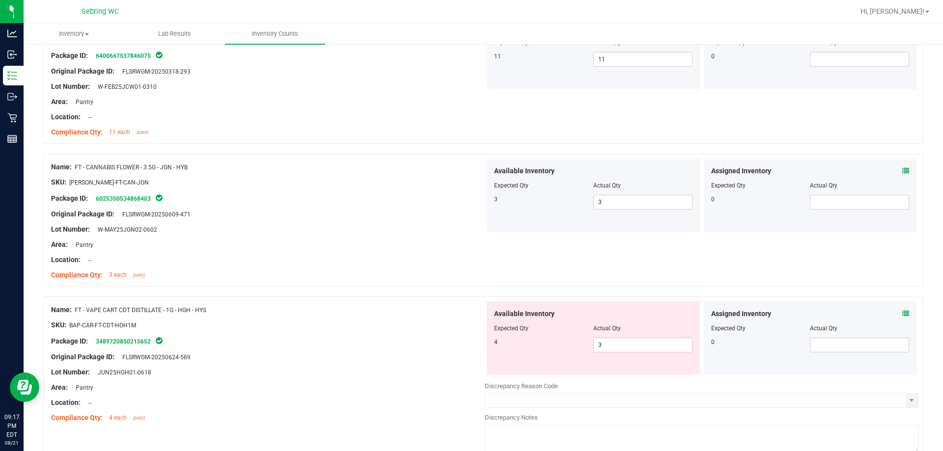
scroll to position [246, 0]
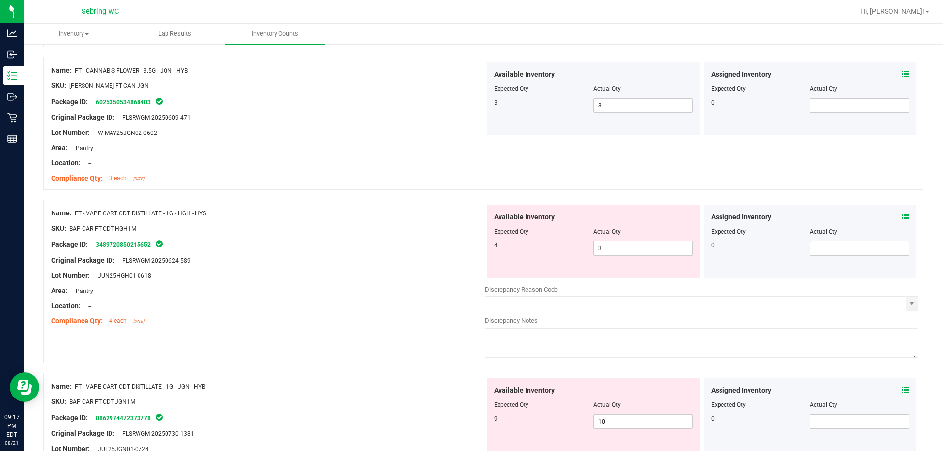
click at [902, 212] on span at bounding box center [905, 217] width 7 height 10
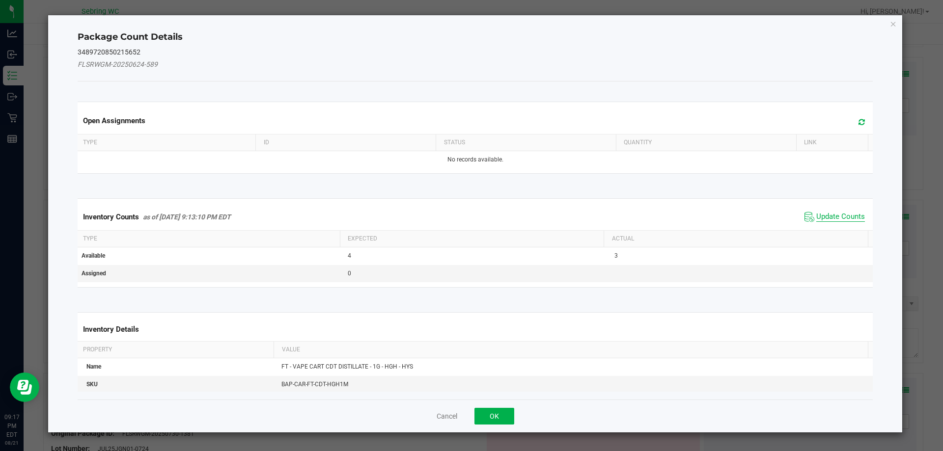
click at [844, 215] on span "Update Counts" at bounding box center [840, 217] width 49 height 10
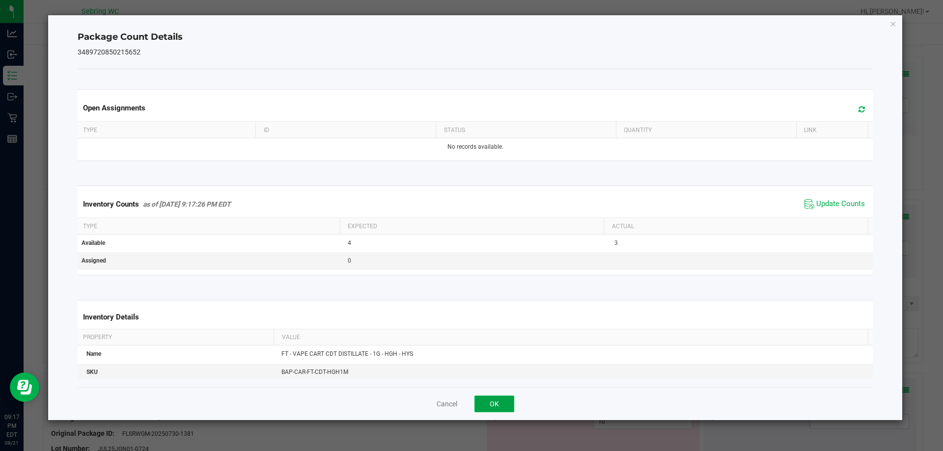
click at [496, 399] on button "OK" at bounding box center [495, 404] width 40 height 17
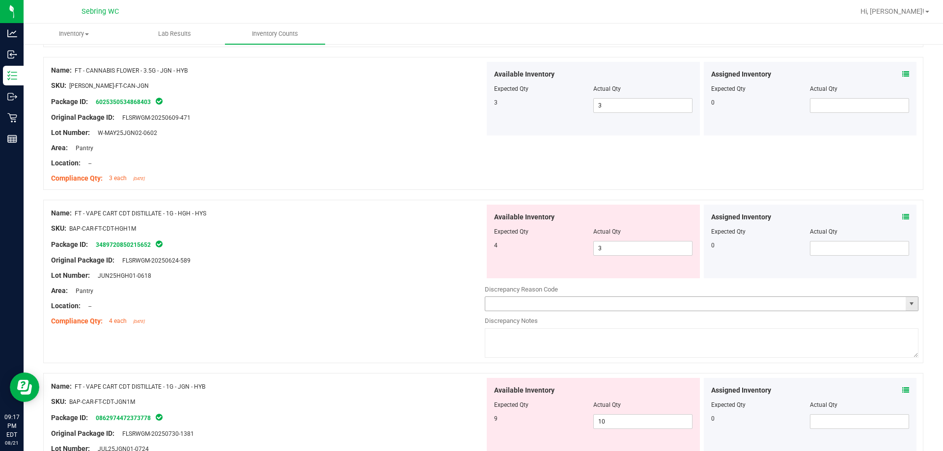
scroll to position [344, 0]
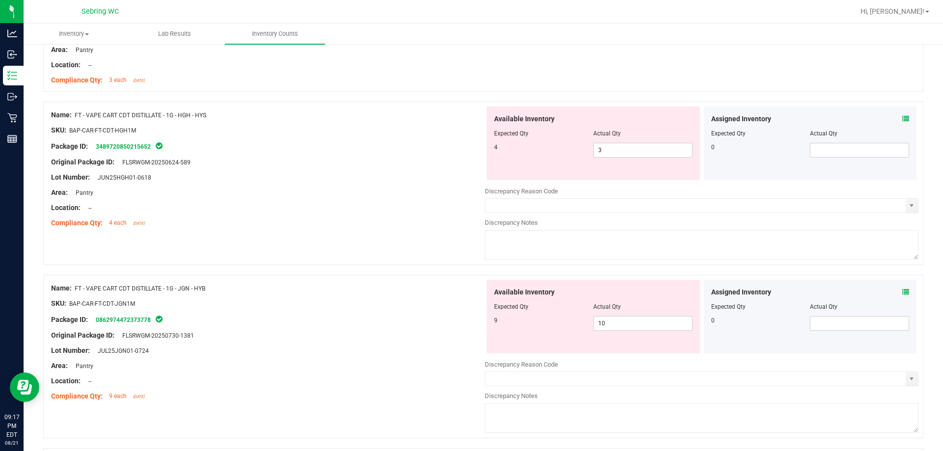
click at [902, 121] on icon at bounding box center [905, 118] width 7 height 7
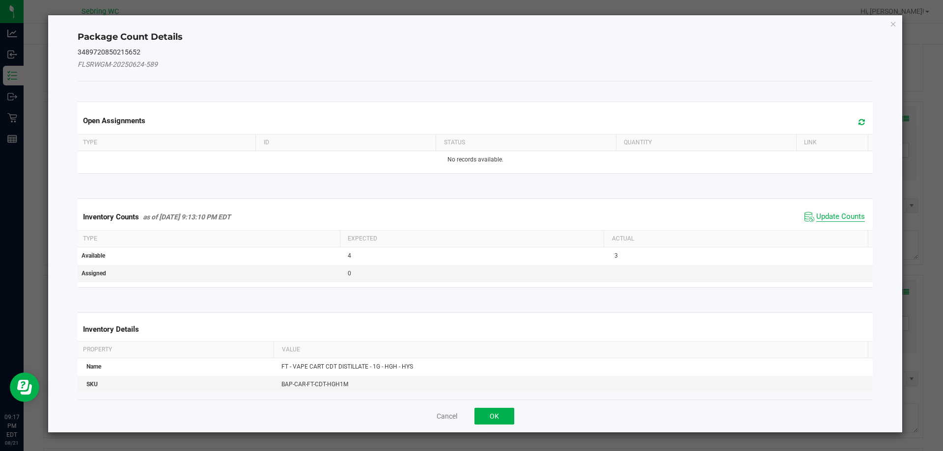
click at [834, 213] on span "Update Counts" at bounding box center [840, 217] width 49 height 10
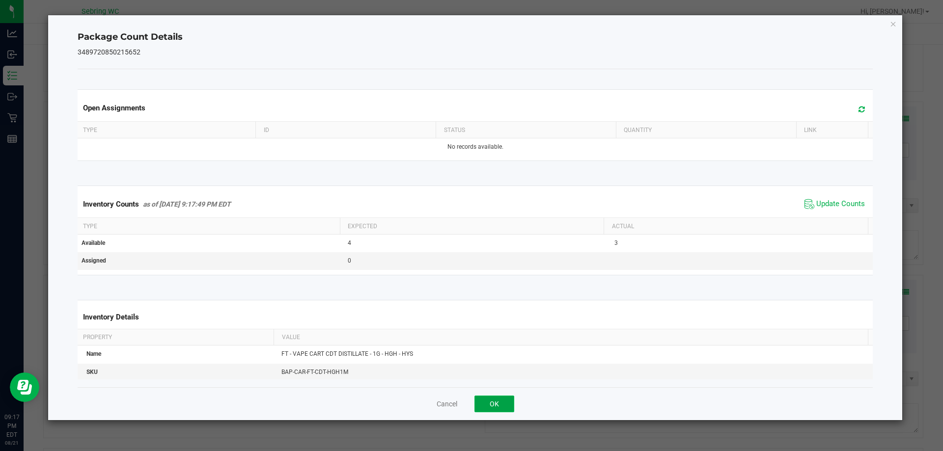
click at [488, 406] on button "OK" at bounding box center [495, 404] width 40 height 17
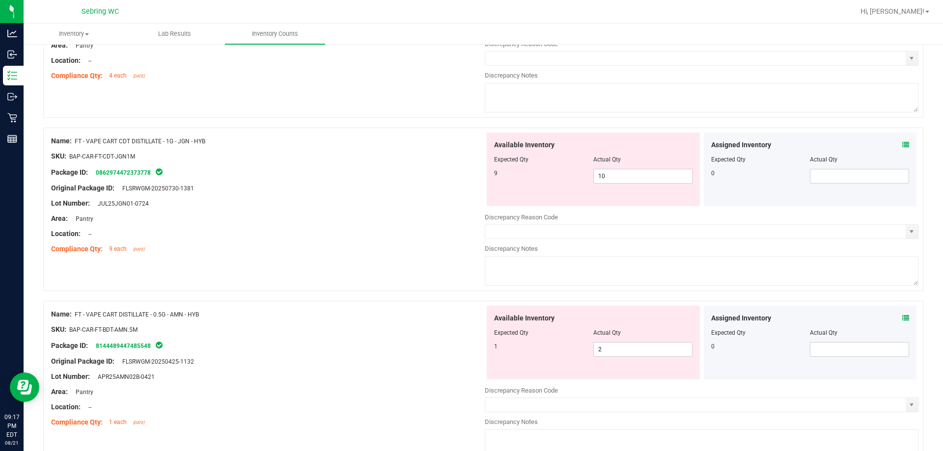
scroll to position [295, 0]
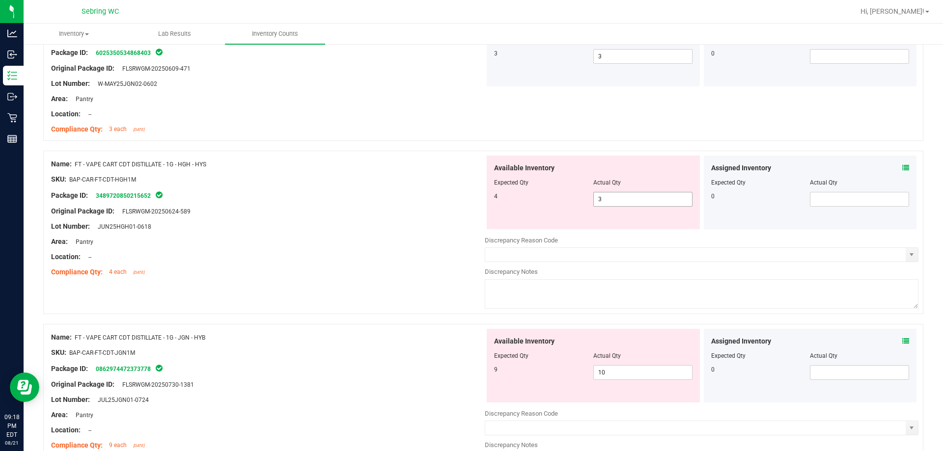
click at [604, 199] on span "3 3" at bounding box center [642, 199] width 99 height 15
type input "4"
click at [651, 373] on div "Available Inventory Expected Qty Actual Qty 9 10 10" at bounding box center [702, 407] width 434 height 156
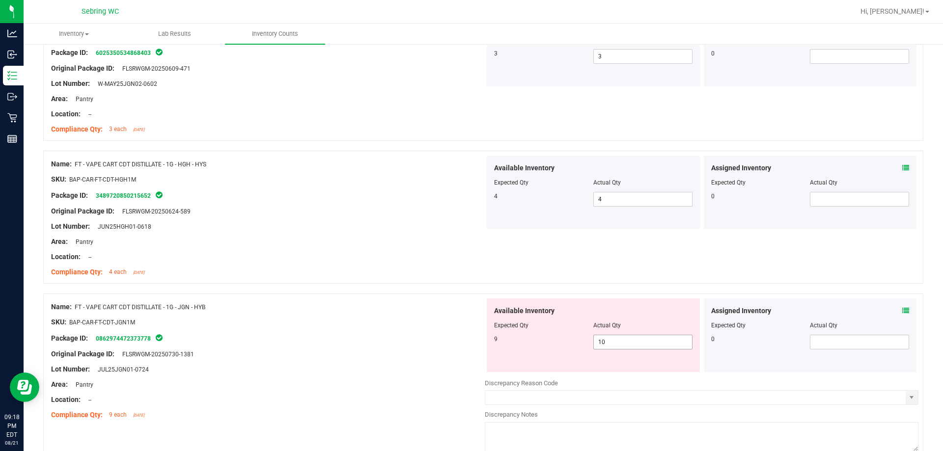
click at [651, 374] on div at bounding box center [702, 376] width 434 height 5
click at [638, 341] on span "10 10" at bounding box center [642, 342] width 99 height 15
click at [638, 341] on input "10" at bounding box center [643, 342] width 98 height 14
type input "9"
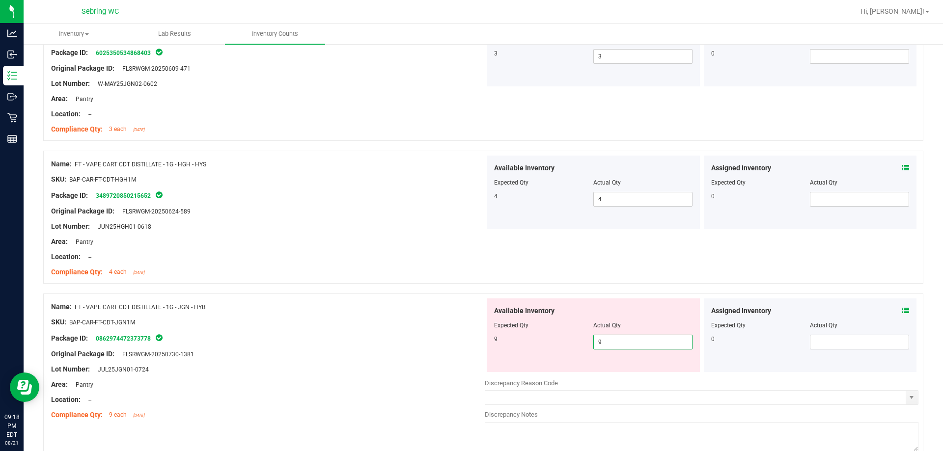
click at [447, 306] on div "Name: FT - VAPE CART CDT DISTILLATE - 1G - JGN - HYB" at bounding box center [268, 307] width 434 height 10
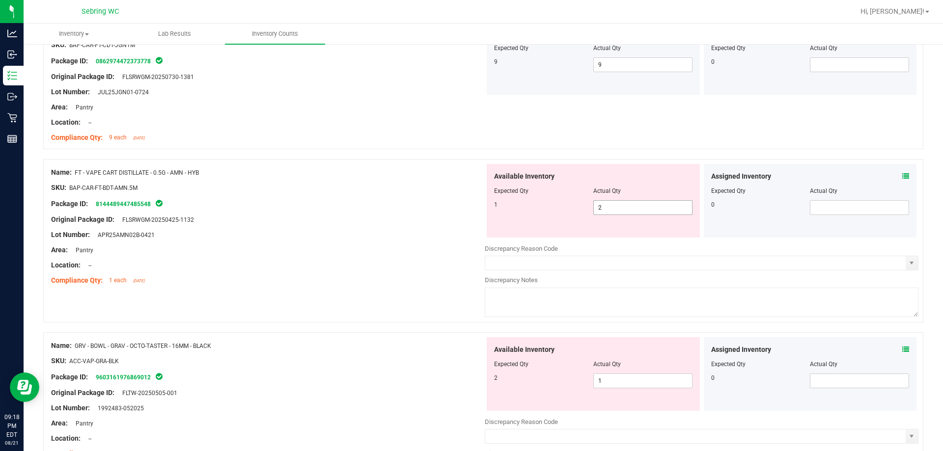
scroll to position [589, 0]
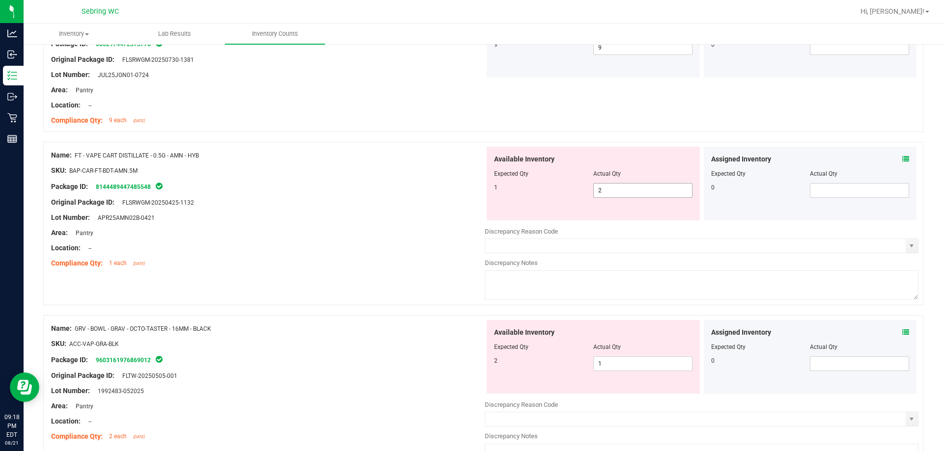
click at [633, 192] on span "2 2" at bounding box center [642, 190] width 99 height 15
type input "1"
click at [448, 387] on div "Name: GRV - BOWL - GRAV - OCTO-TASTER - 16MM - BLACK SKU: ACC-VAP-GRA-BLK Packa…" at bounding box center [268, 382] width 434 height 125
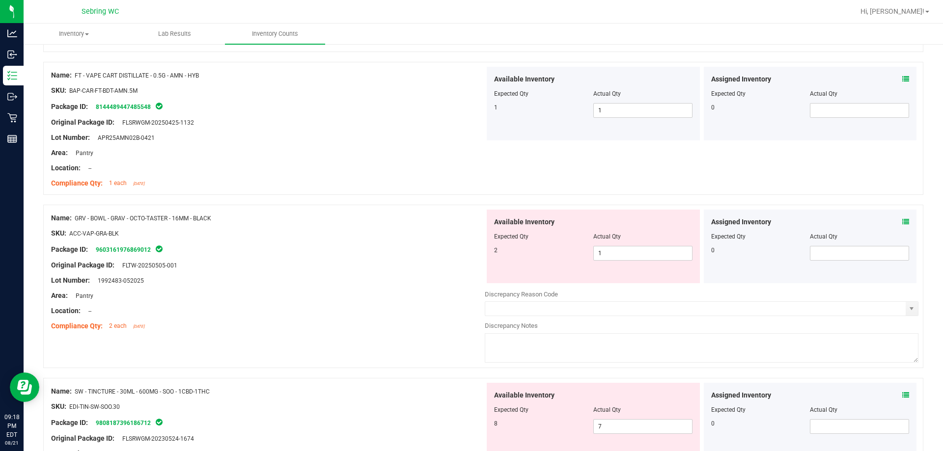
scroll to position [803, 0]
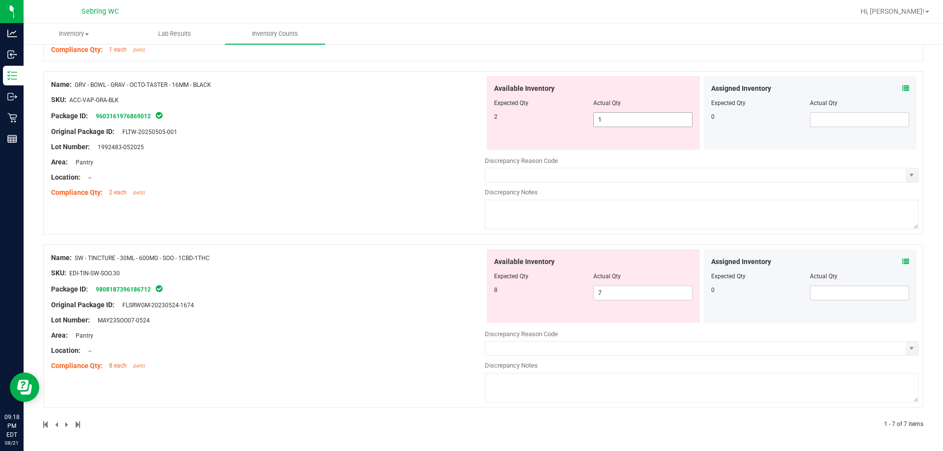
click at [603, 115] on span "1 1" at bounding box center [642, 119] width 99 height 15
type input "2"
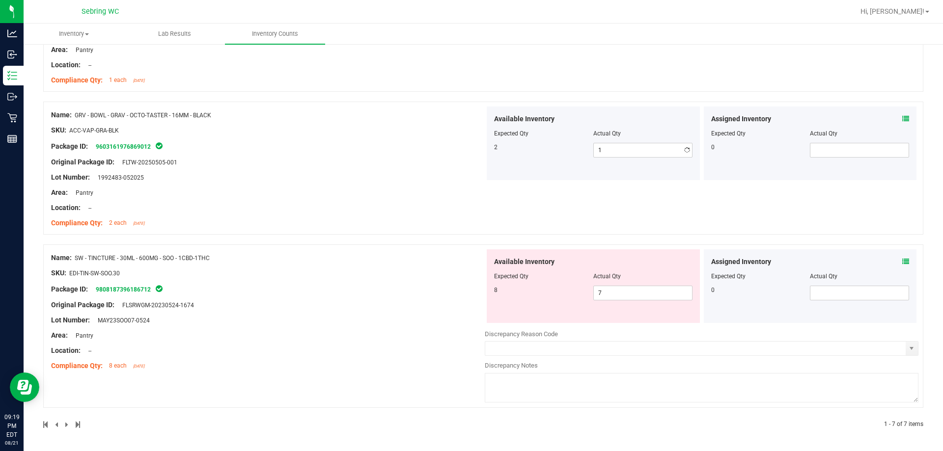
type input "2"
click at [318, 335] on div "Area: Pantry" at bounding box center [268, 336] width 434 height 10
click at [651, 293] on span "7 7" at bounding box center [642, 293] width 99 height 15
type input "8"
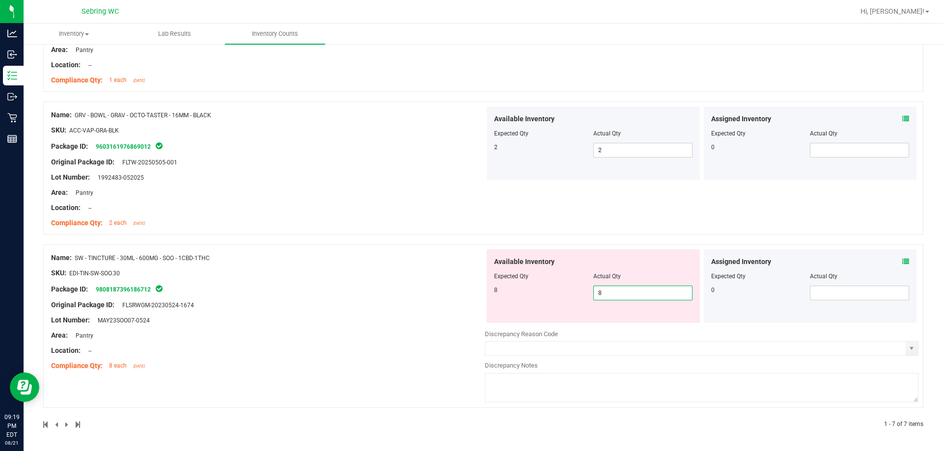
type input "8"
drag, startPoint x: 352, startPoint y: 287, endPoint x: 353, endPoint y: 279, distance: 8.4
click at [352, 286] on div "Name: SW - TINCTURE - 30ML - 600MG - SOO - 1CBD-1THC SKU: EDI-TIN-SW-SOO.30 Pac…" at bounding box center [268, 312] width 434 height 125
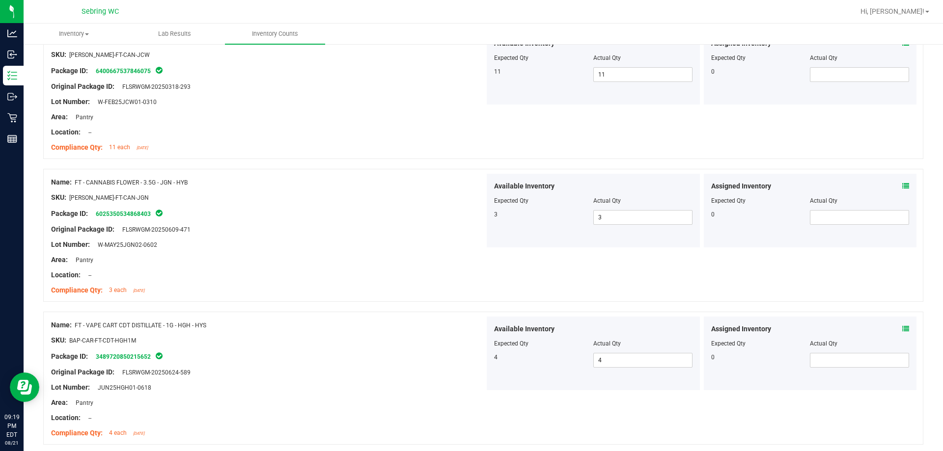
scroll to position [0, 0]
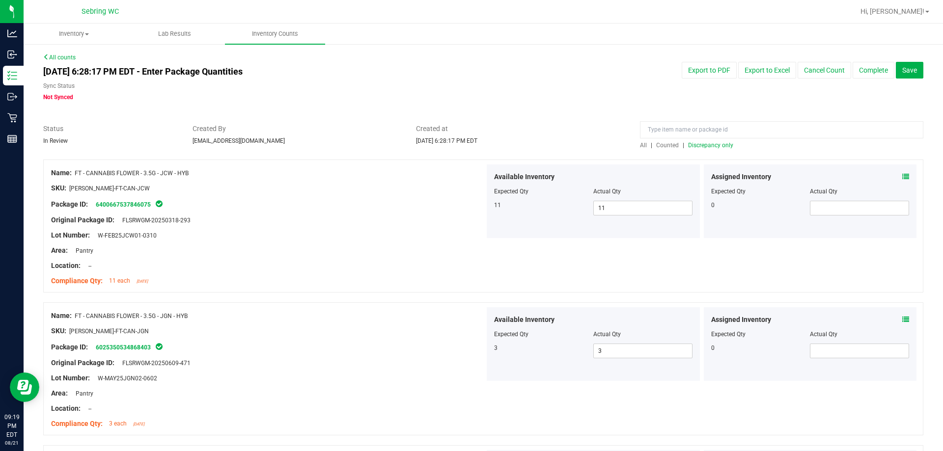
click at [700, 141] on div "All | Counted | Discrepancy only" at bounding box center [781, 145] width 283 height 9
click at [699, 144] on span "Discrepancy only" at bounding box center [710, 145] width 45 height 7
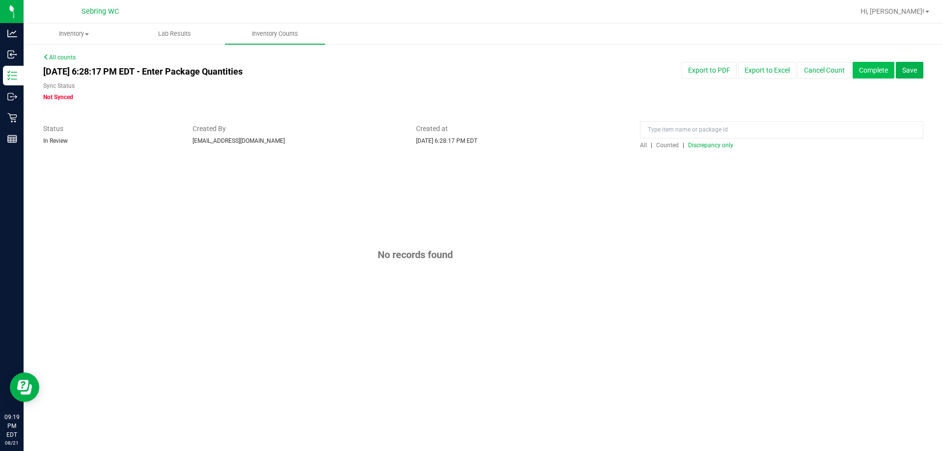
click at [878, 71] on button "Complete" at bounding box center [874, 70] width 42 height 17
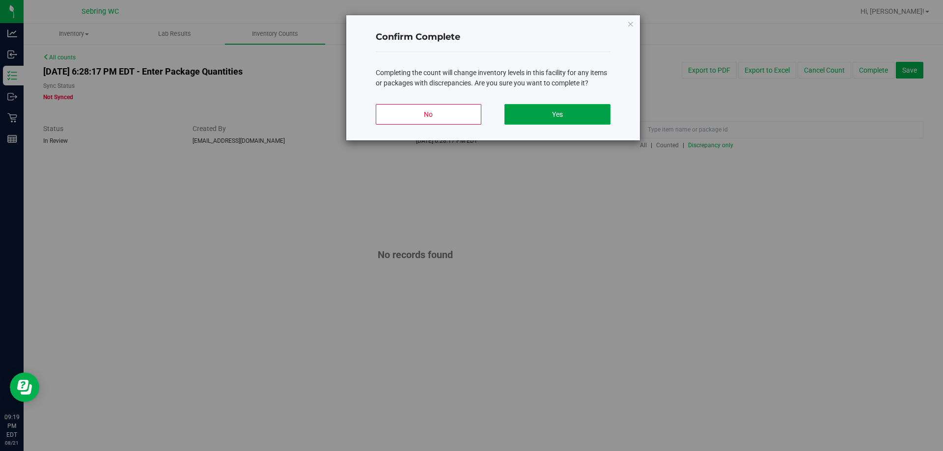
click at [563, 112] on button "Yes" at bounding box center [557, 114] width 106 height 21
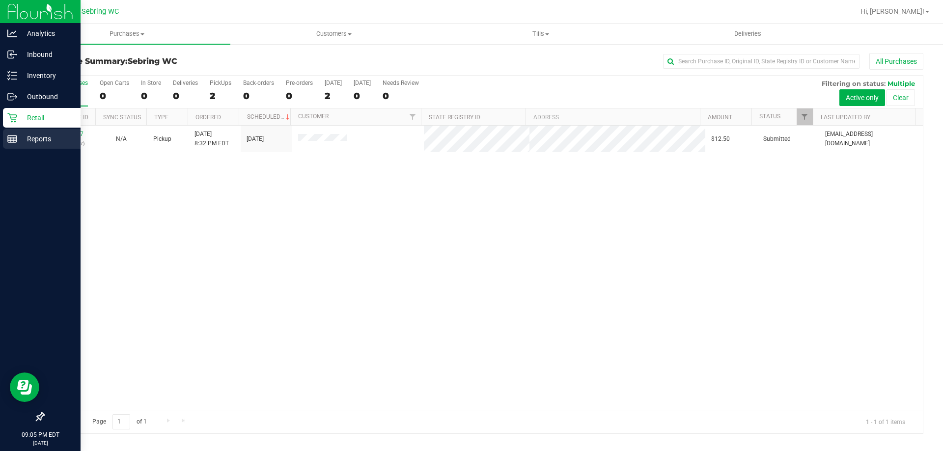
click at [33, 135] on p "Reports" at bounding box center [46, 139] width 59 height 12
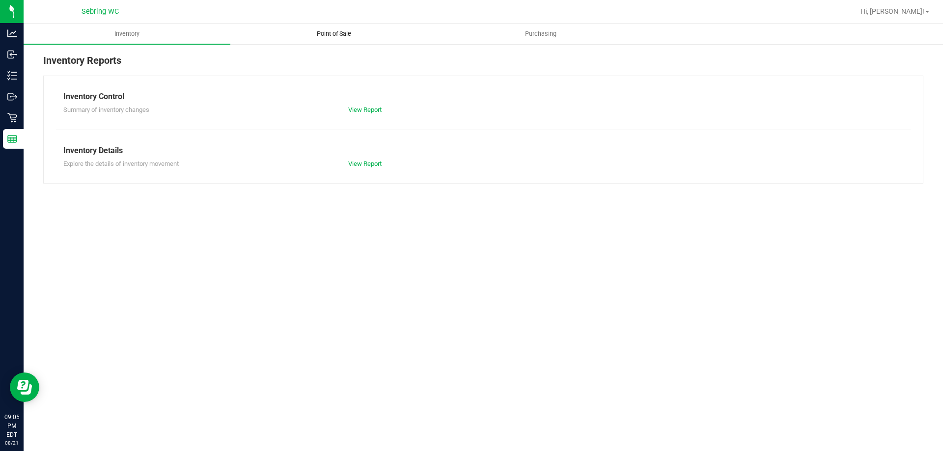
click at [293, 31] on uib-tab-heading "Point of Sale" at bounding box center [334, 34] width 206 height 20
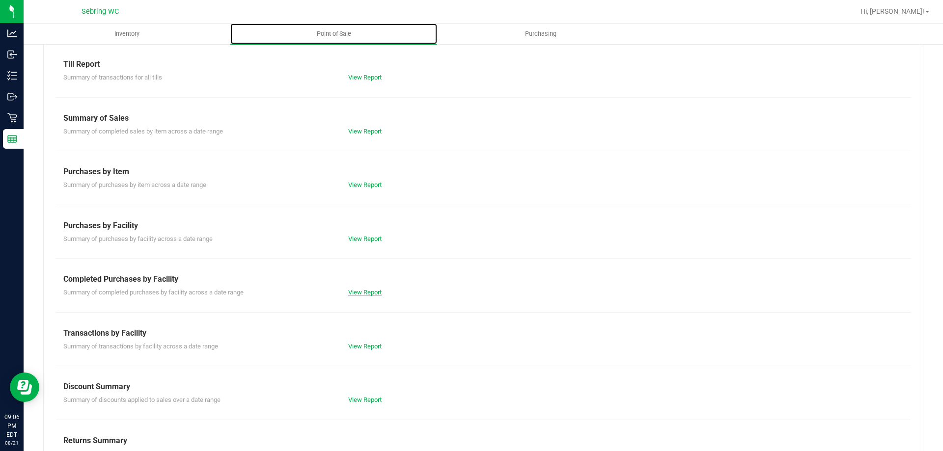
scroll to position [65, 0]
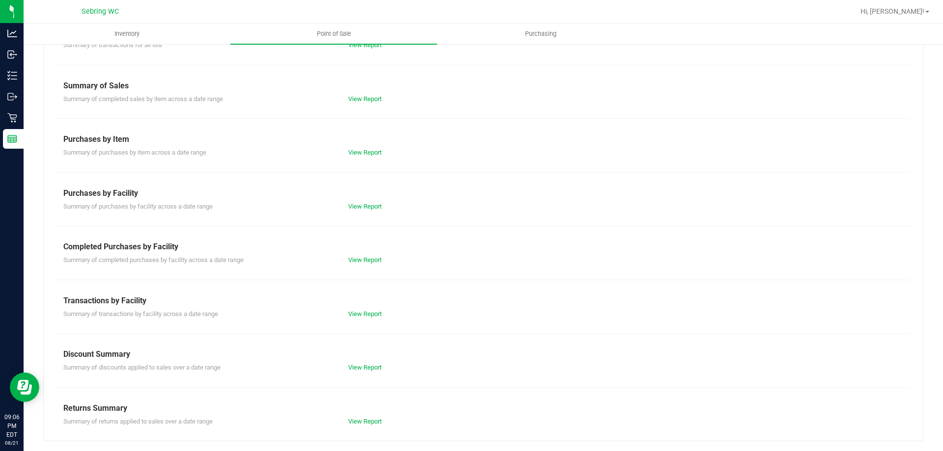
click at [370, 252] on div "Completed Purchases by Facility" at bounding box center [483, 247] width 840 height 12
click at [370, 261] on link "View Report" at bounding box center [364, 259] width 33 height 7
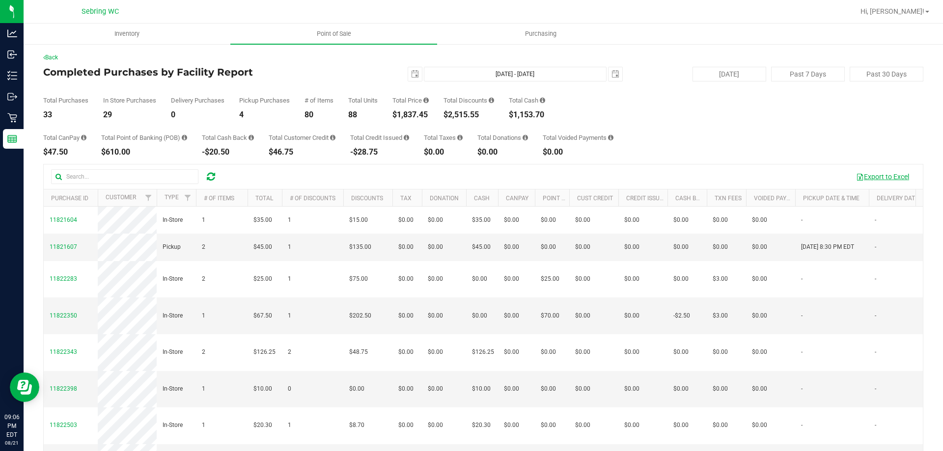
click at [859, 175] on button "Export to Excel" at bounding box center [883, 176] width 66 height 17
